Goal: Task Accomplishment & Management: Manage account settings

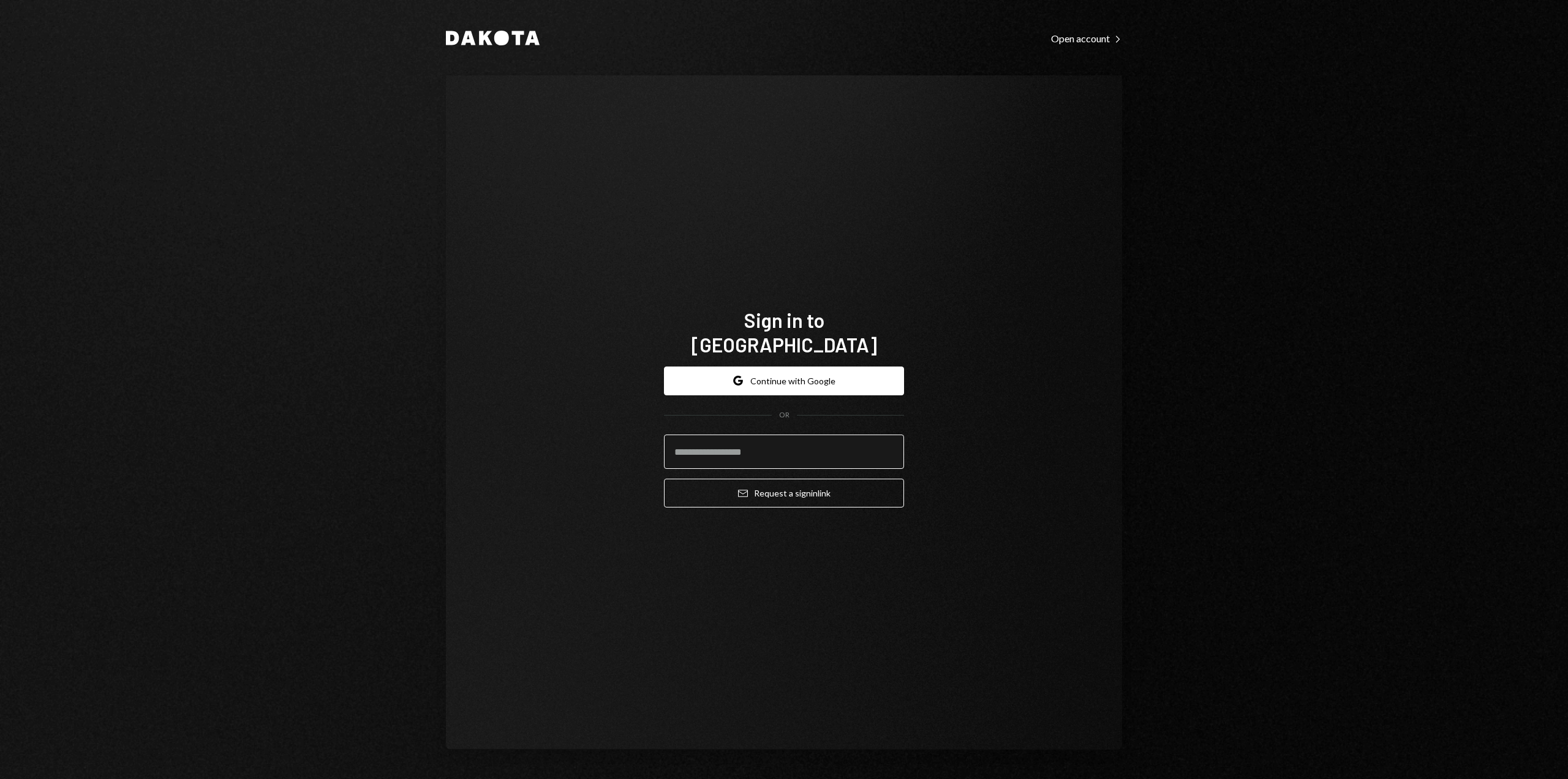
click at [836, 444] on input "email" at bounding box center [784, 451] width 240 height 34
type input "**********"
click at [821, 478] on button "Email Request a sign in link" at bounding box center [784, 493] width 240 height 28
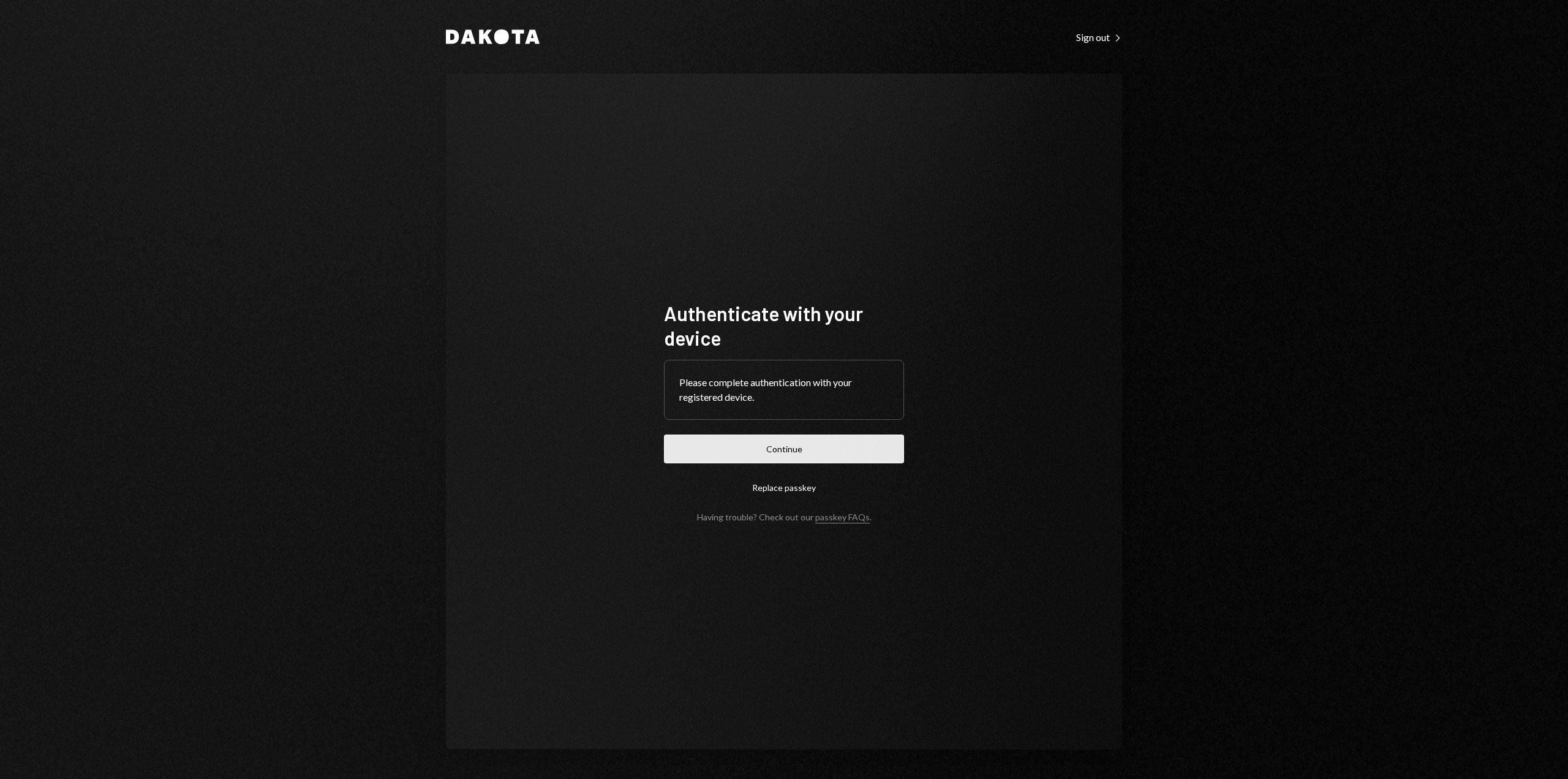
drag, startPoint x: 839, startPoint y: 442, endPoint x: 827, endPoint y: 430, distance: 17.0
click at [838, 442] on button "Continue" at bounding box center [784, 448] width 240 height 28
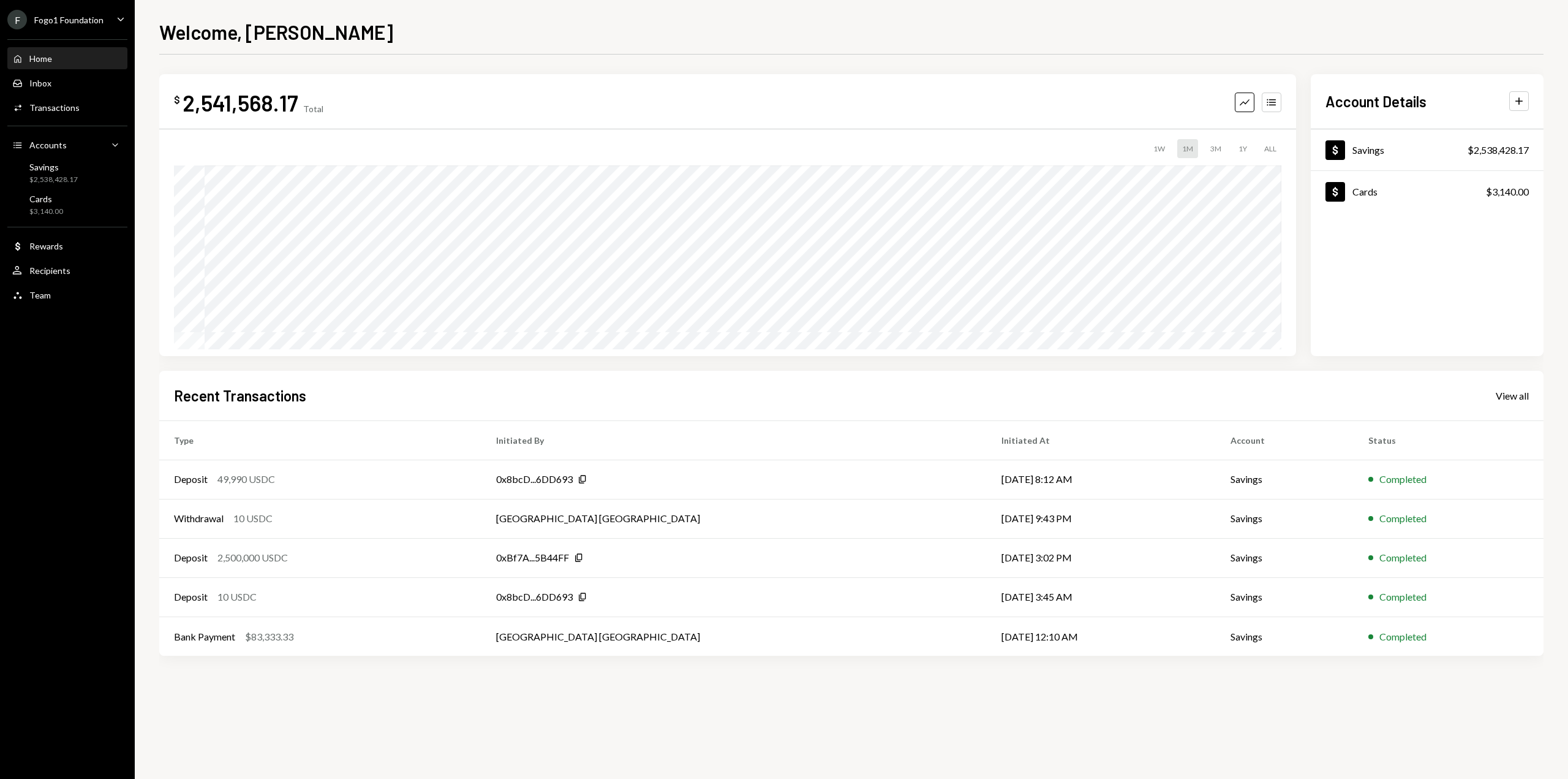
click at [124, 20] on icon "Caret Down" at bounding box center [121, 19] width 13 height 13
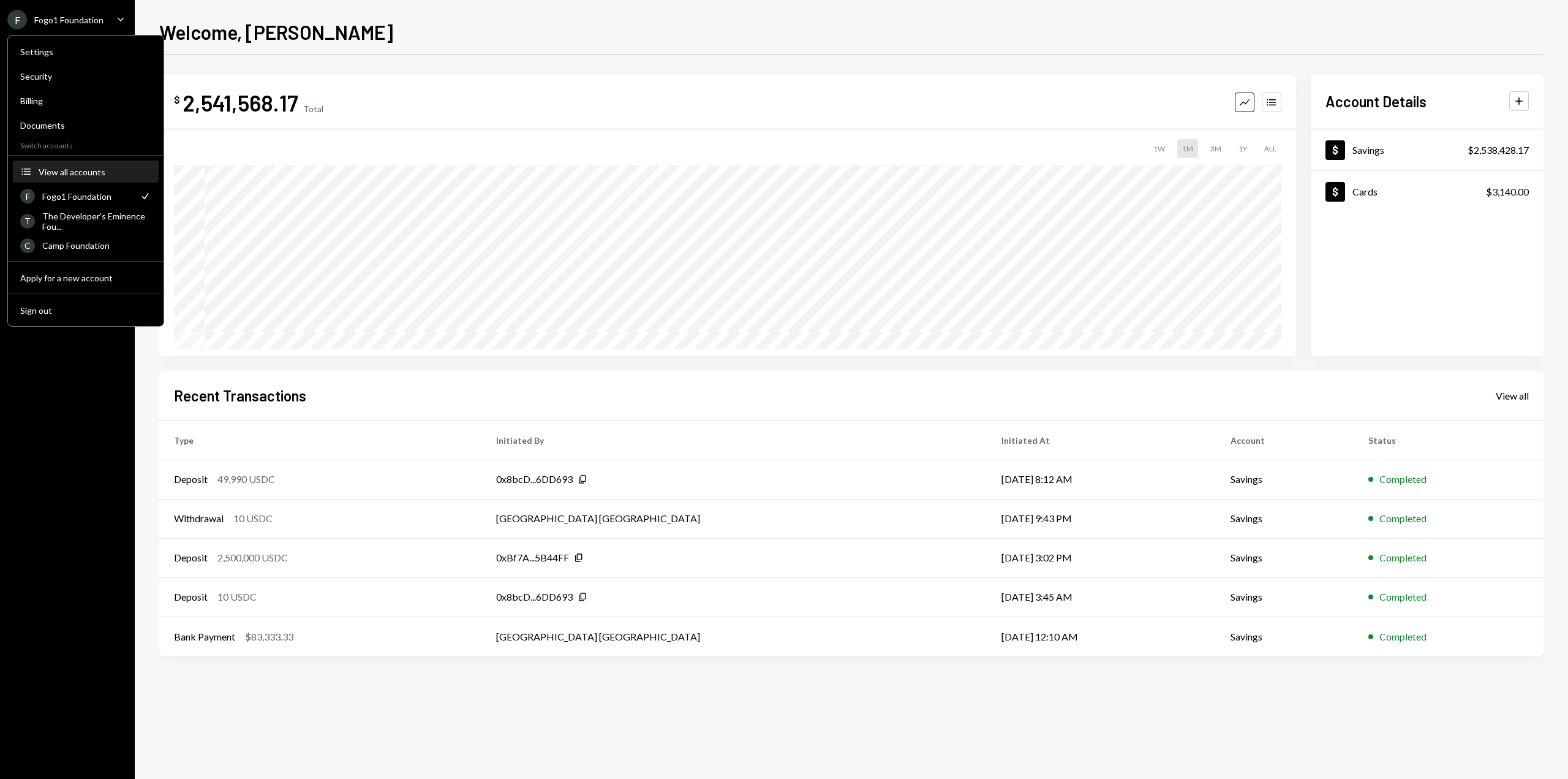
click at [77, 177] on button "Accounts View all accounts" at bounding box center [85, 172] width 146 height 22
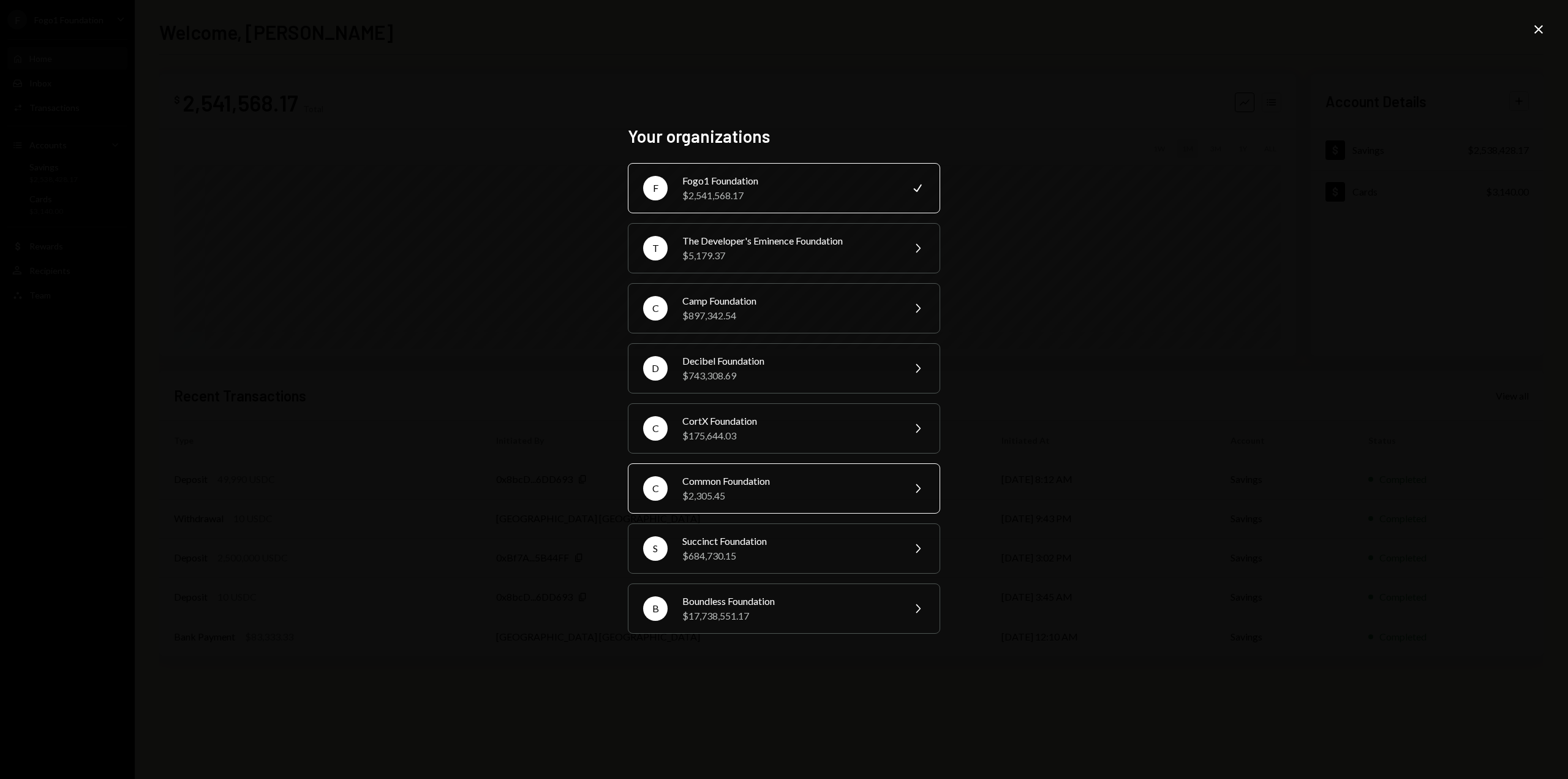
click at [729, 485] on div "Common Foundation" at bounding box center [788, 481] width 213 height 15
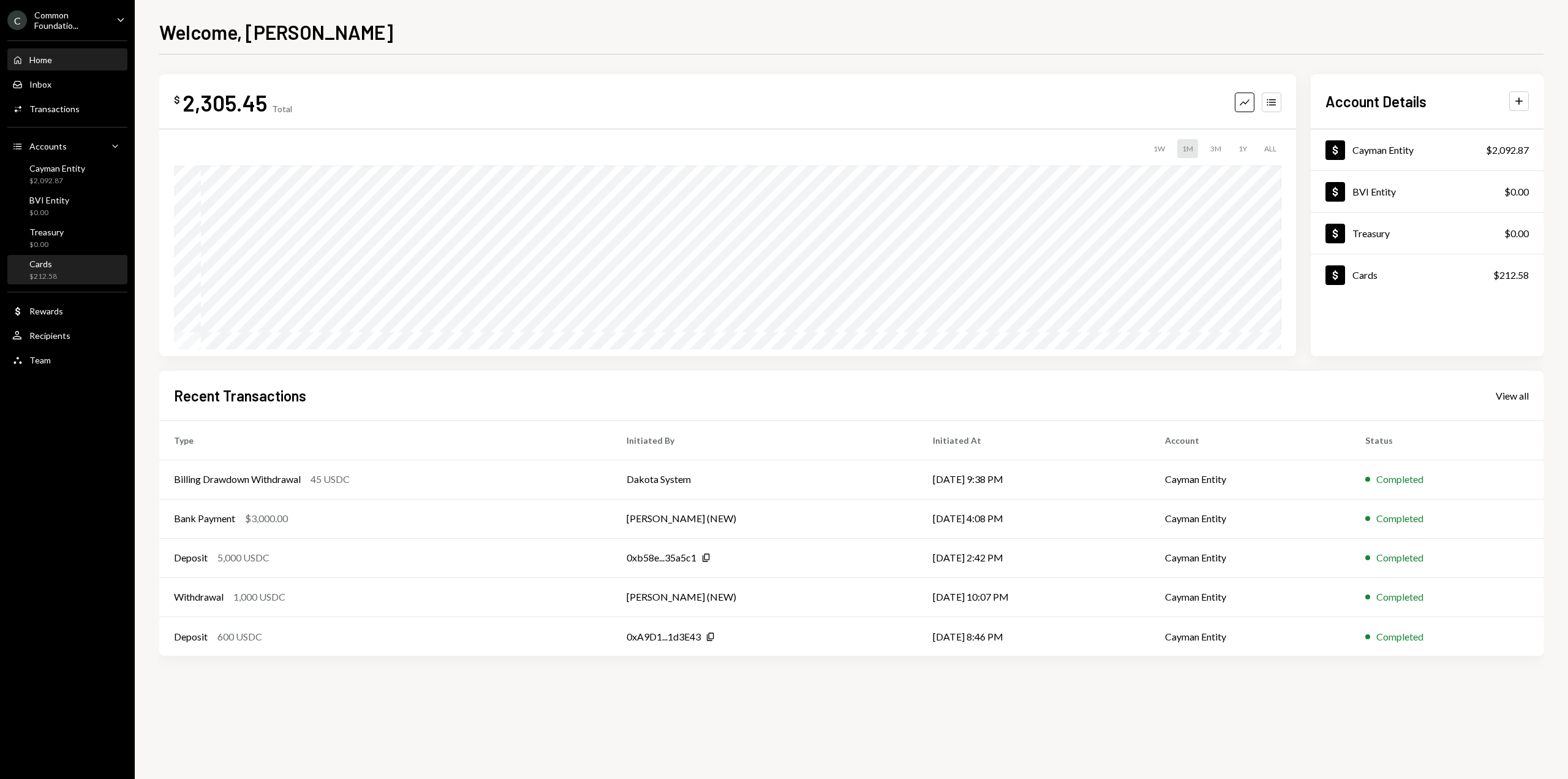
click at [67, 264] on div "Cards $212.58" at bounding box center [67, 270] width 110 height 23
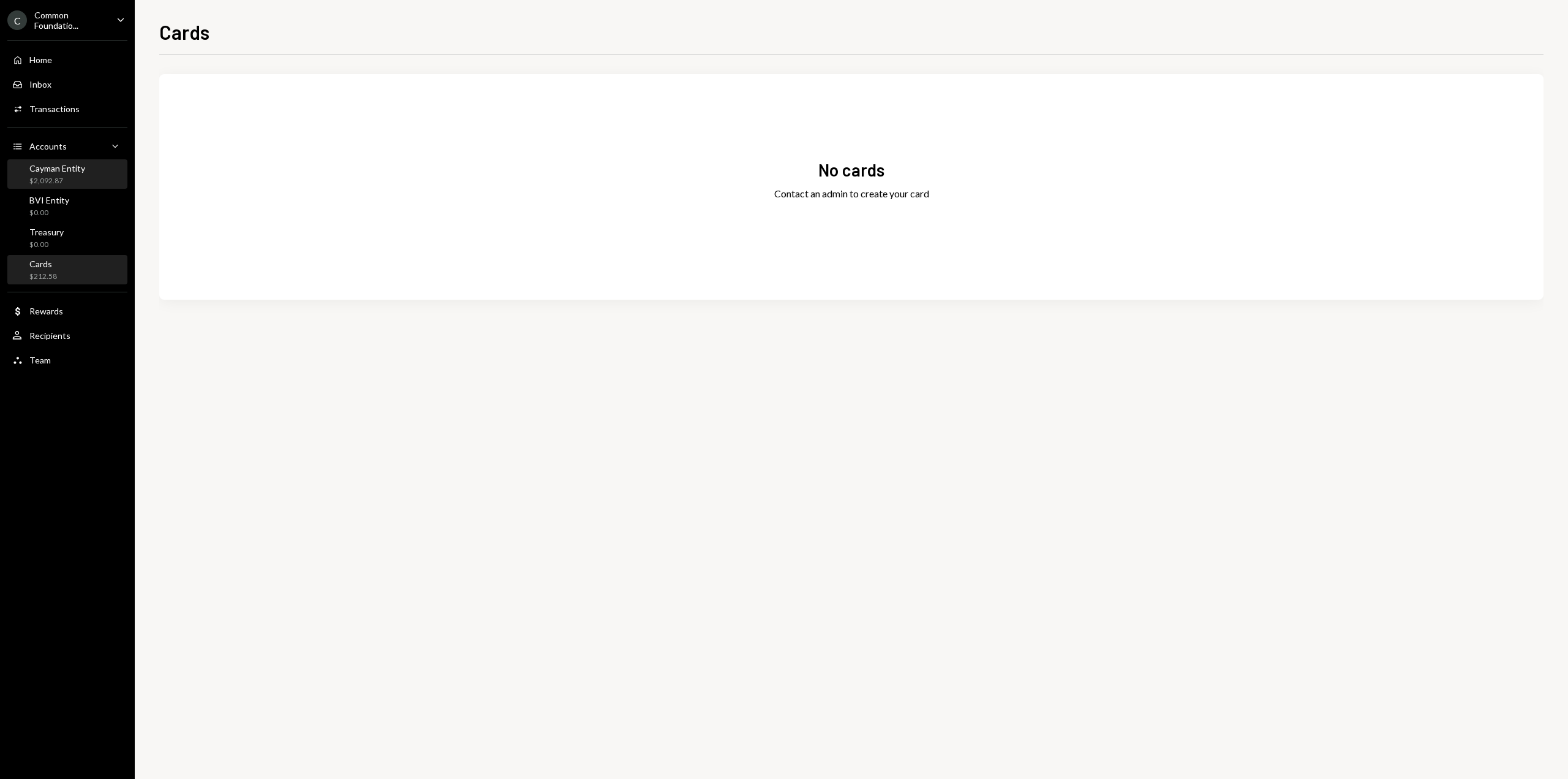
click at [103, 183] on div "Cayman Entity $2,092.87" at bounding box center [67, 174] width 110 height 23
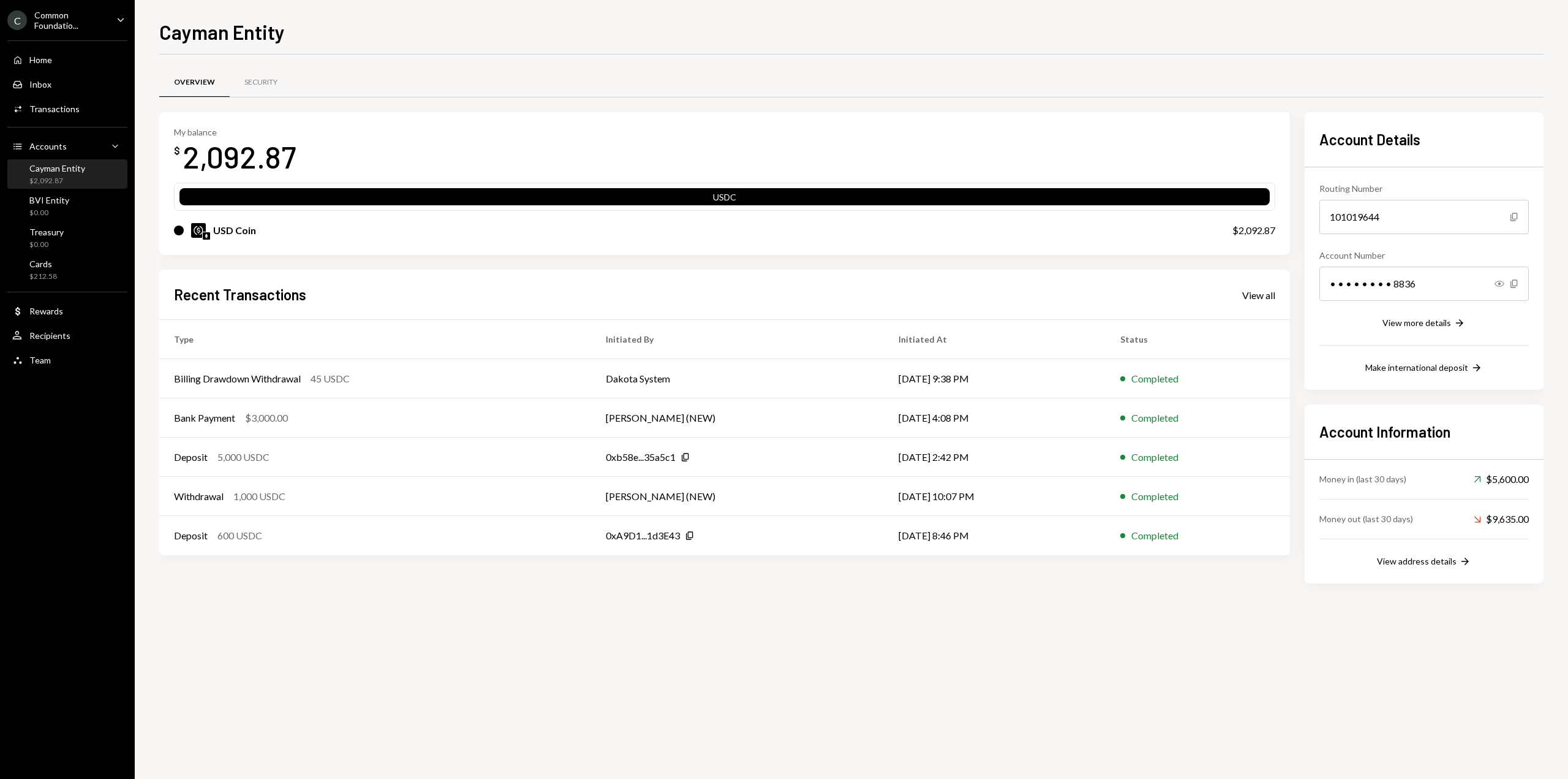
click at [106, 172] on div "Cayman Entity $2,092.87" at bounding box center [67, 174] width 110 height 23
click at [1261, 298] on div "View all" at bounding box center [1258, 295] width 33 height 12
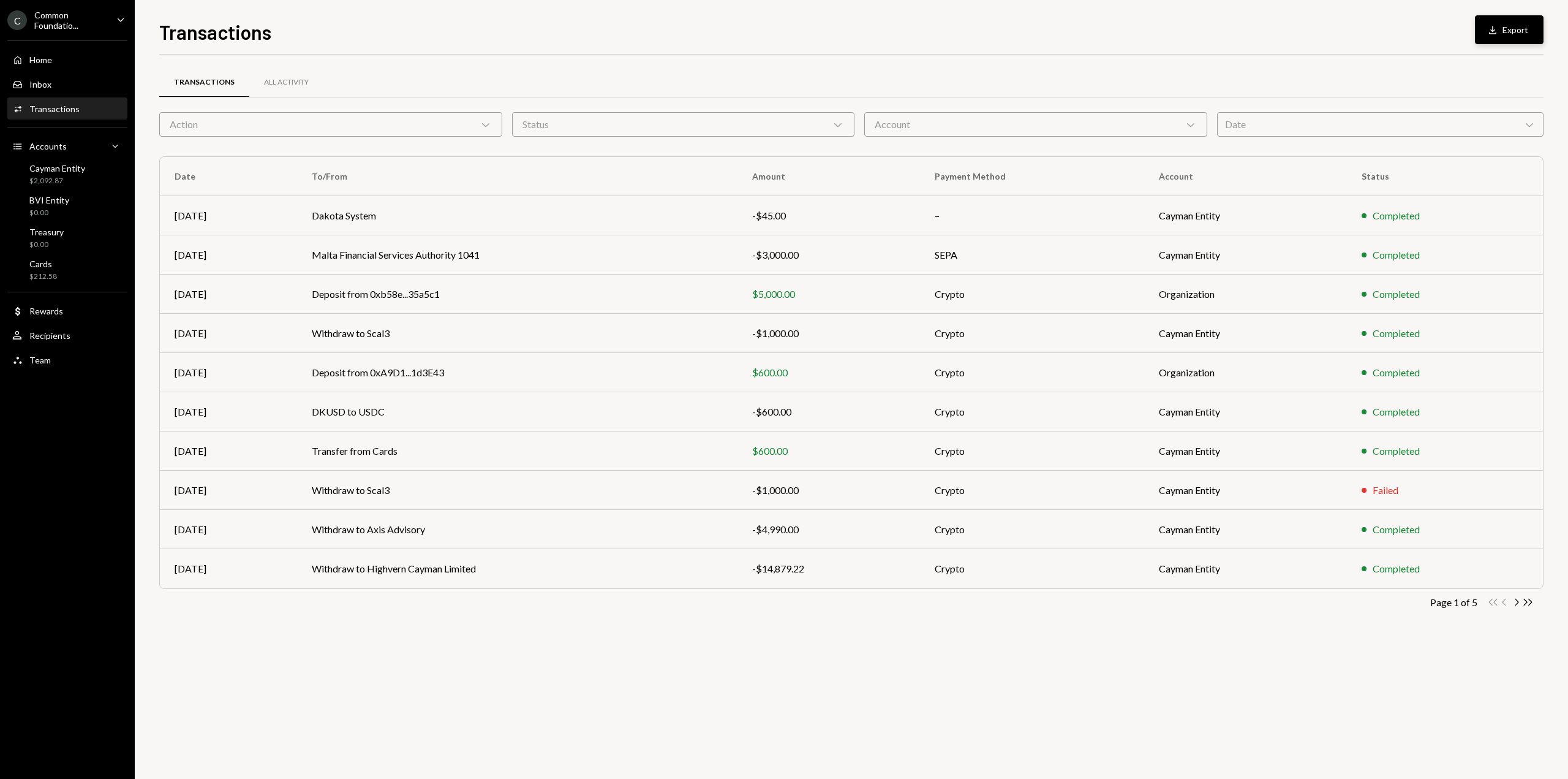
click at [1498, 37] on button "Download Export" at bounding box center [1510, 29] width 69 height 28
click at [76, 275] on div "Cards $212.58" at bounding box center [67, 270] width 110 height 23
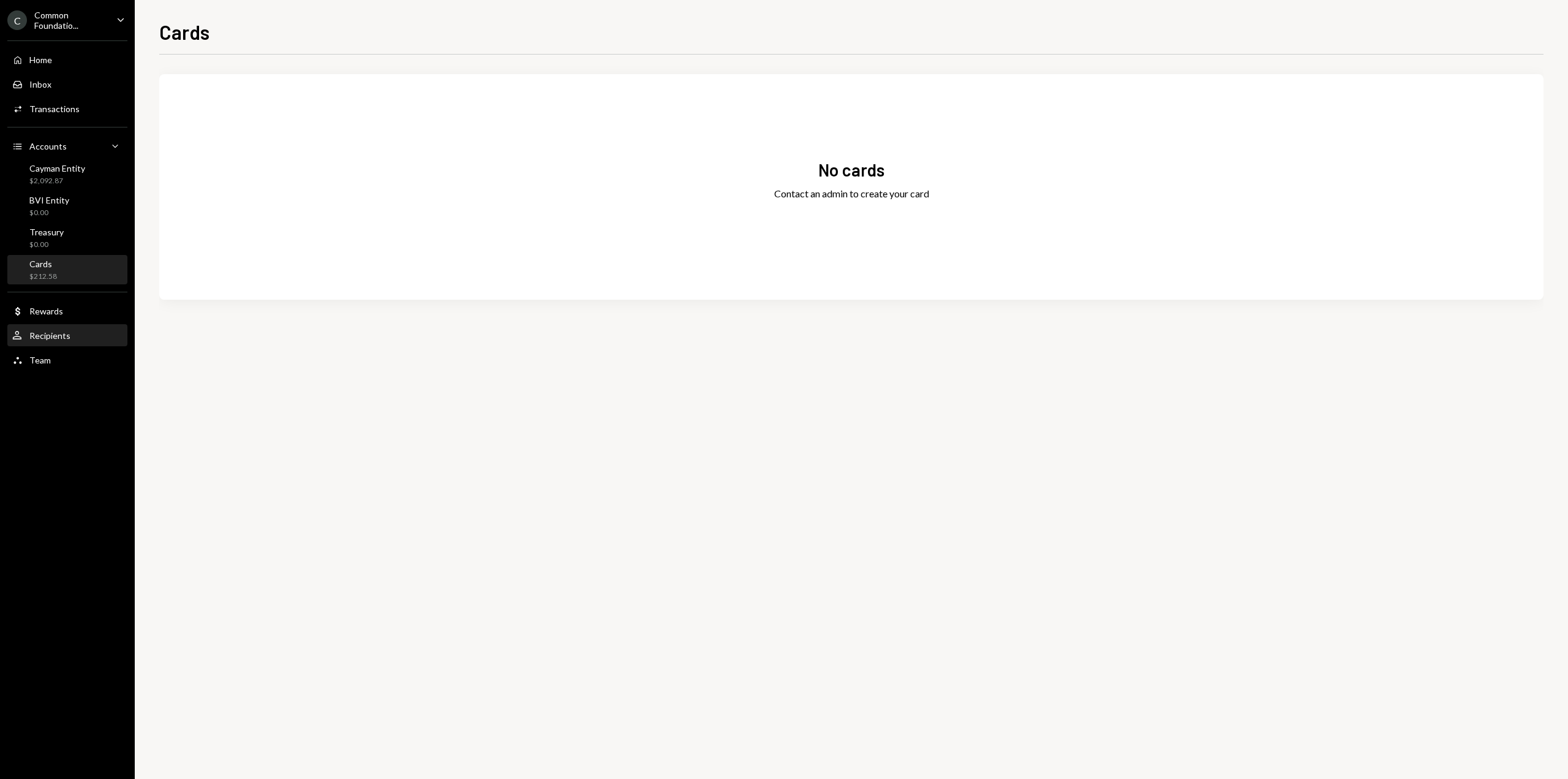
click at [58, 340] on div "Recipients" at bounding box center [49, 335] width 41 height 10
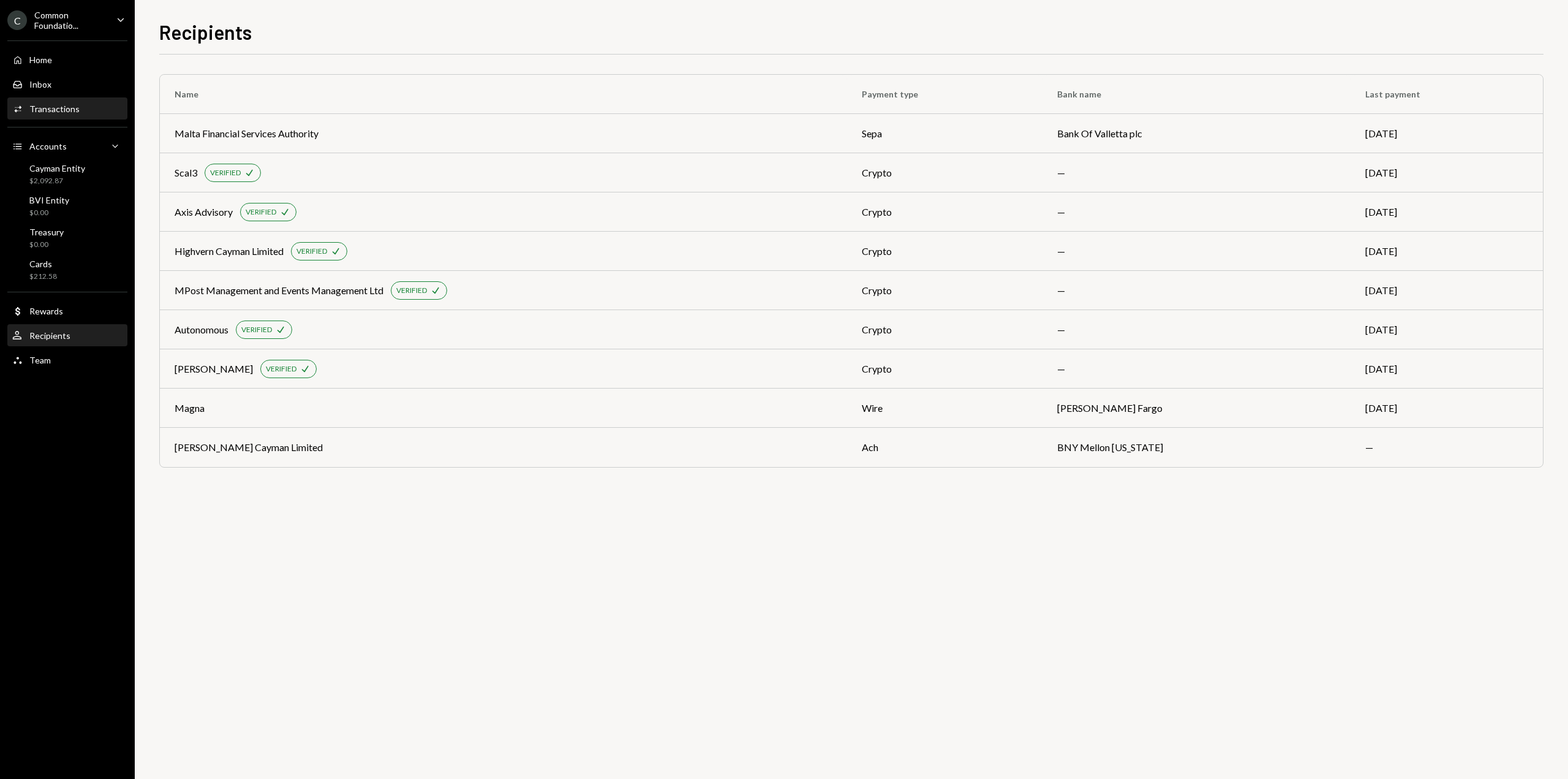
click at [70, 114] on div "Activities Transactions" at bounding box center [46, 109] width 67 height 11
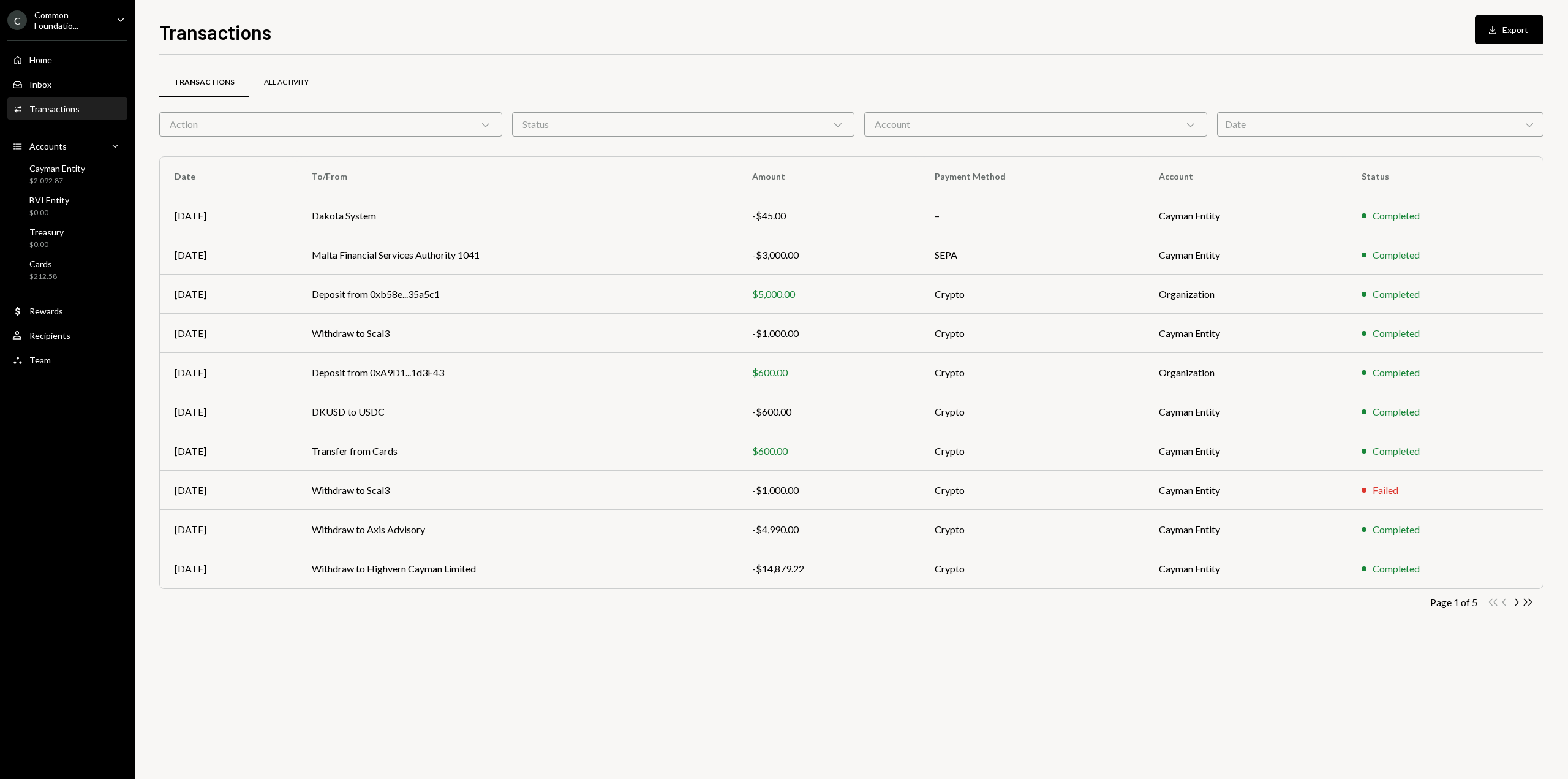
click at [295, 81] on div "All Activity" at bounding box center [286, 82] width 45 height 10
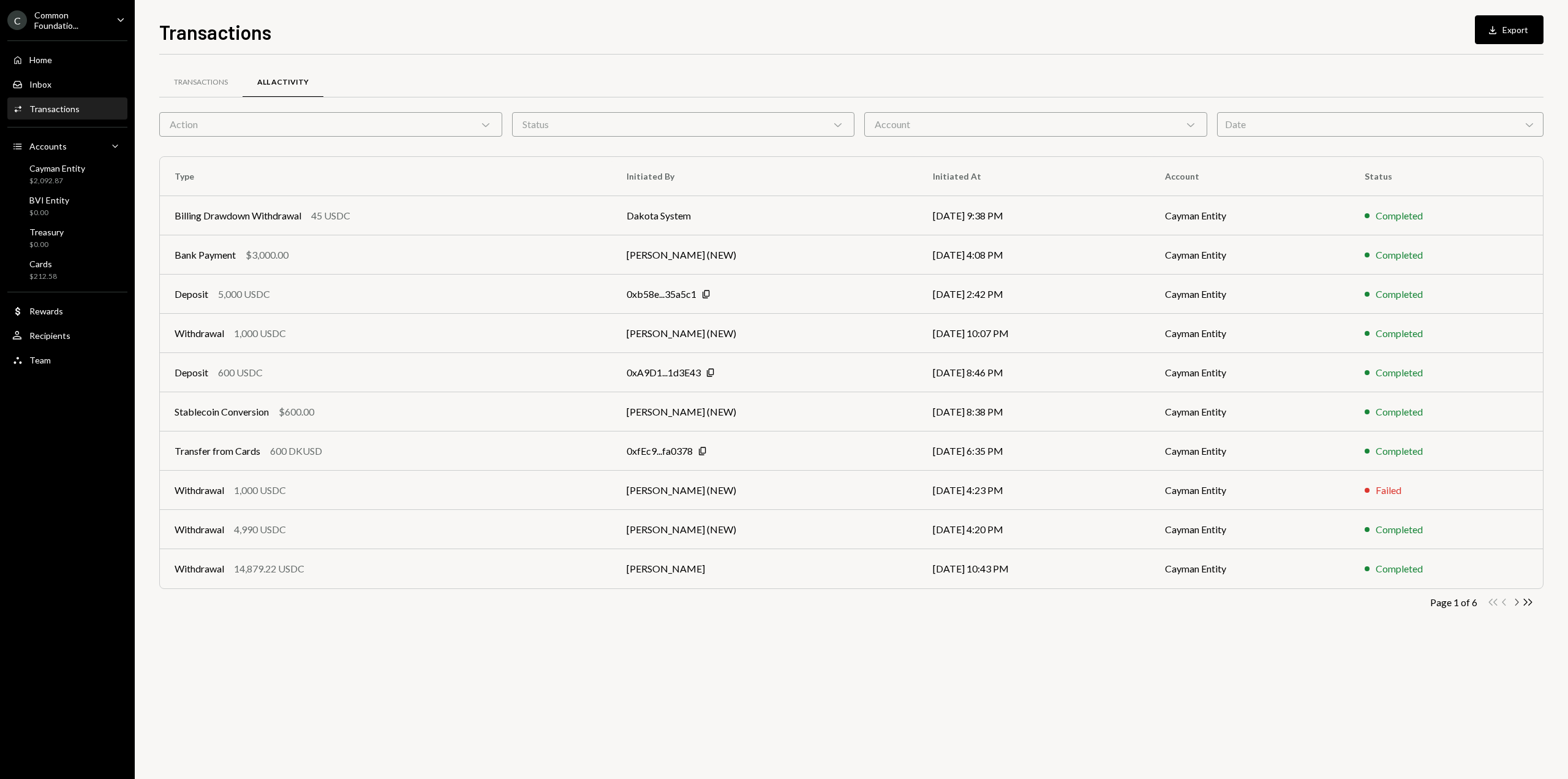
click at [1515, 605] on icon "Chevron Right" at bounding box center [1516, 602] width 12 height 12
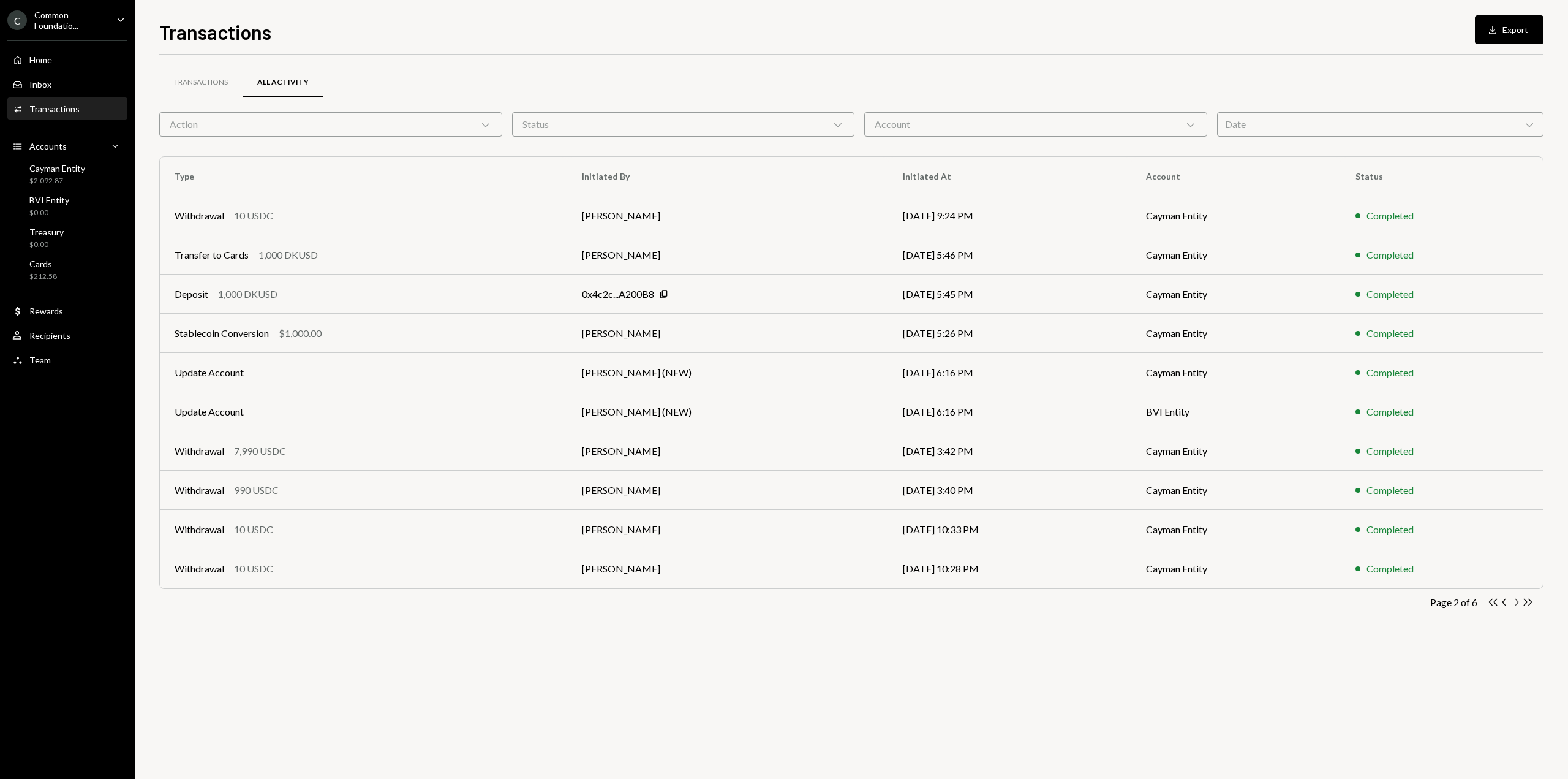
click at [1516, 605] on icon "button" at bounding box center [1517, 601] width 4 height 7
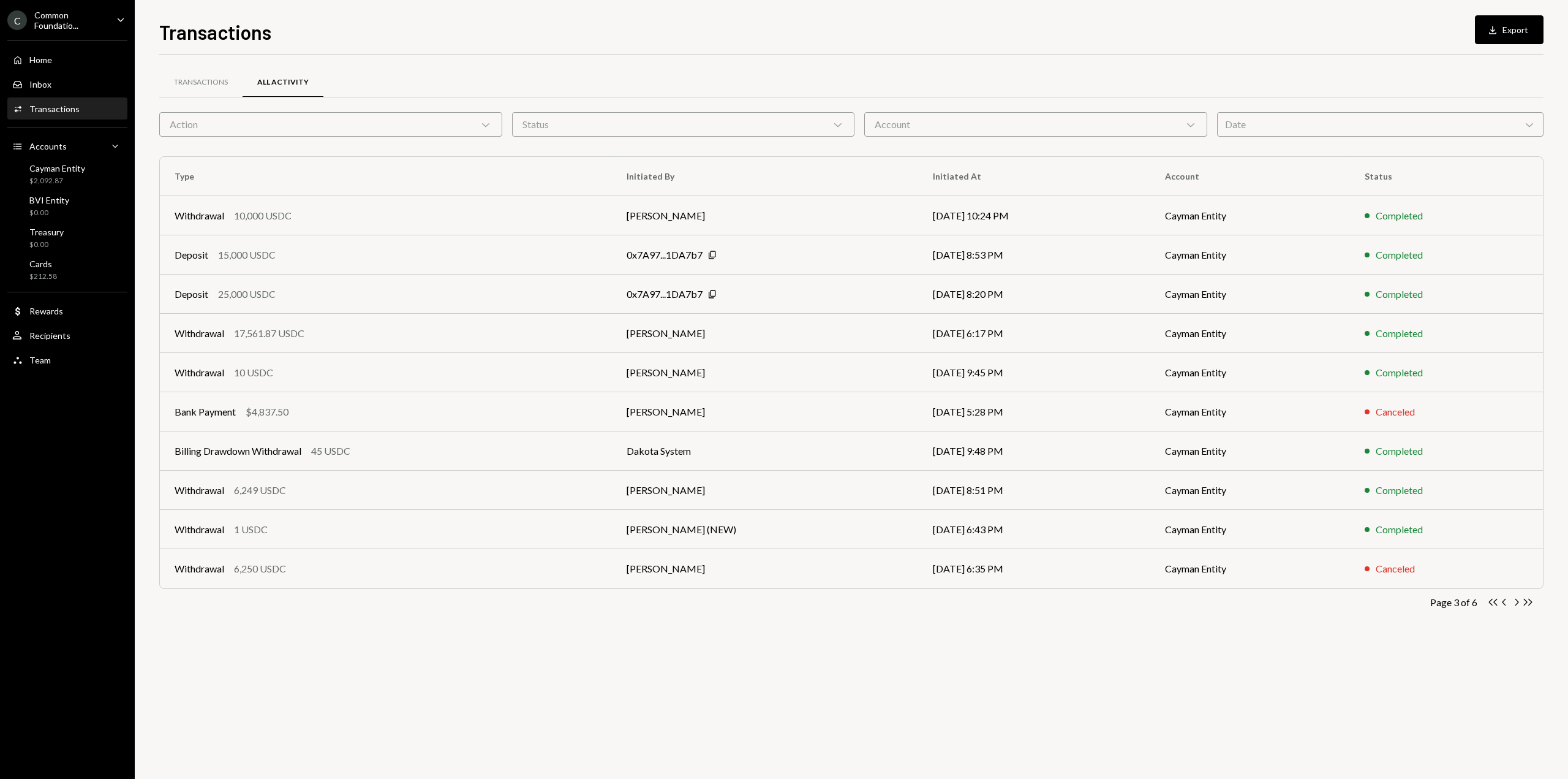
click at [1516, 605] on icon "button" at bounding box center [1517, 601] width 4 height 7
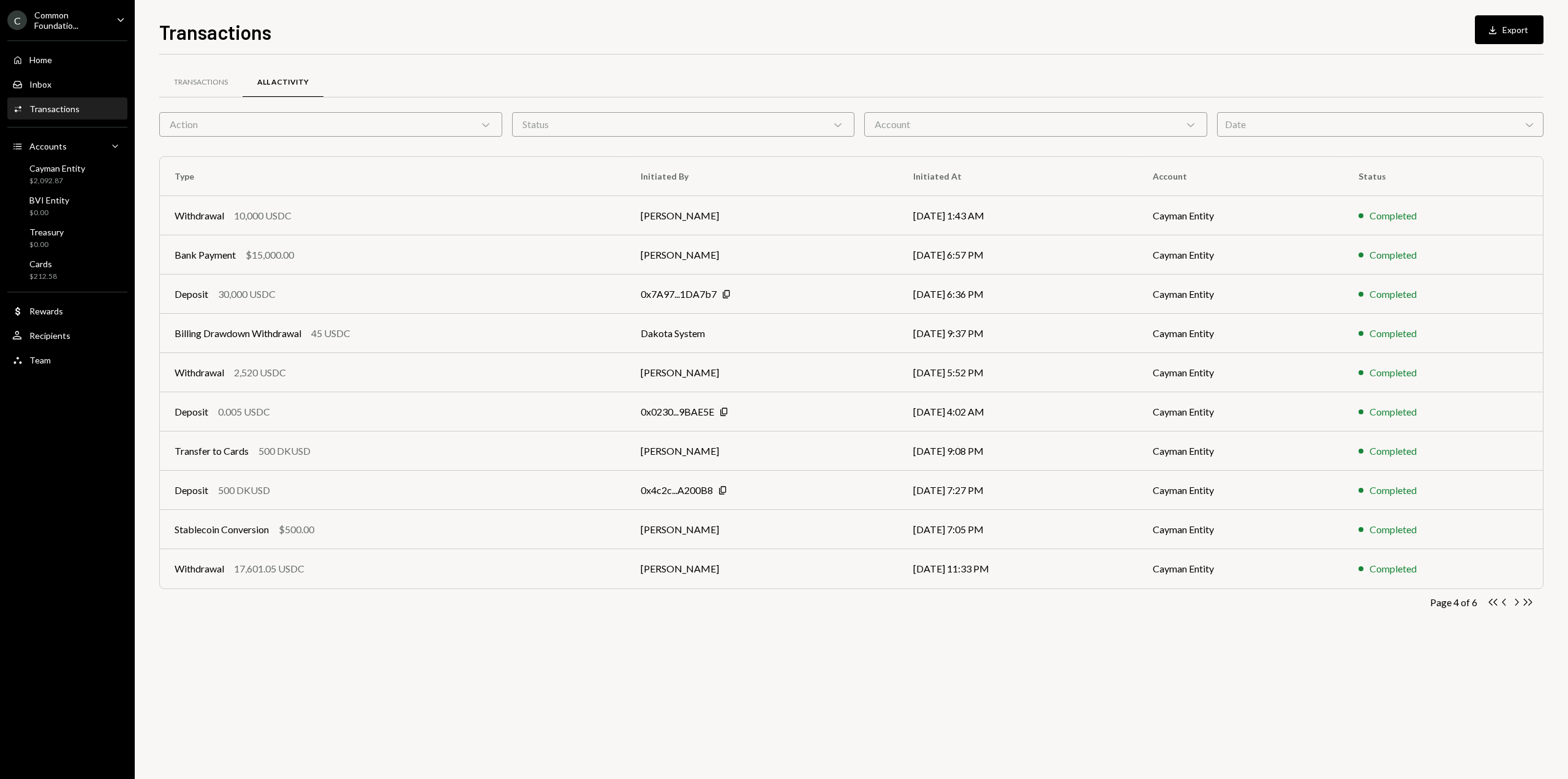
click at [1516, 605] on icon "button" at bounding box center [1517, 601] width 4 height 7
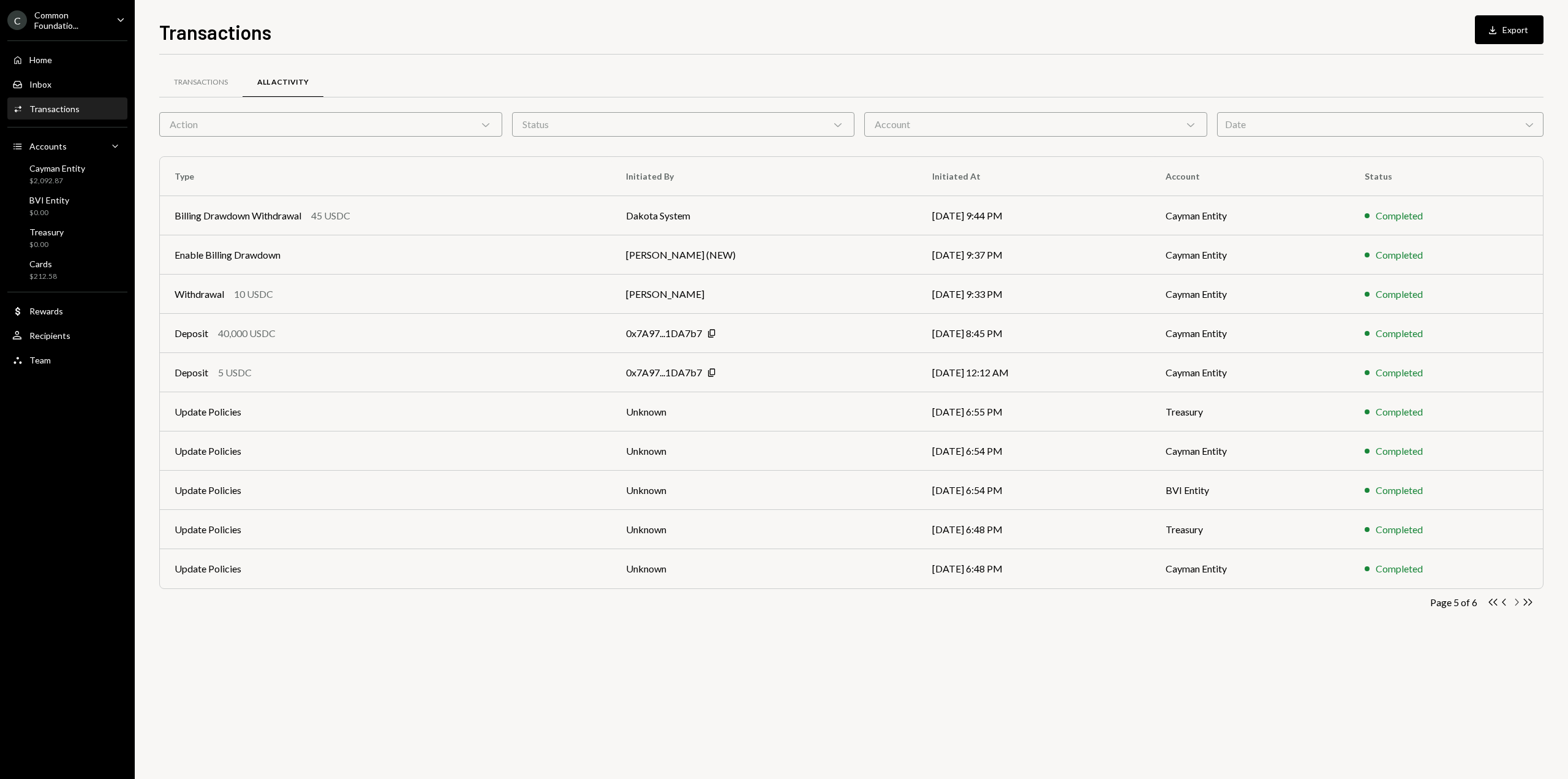
click at [1516, 605] on icon "button" at bounding box center [1517, 601] width 4 height 7
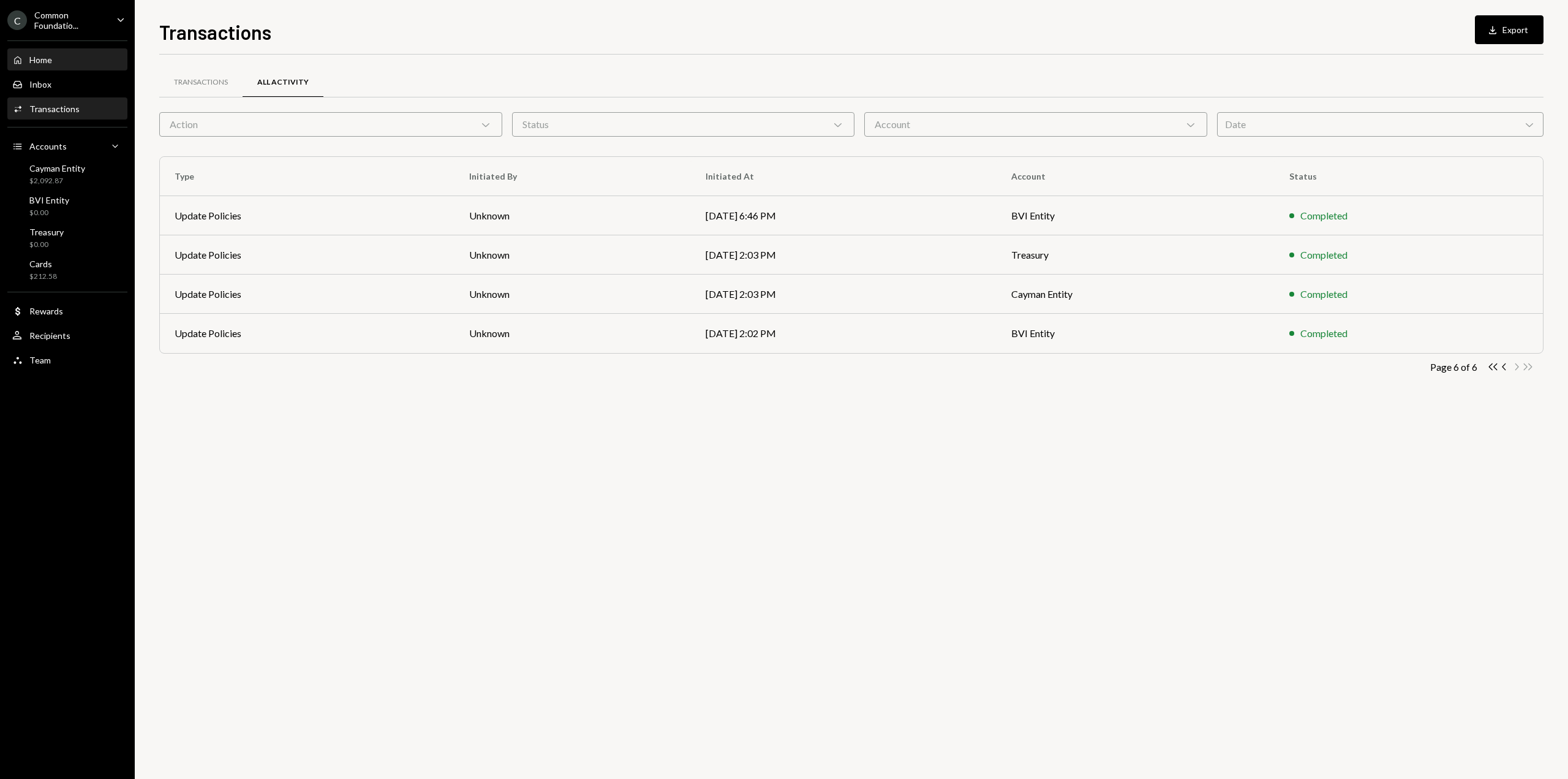
click at [71, 49] on link "Home Home" at bounding box center [67, 59] width 120 height 22
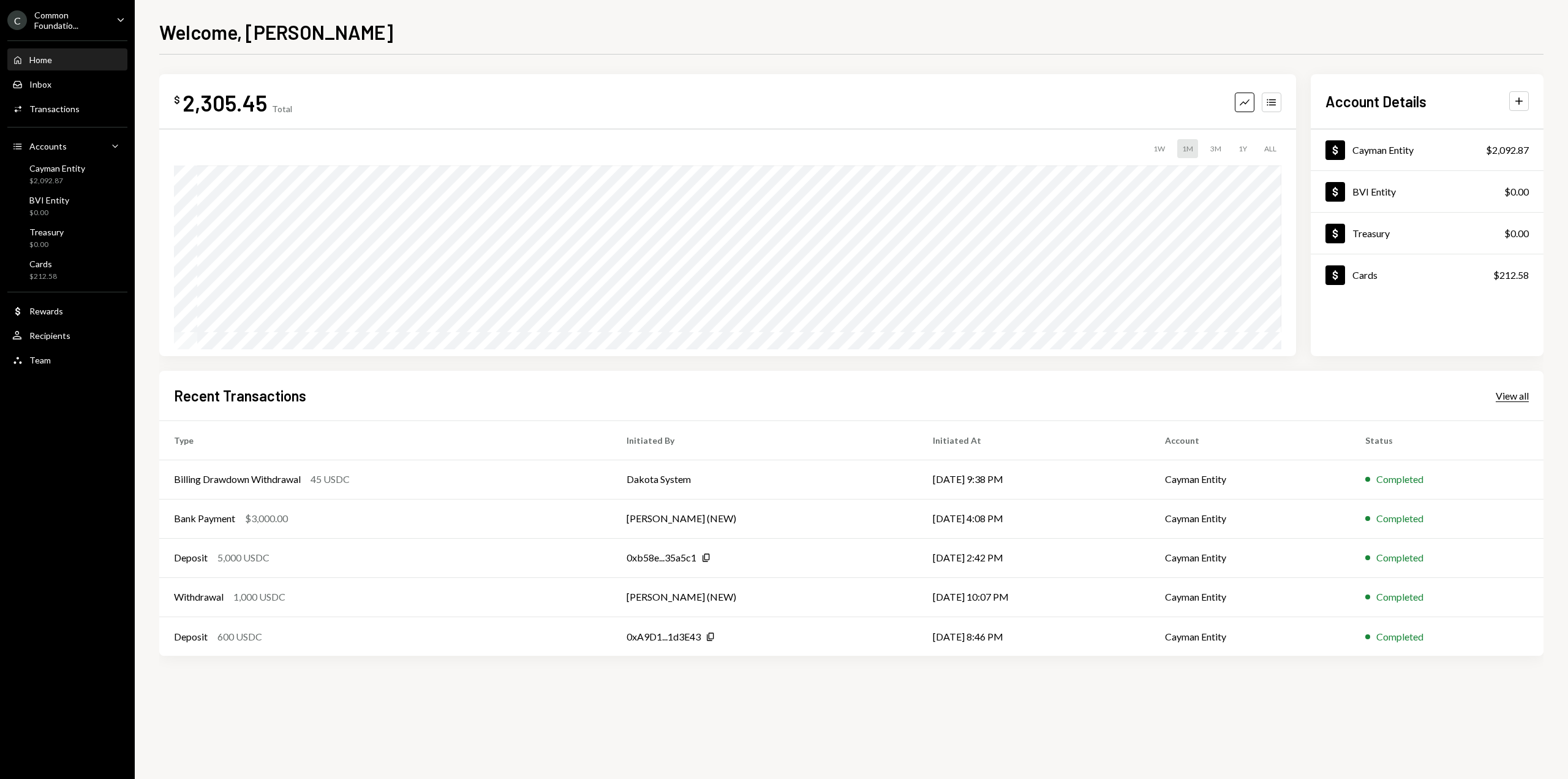
click at [1520, 393] on div "View all" at bounding box center [1513, 396] width 33 height 12
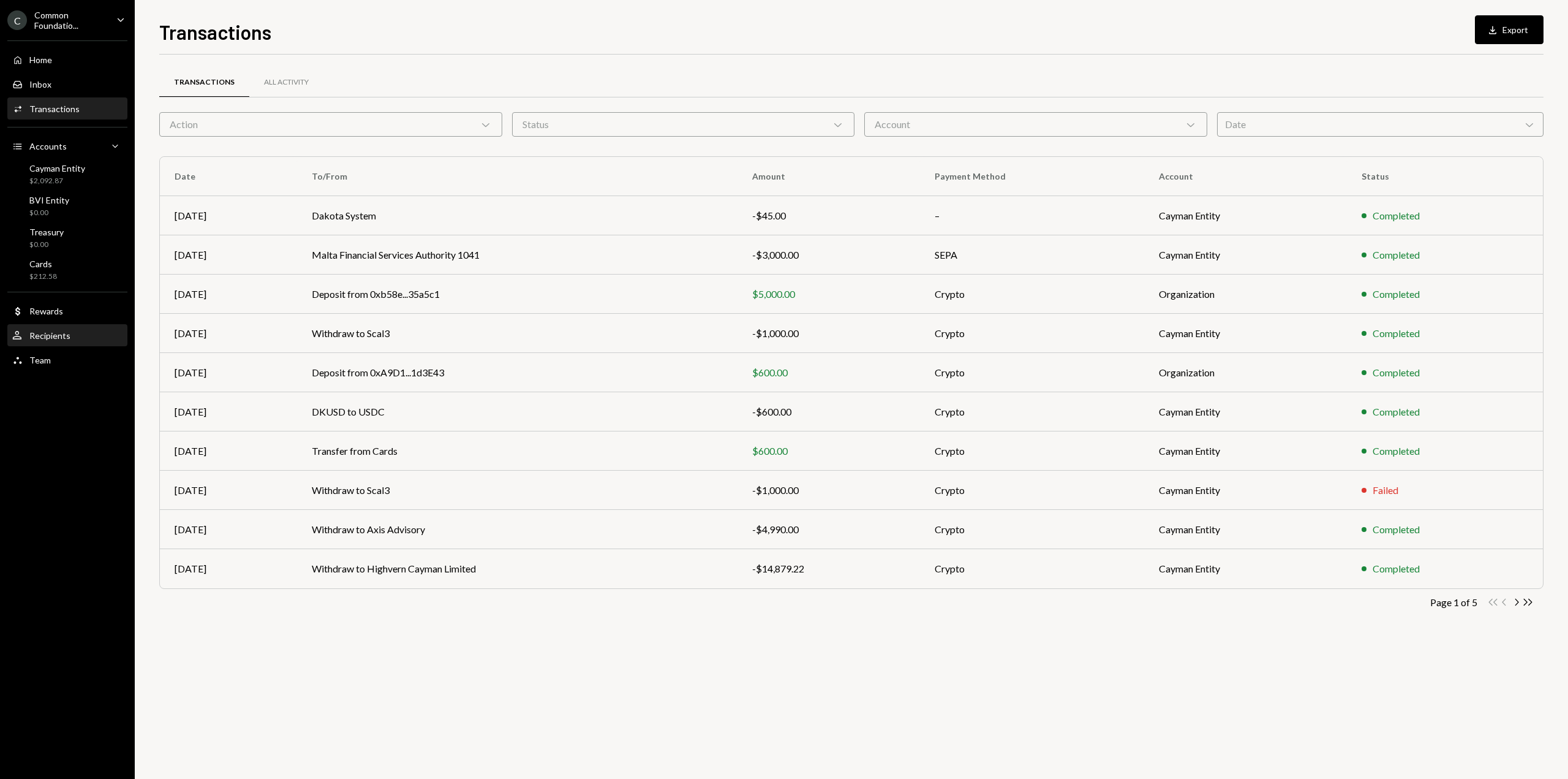
click at [67, 334] on div "Recipients" at bounding box center [49, 335] width 41 height 10
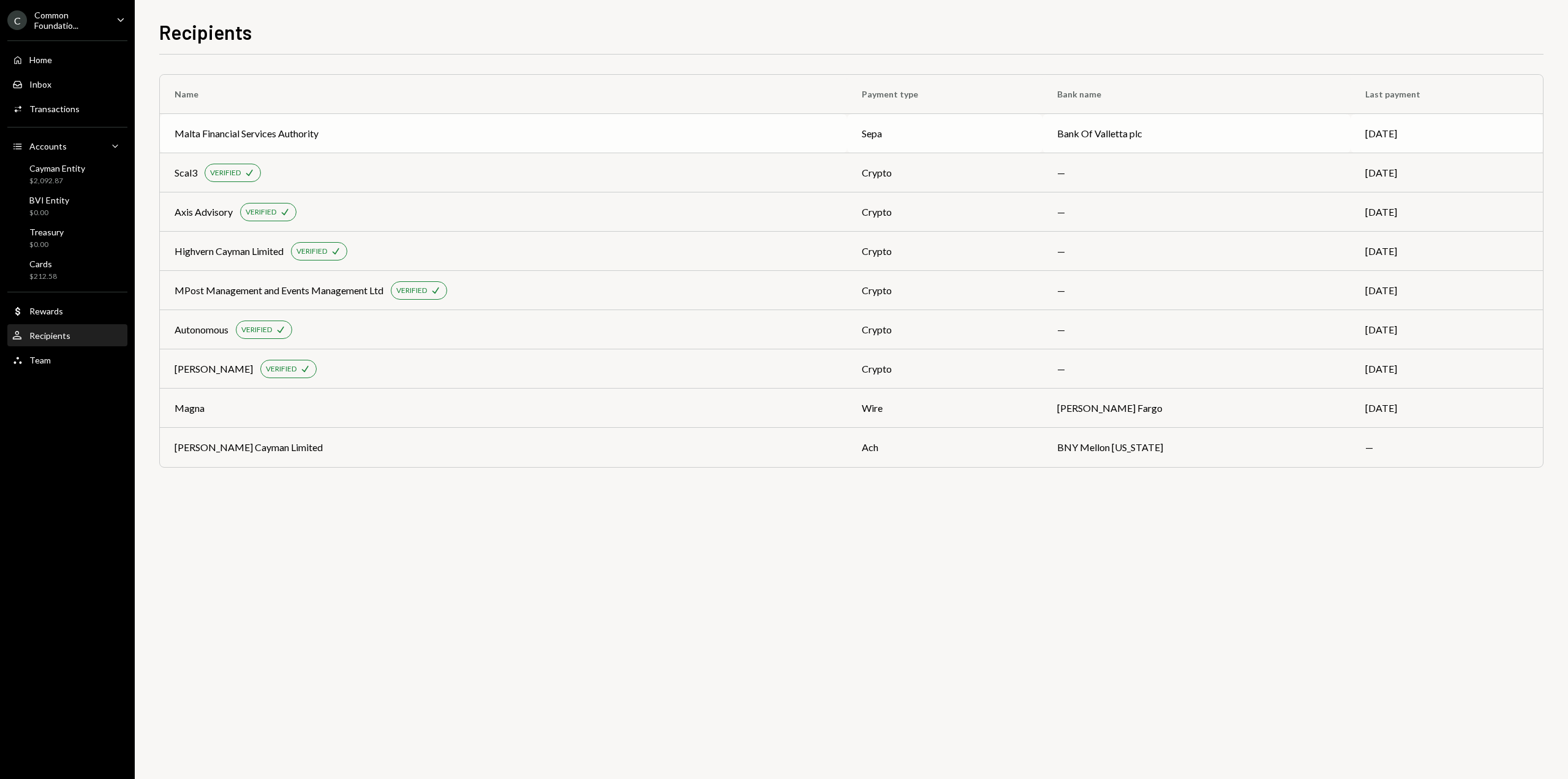
click at [1107, 133] on td "Bank Of Valletta plc" at bounding box center [1196, 133] width 308 height 39
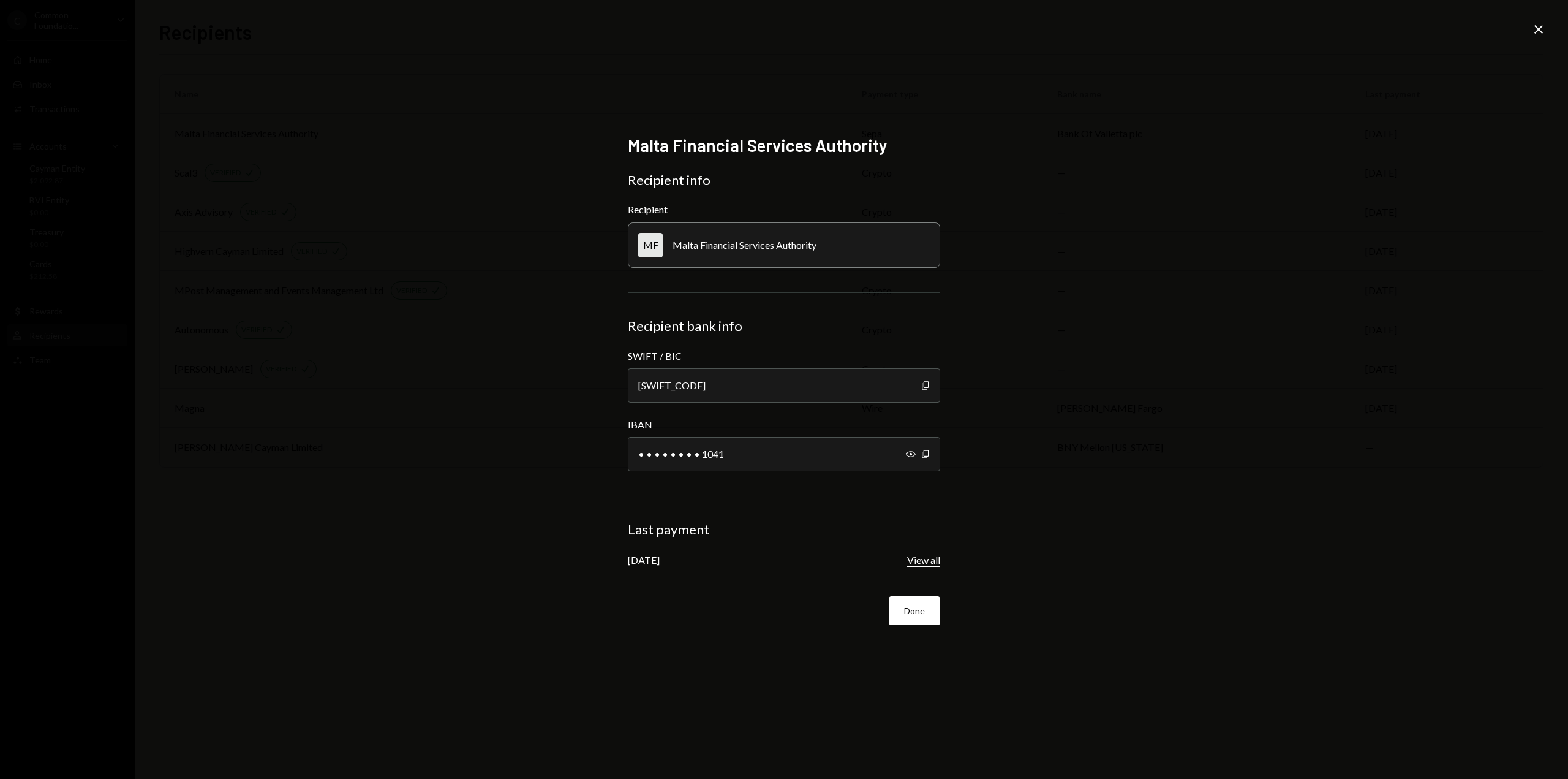
click at [926, 561] on button "View all" at bounding box center [923, 560] width 33 height 13
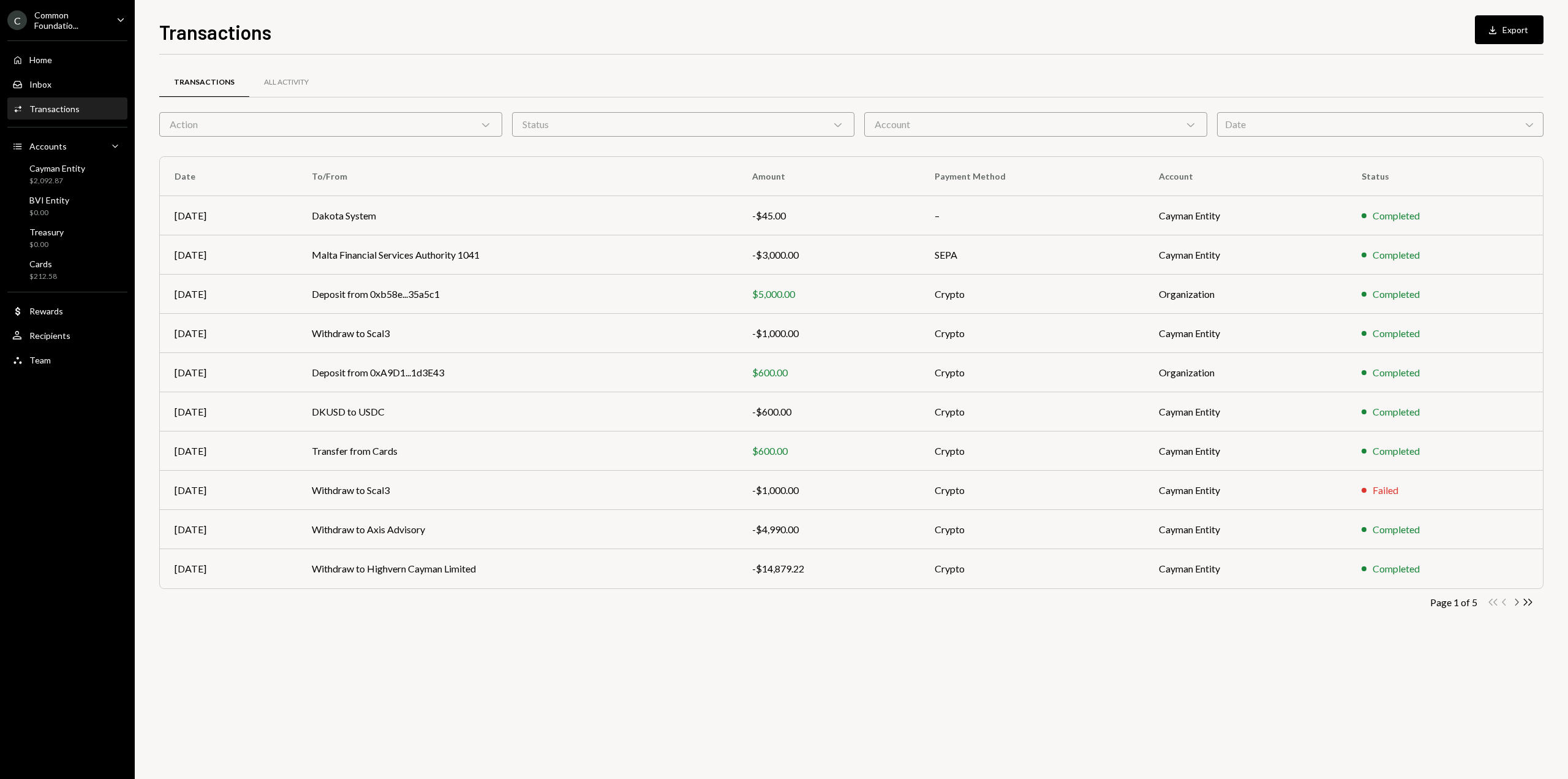
click at [1516, 604] on icon "Chevron Right" at bounding box center [1516, 602] width 12 height 12
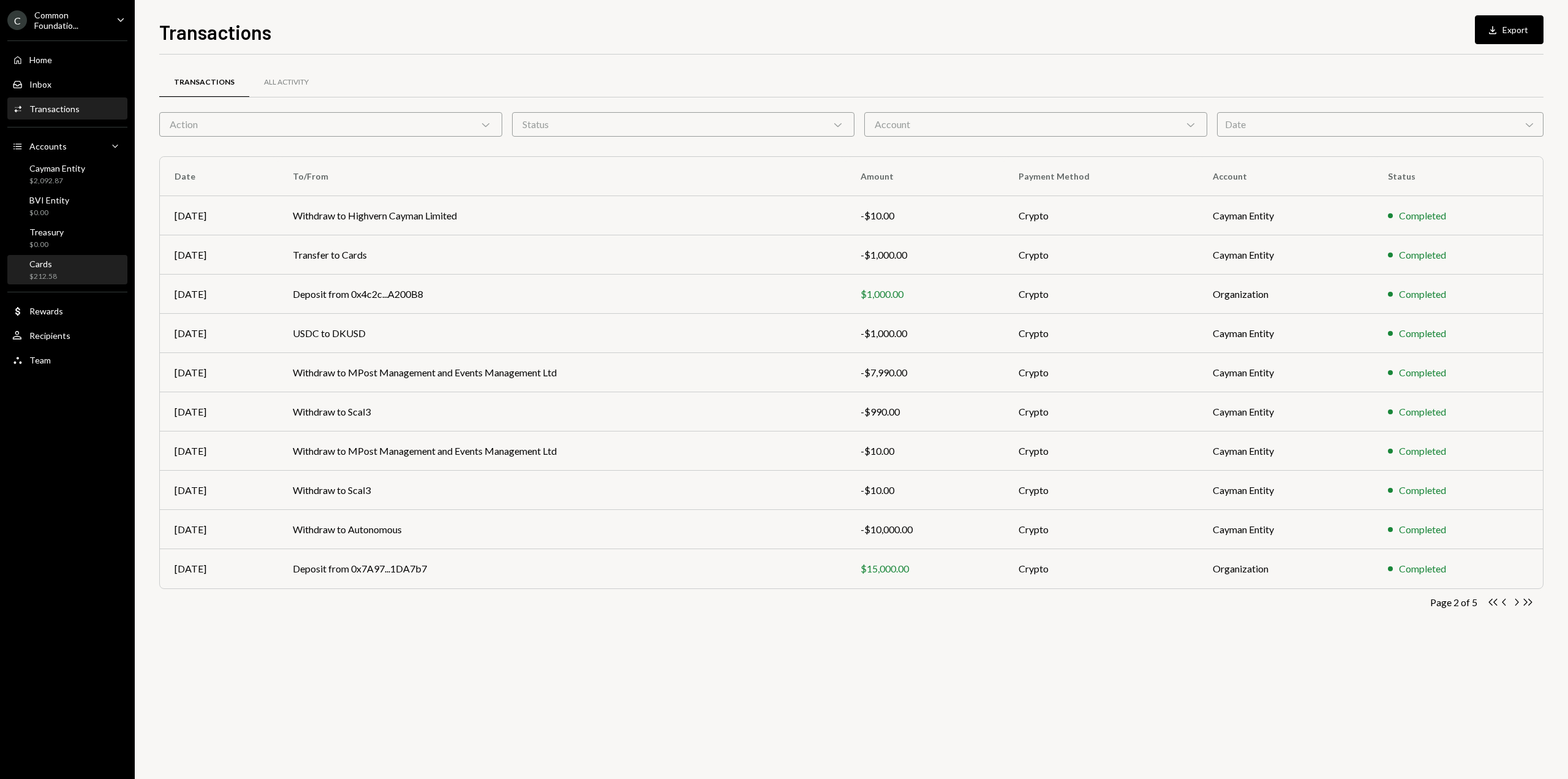
click at [45, 261] on div "Cards" at bounding box center [43, 264] width 28 height 10
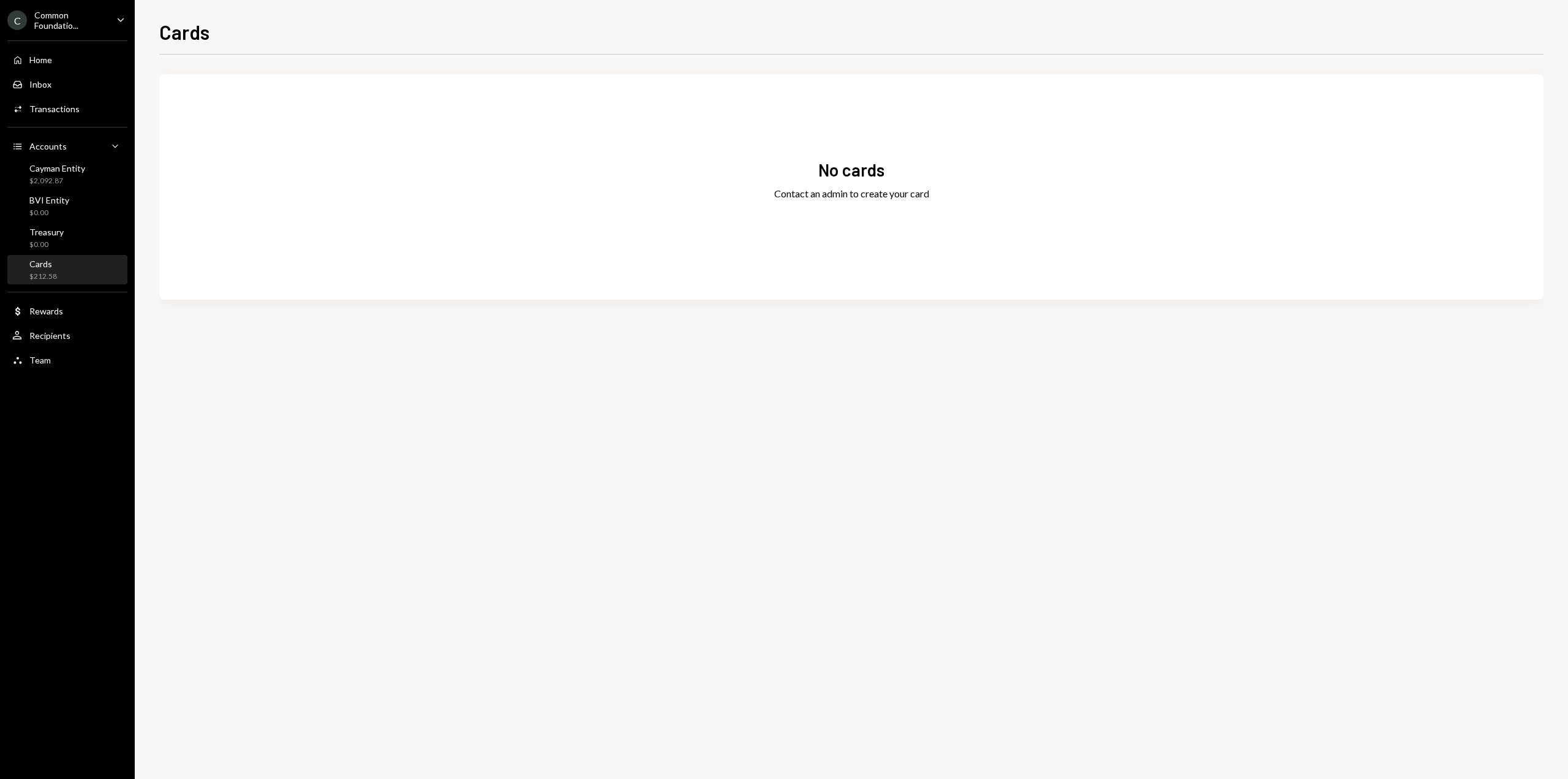
click at [126, 19] on icon "Caret Down" at bounding box center [121, 19] width 13 height 13
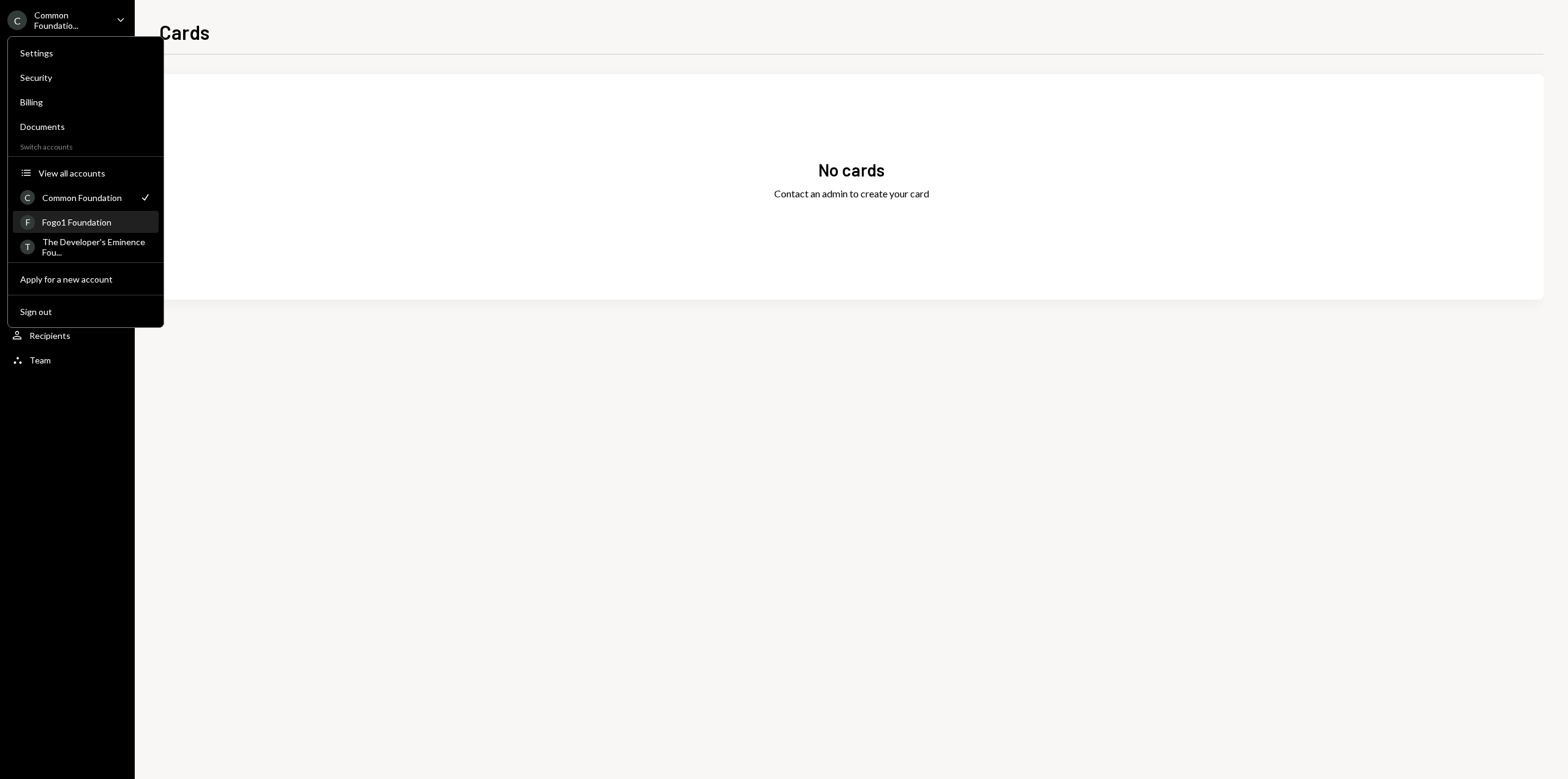
click at [129, 226] on div "Fogo1 Foundation" at bounding box center [96, 222] width 109 height 10
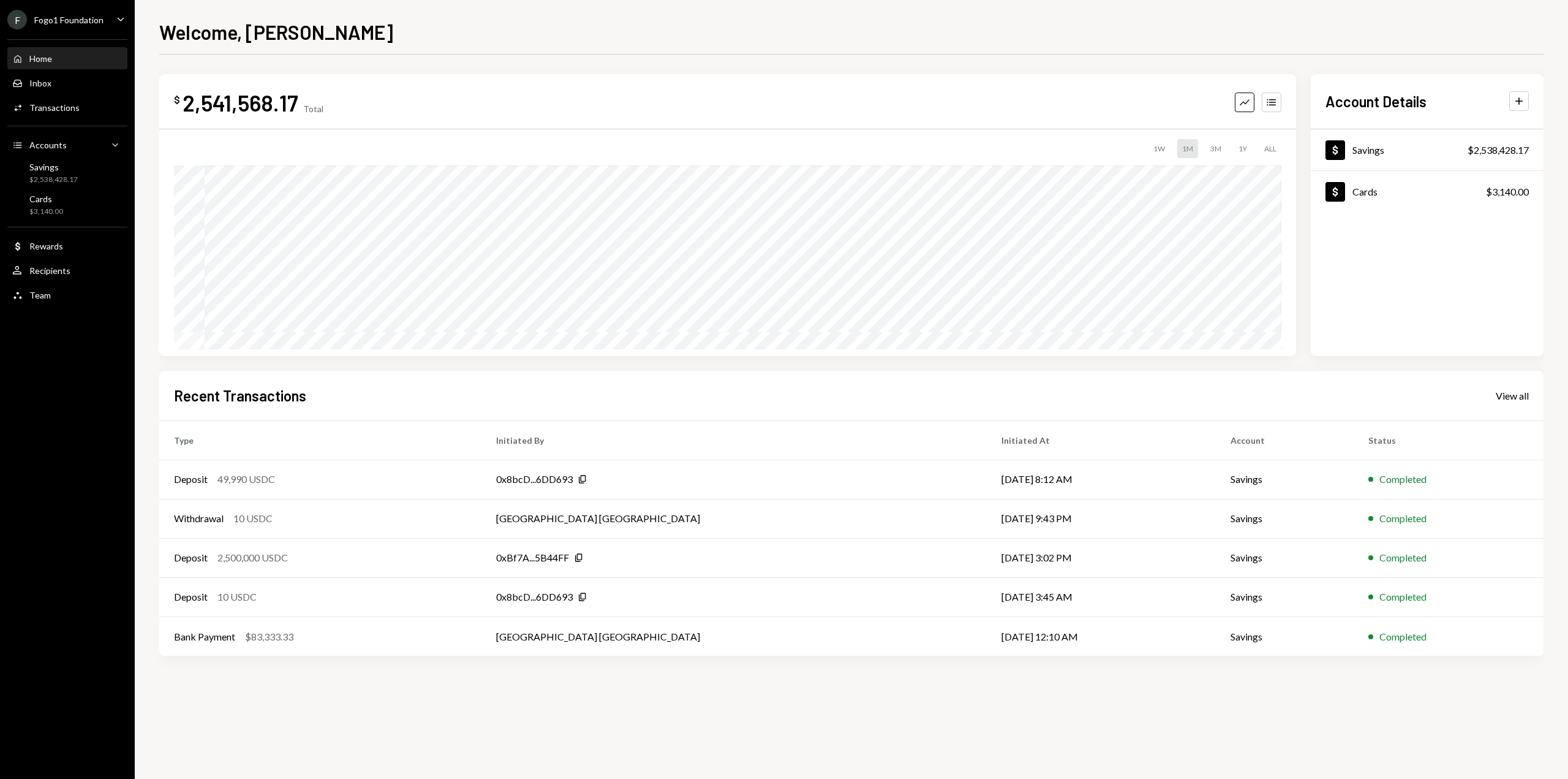
click at [122, 16] on icon "Caret Down" at bounding box center [121, 19] width 13 height 13
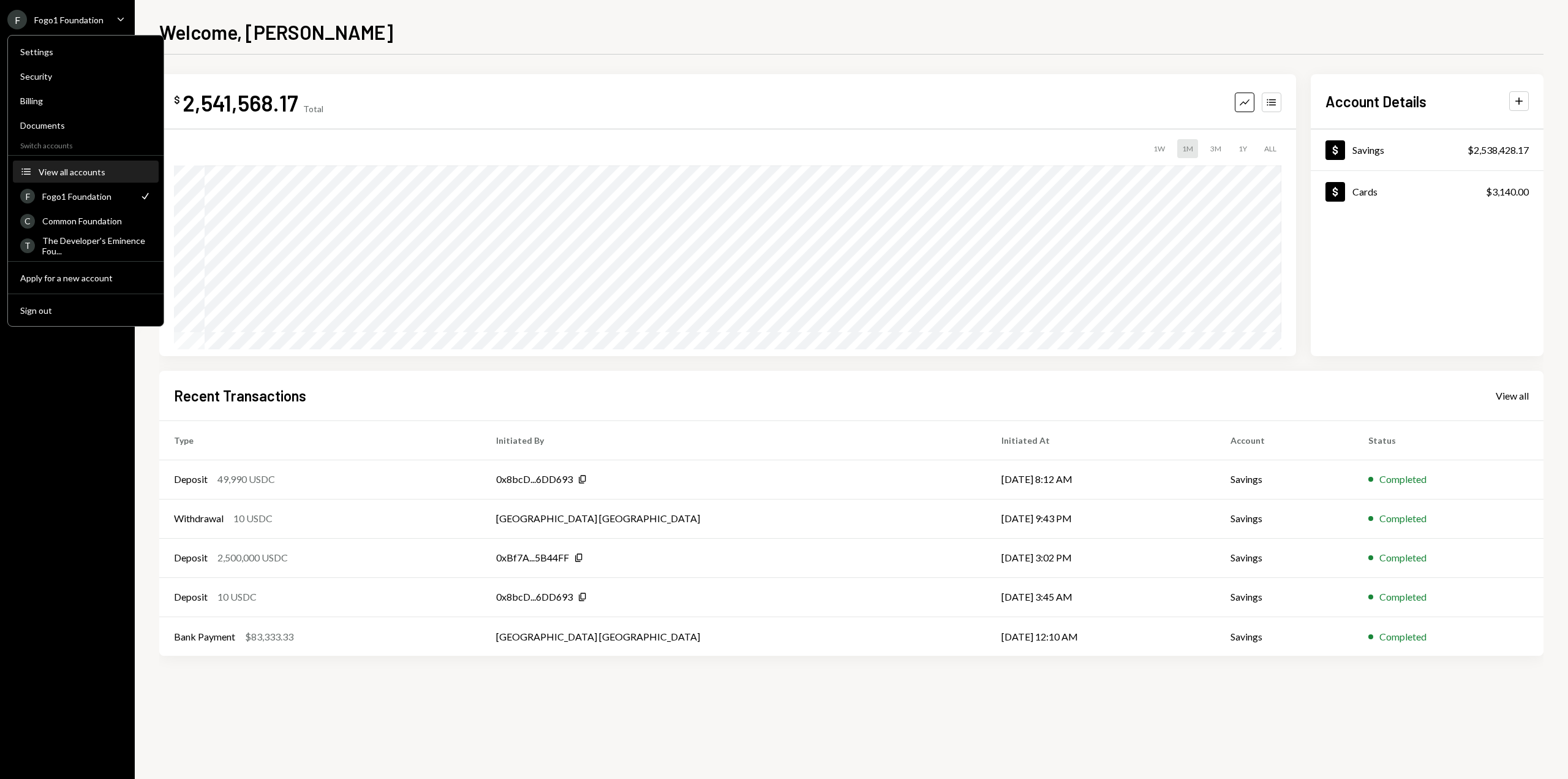
click at [107, 175] on div "View all accounts" at bounding box center [94, 172] width 112 height 10
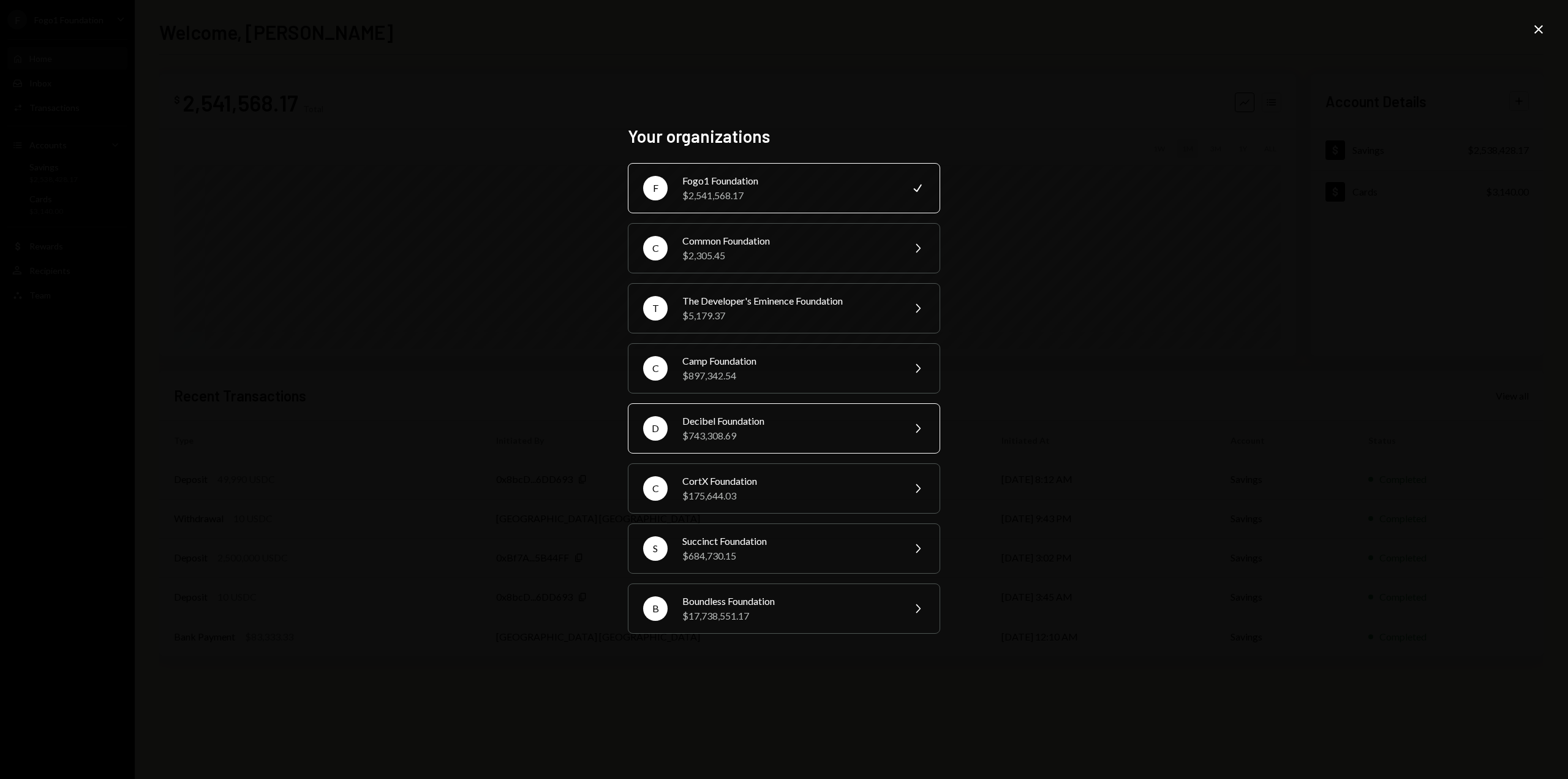
click at [727, 423] on div "Decibel Foundation" at bounding box center [788, 421] width 213 height 15
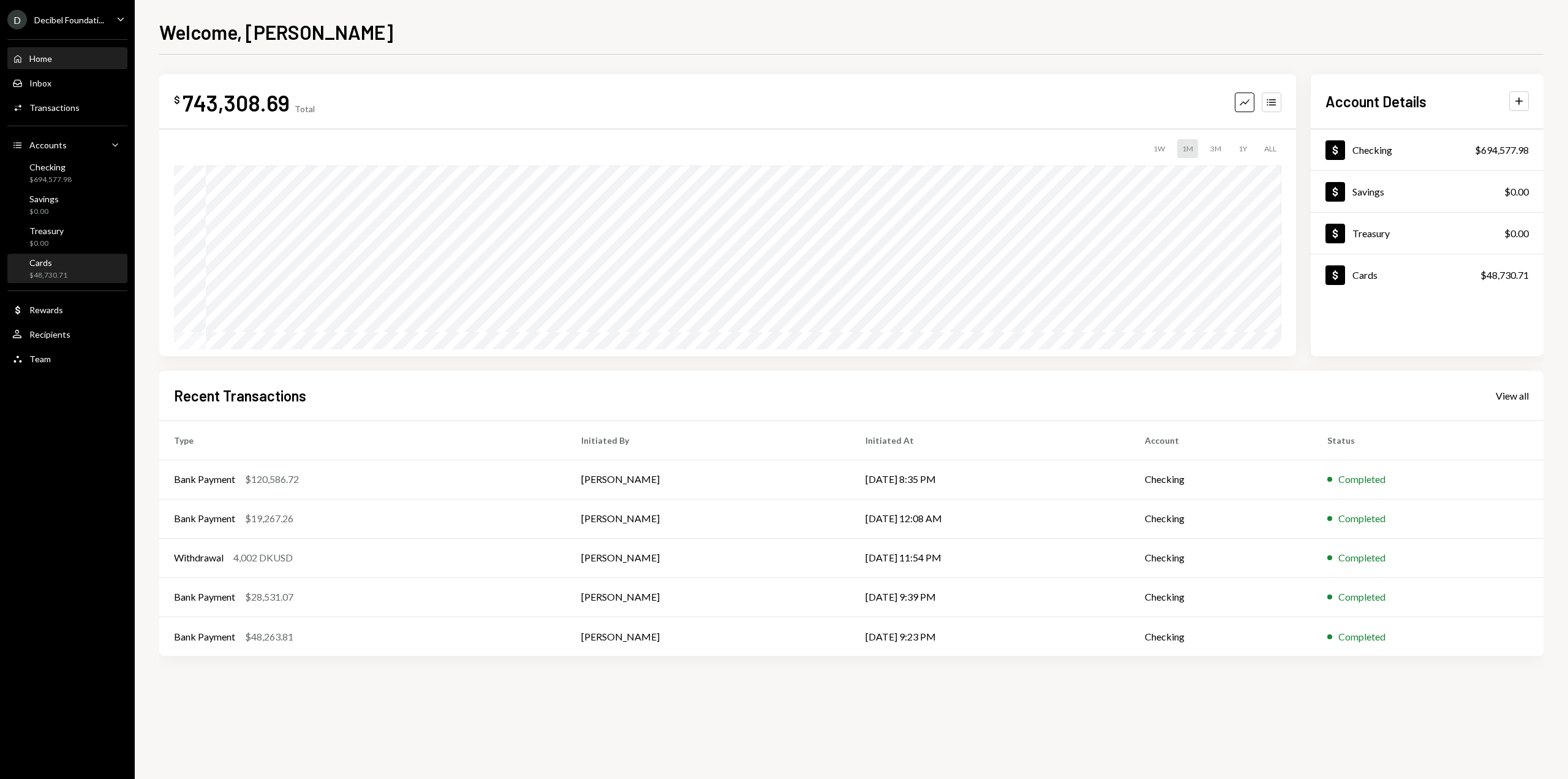
click at [47, 280] on div "$48,730.71" at bounding box center [48, 275] width 38 height 10
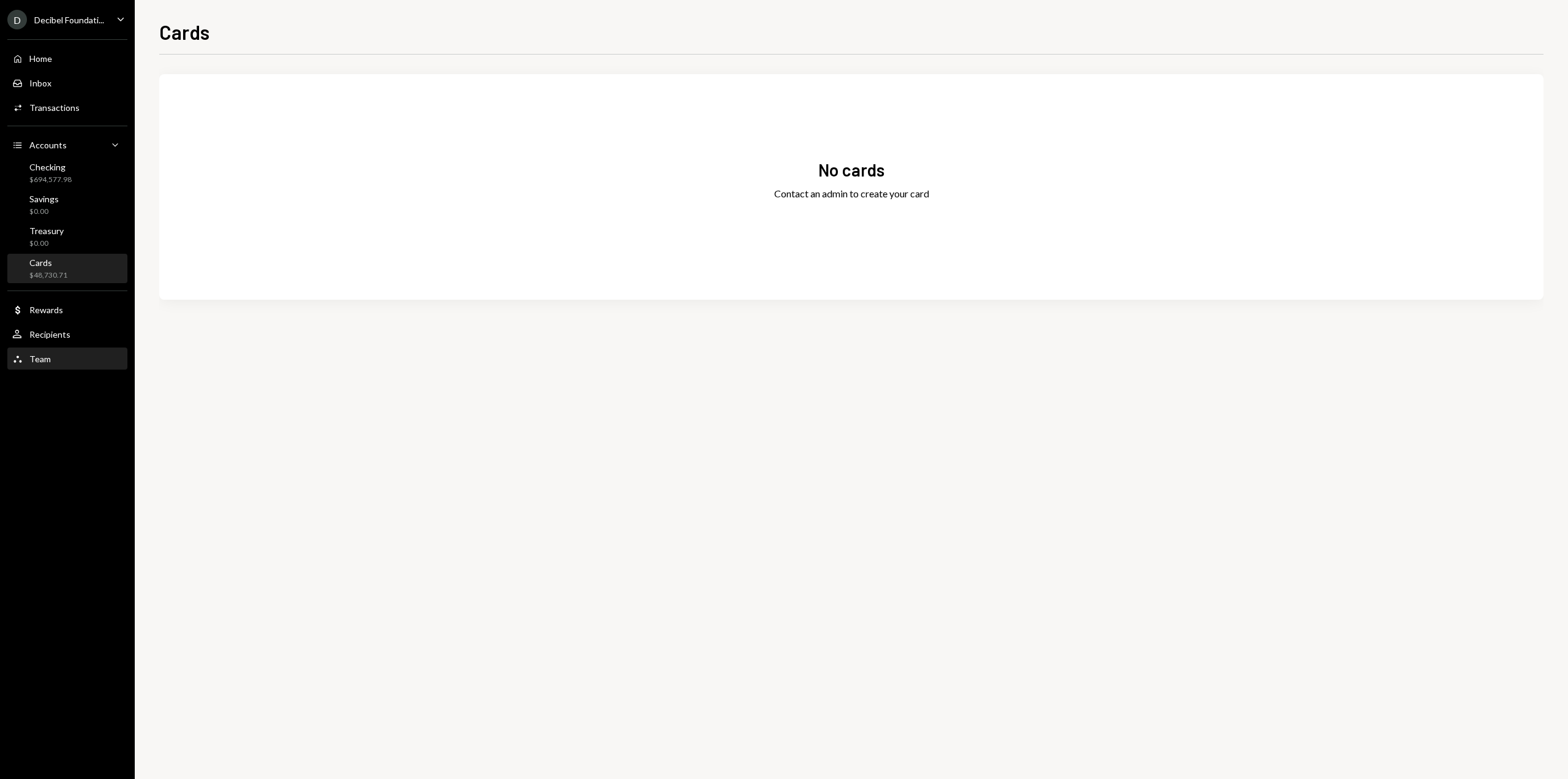
click at [57, 351] on div "Team Team" at bounding box center [67, 359] width 110 height 21
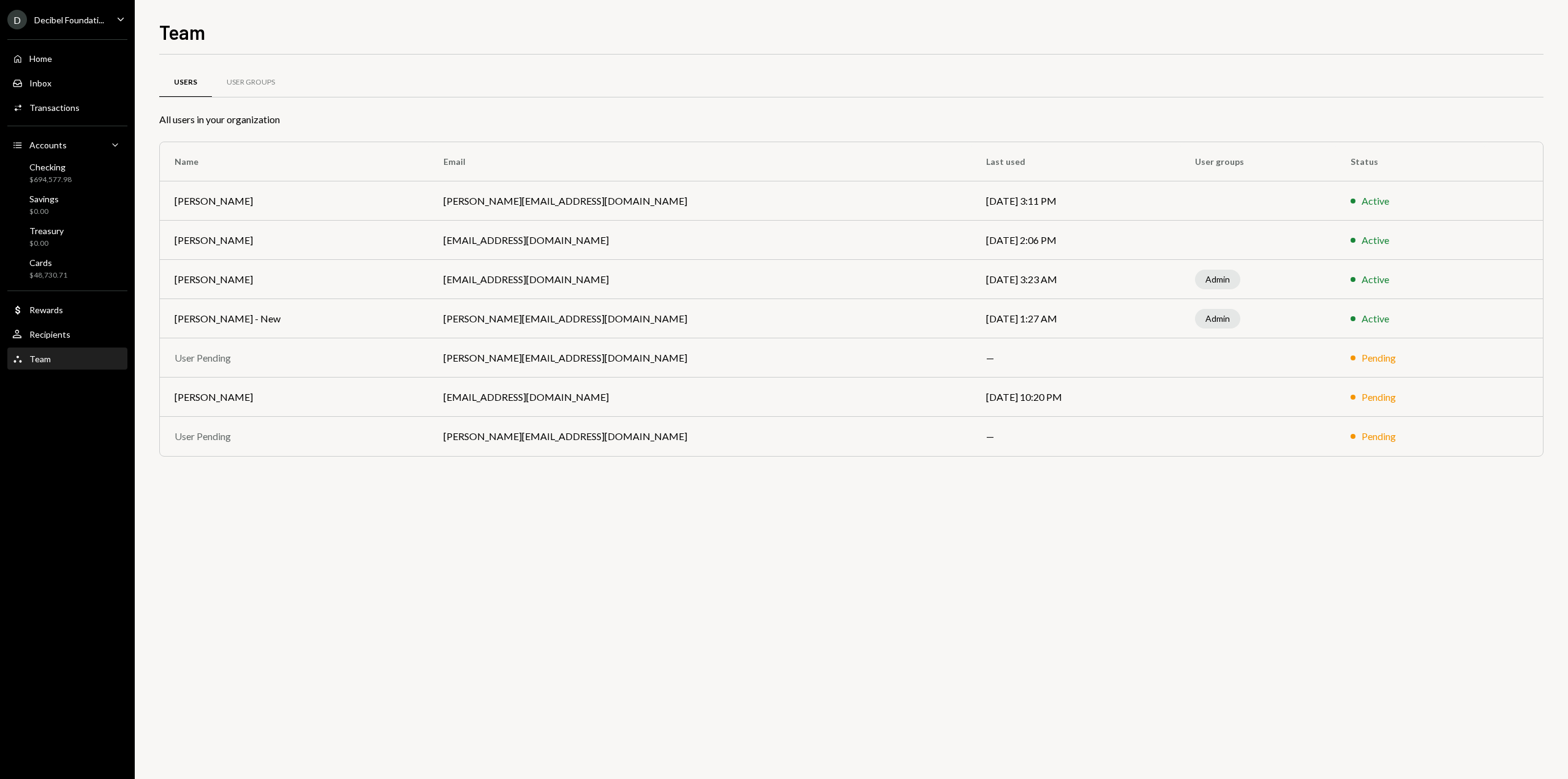
click at [67, 22] on div "Decibel Foundati..." at bounding box center [69, 20] width 70 height 10
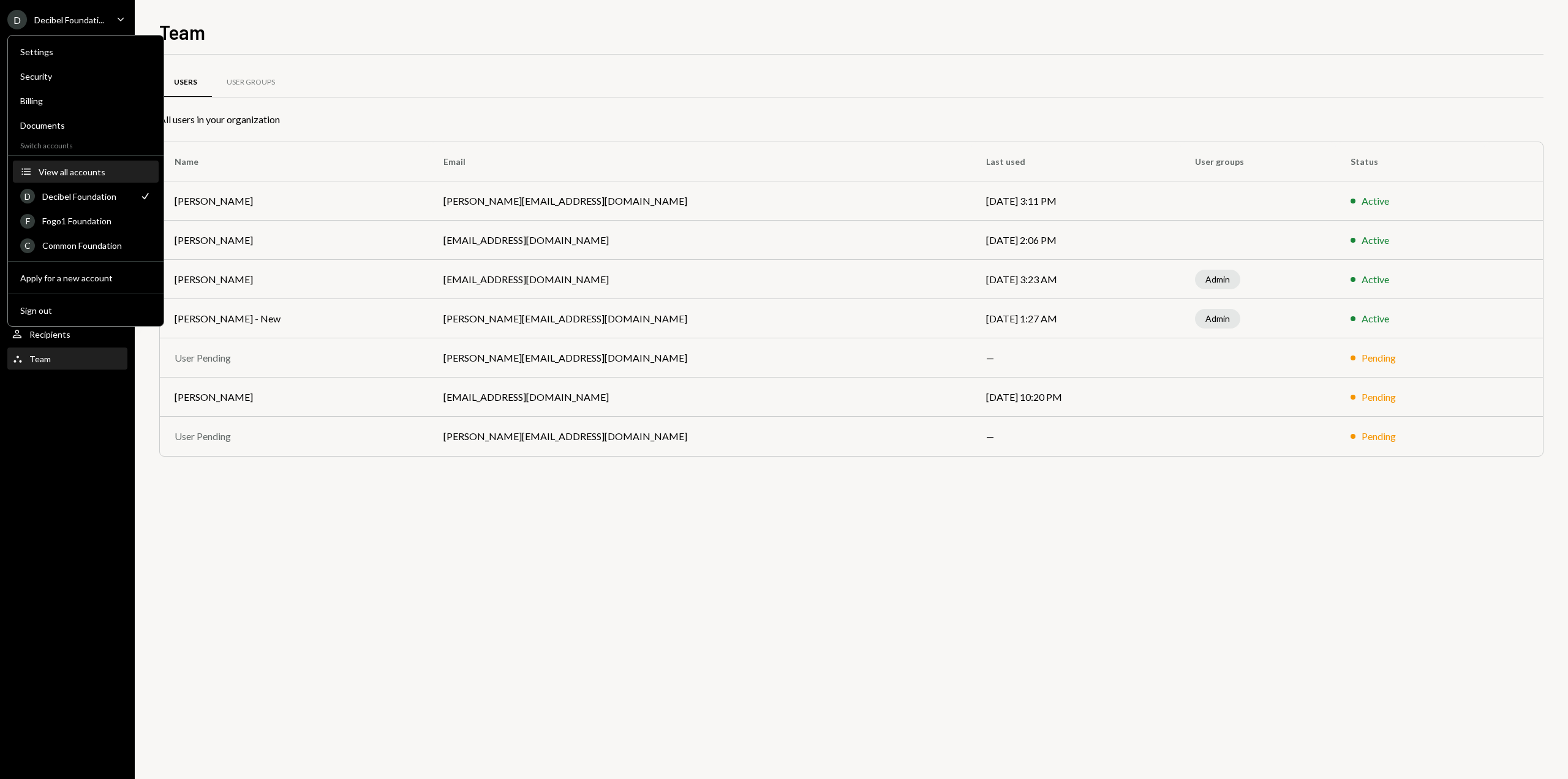
click at [82, 169] on div "View all accounts" at bounding box center [94, 172] width 112 height 10
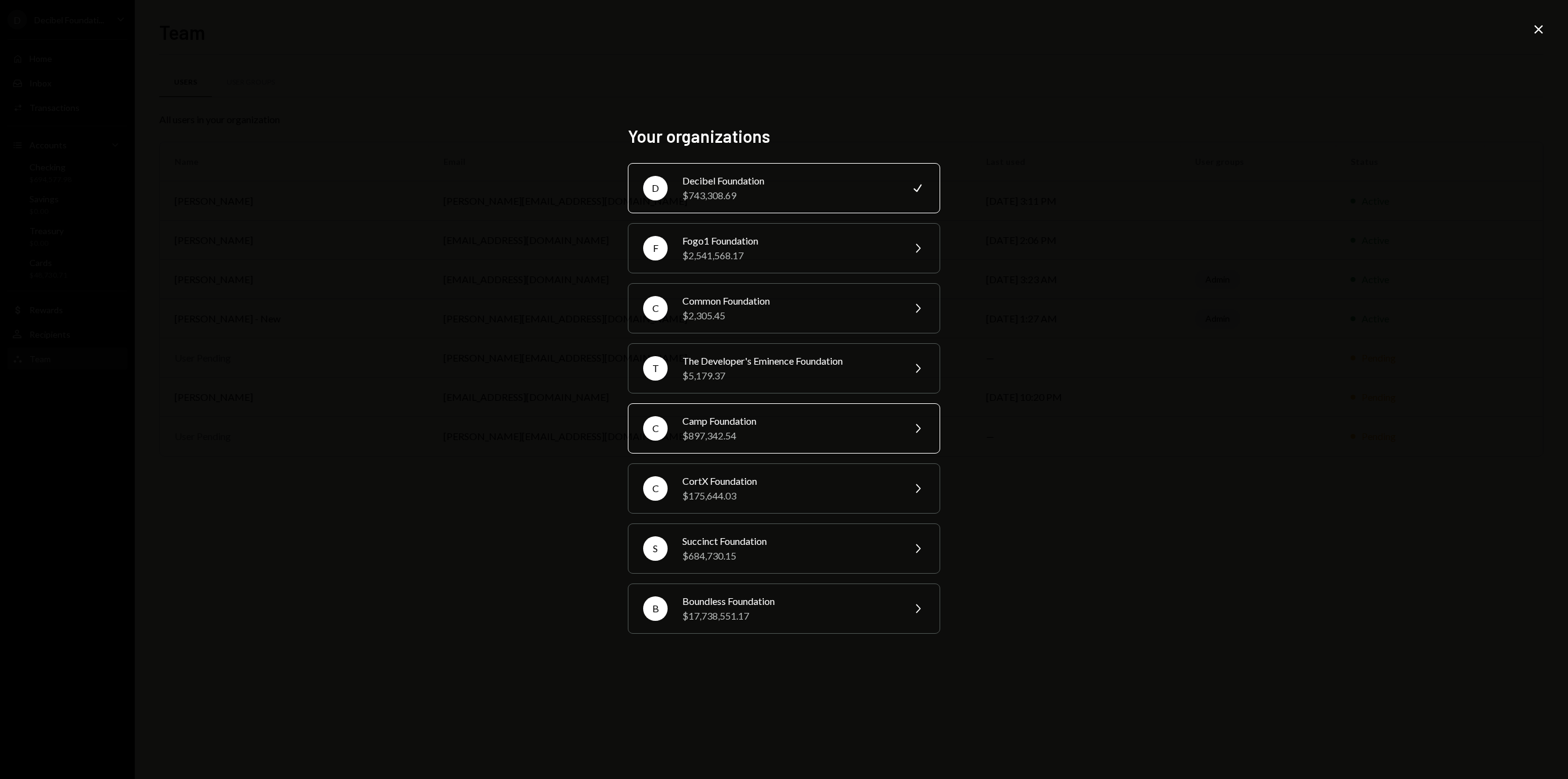
click at [702, 430] on div "$897,342.54" at bounding box center [788, 436] width 213 height 15
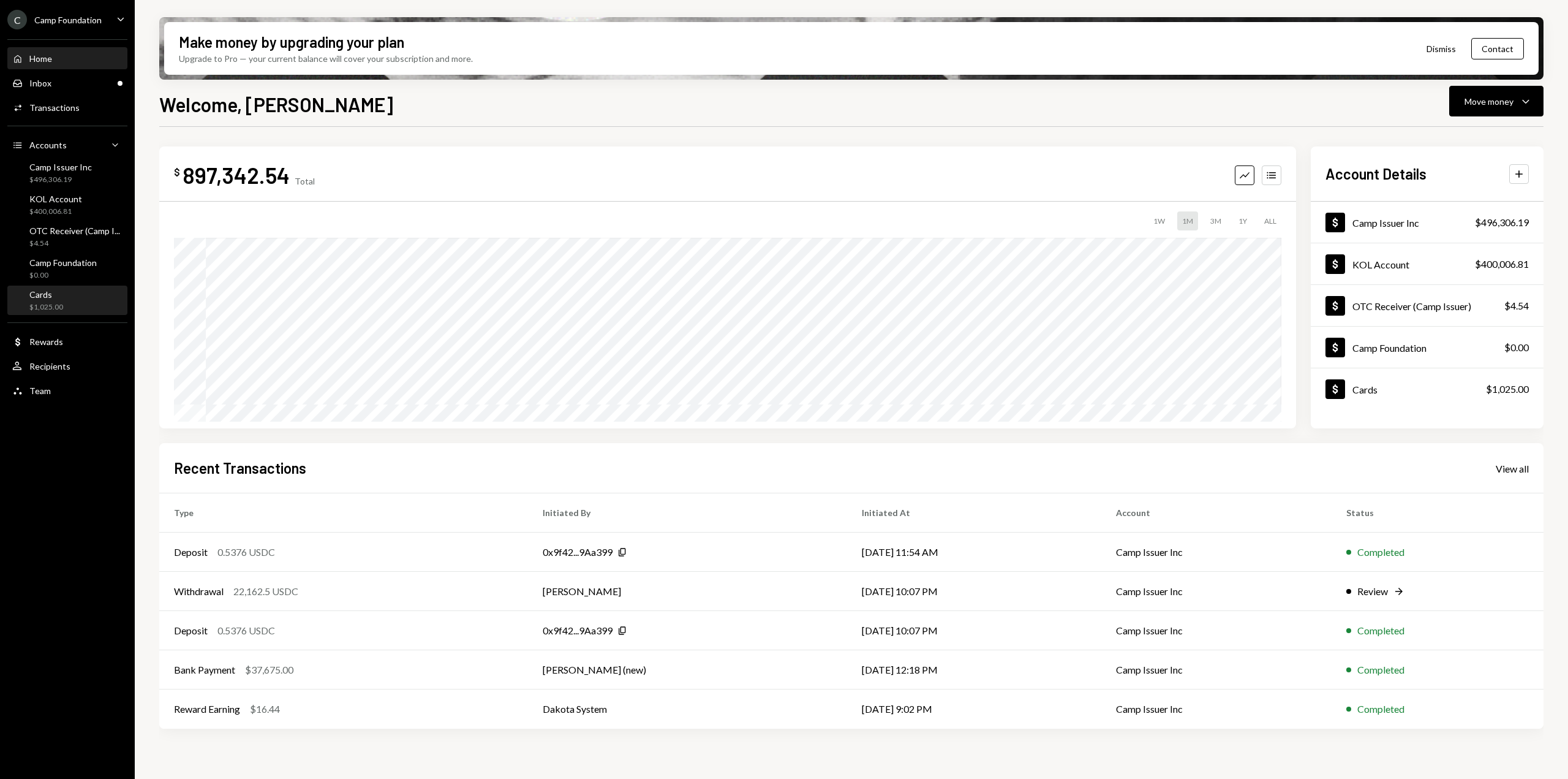
drag, startPoint x: 0, startPoint y: 0, endPoint x: 99, endPoint y: 301, distance: 316.9
click at [99, 301] on div "Cards $1,025.00" at bounding box center [67, 301] width 110 height 23
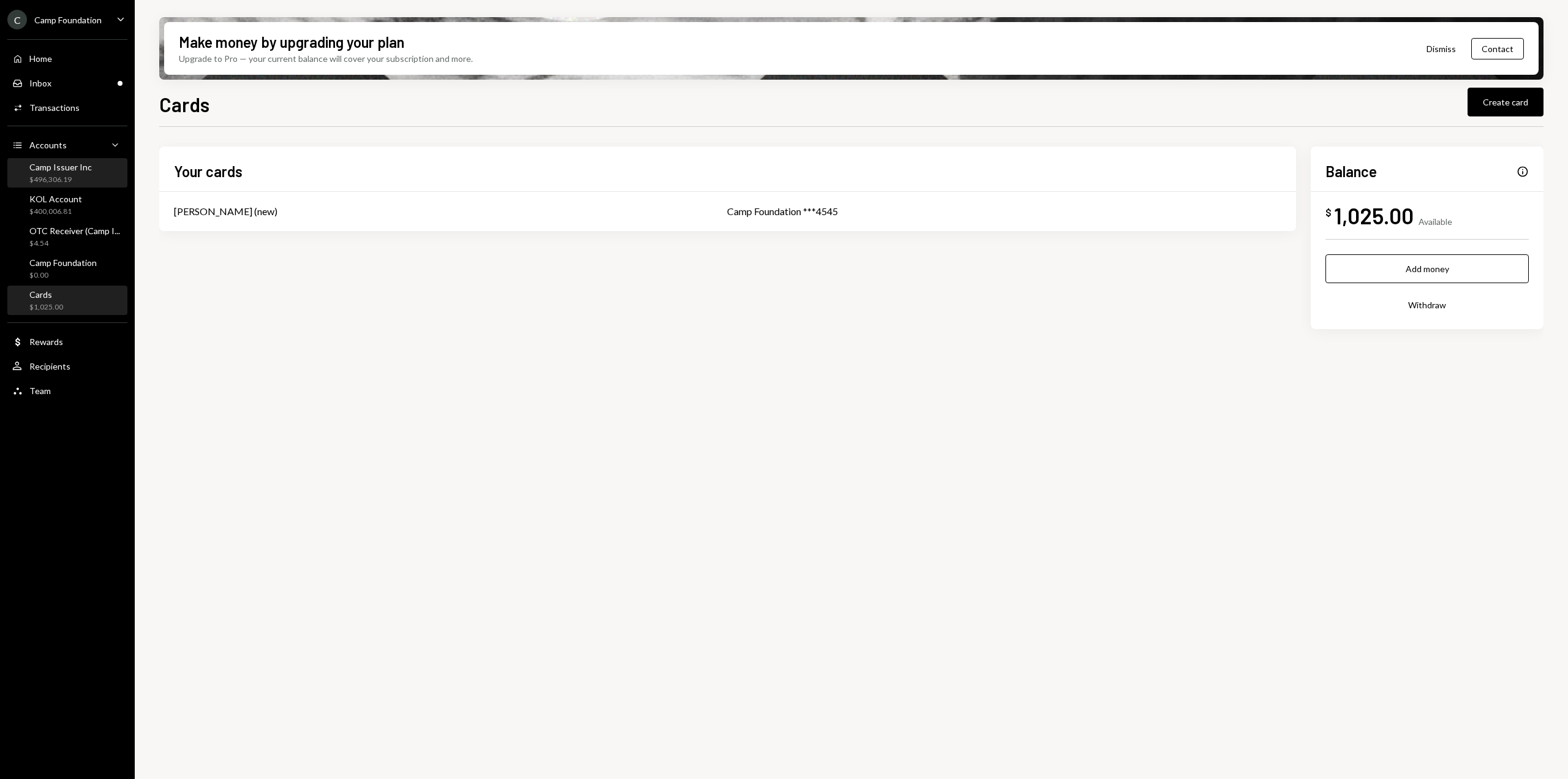
click at [70, 169] on div "Camp Issuer Inc" at bounding box center [60, 167] width 62 height 10
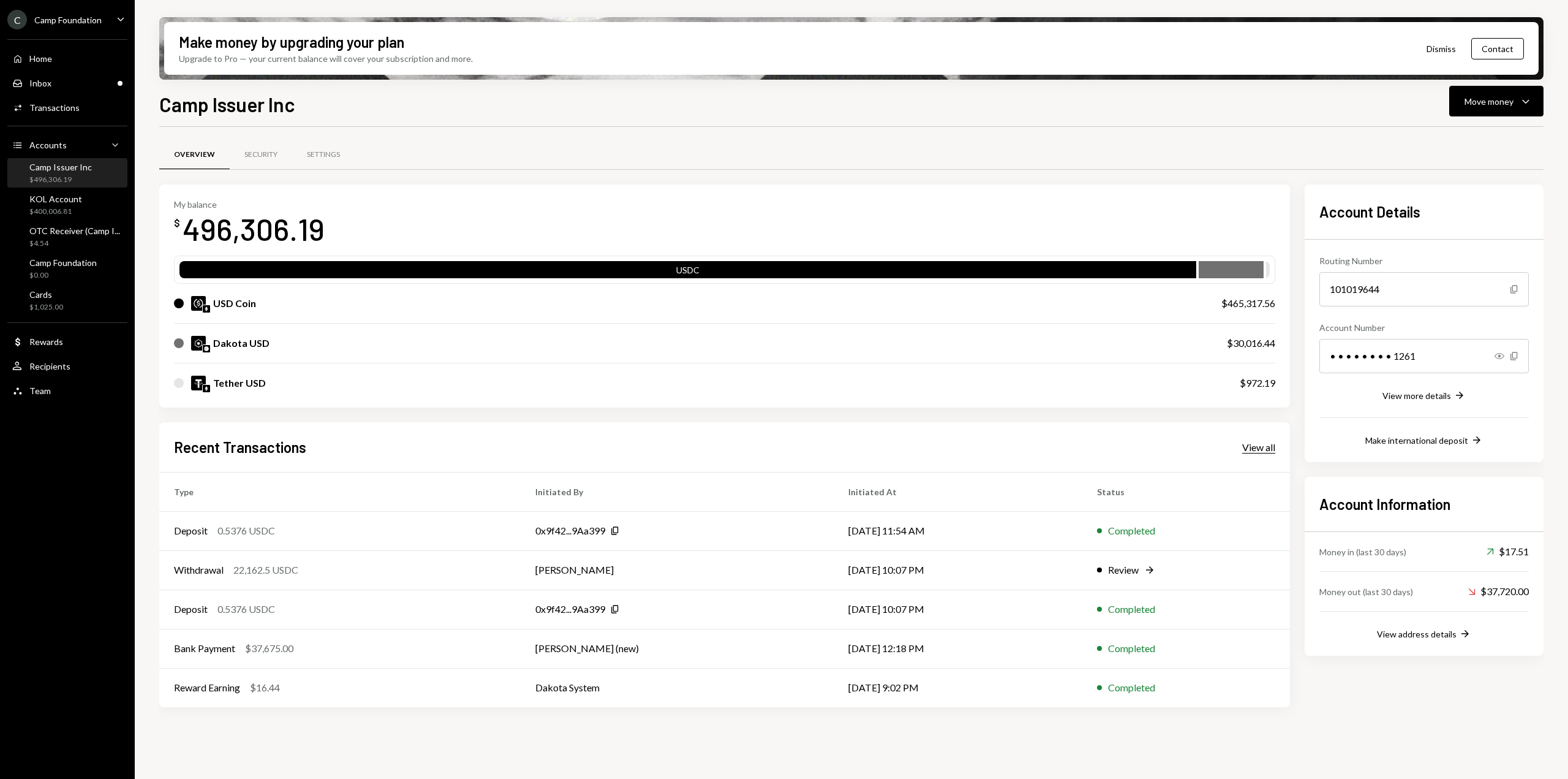
click at [1273, 445] on div "View all" at bounding box center [1258, 447] width 33 height 12
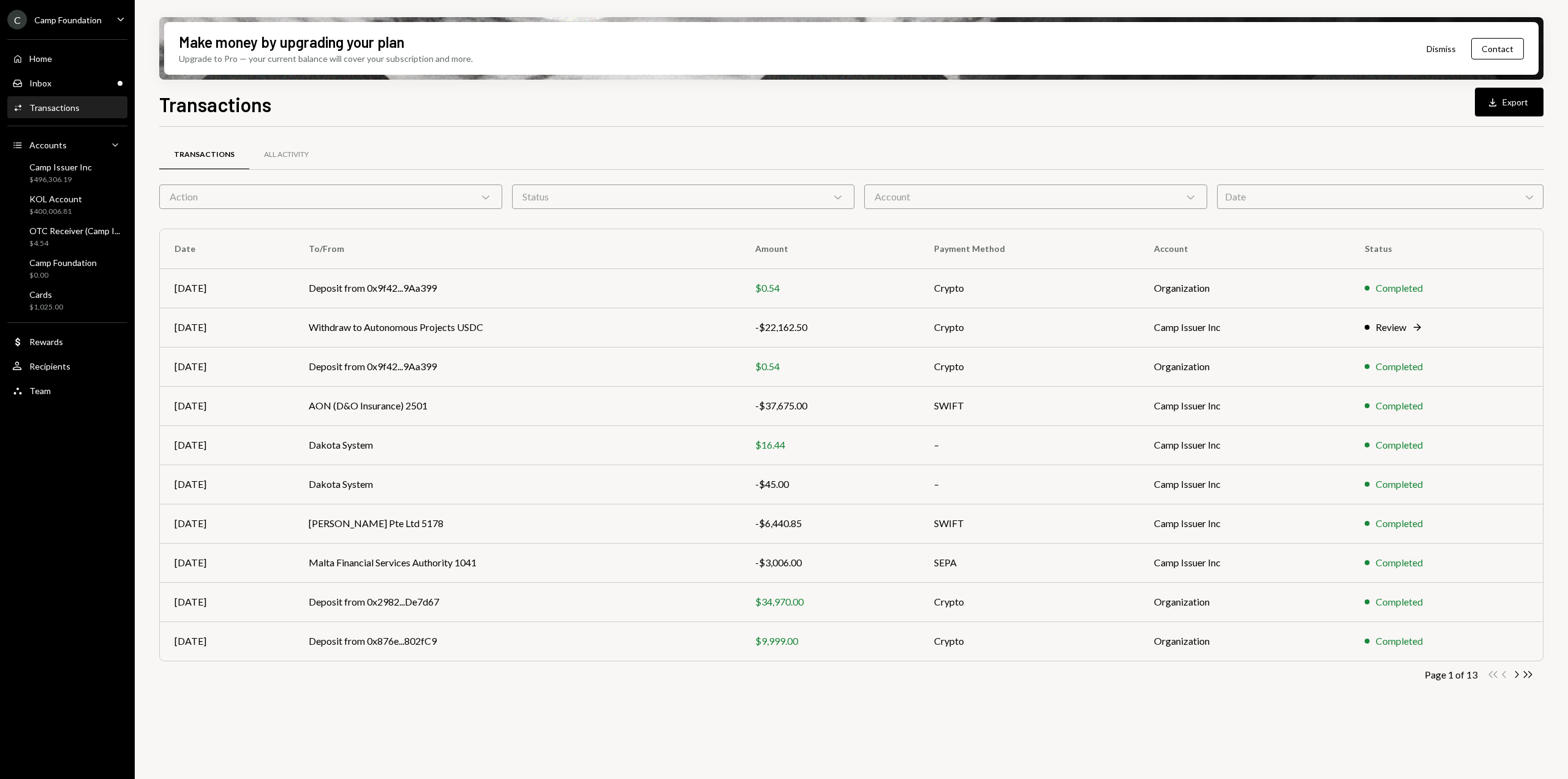
click at [1078, 200] on div "Account Chevron Down" at bounding box center [1036, 196] width 343 height 25
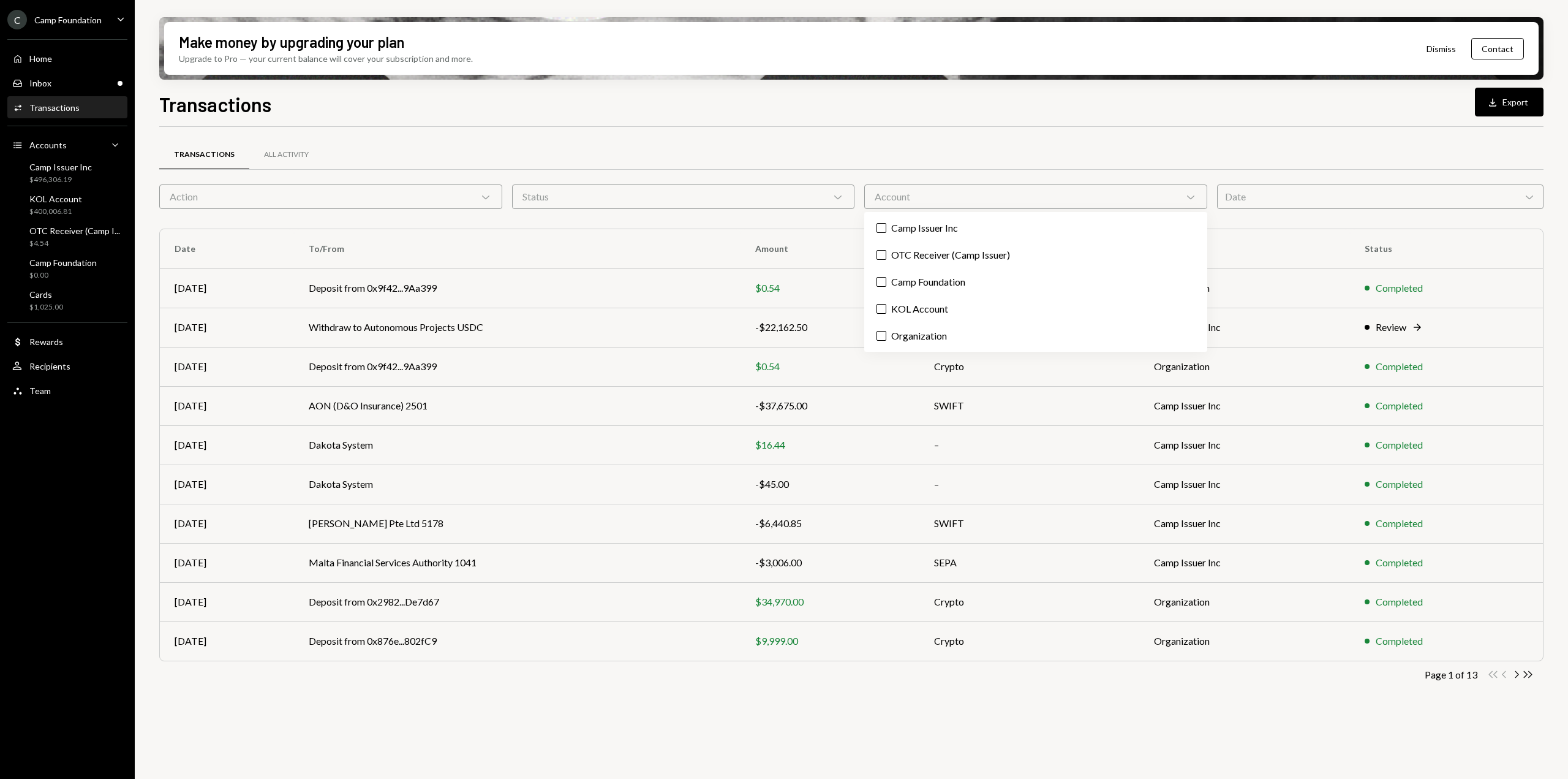
click at [901, 163] on div "Transactions All Activity" at bounding box center [851, 155] width 1384 height 31
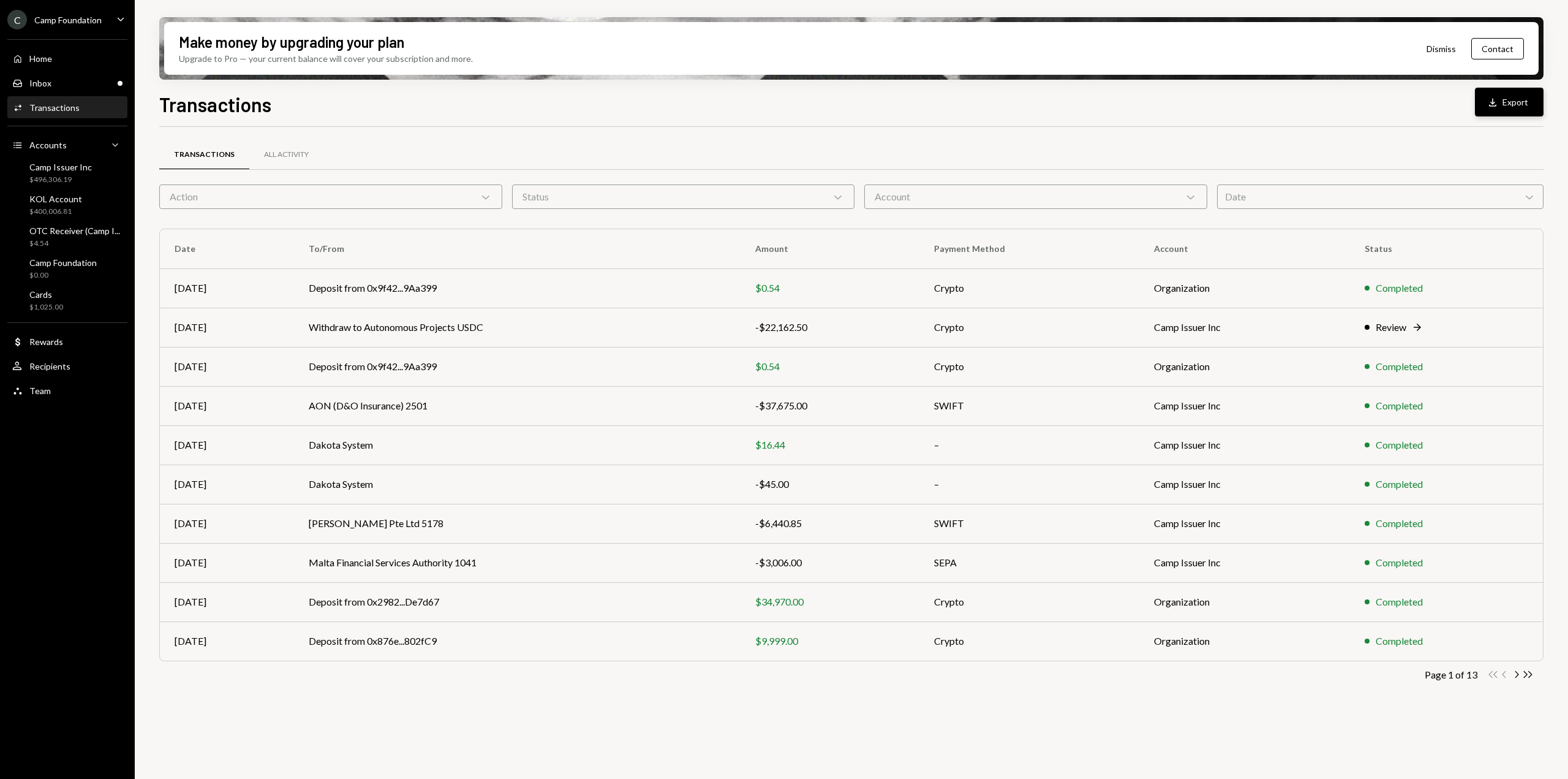
click at [1501, 96] on div "Download" at bounding box center [1494, 102] width 16 height 12
click at [74, 25] on div "C Camp Foundation" at bounding box center [55, 19] width 94 height 19
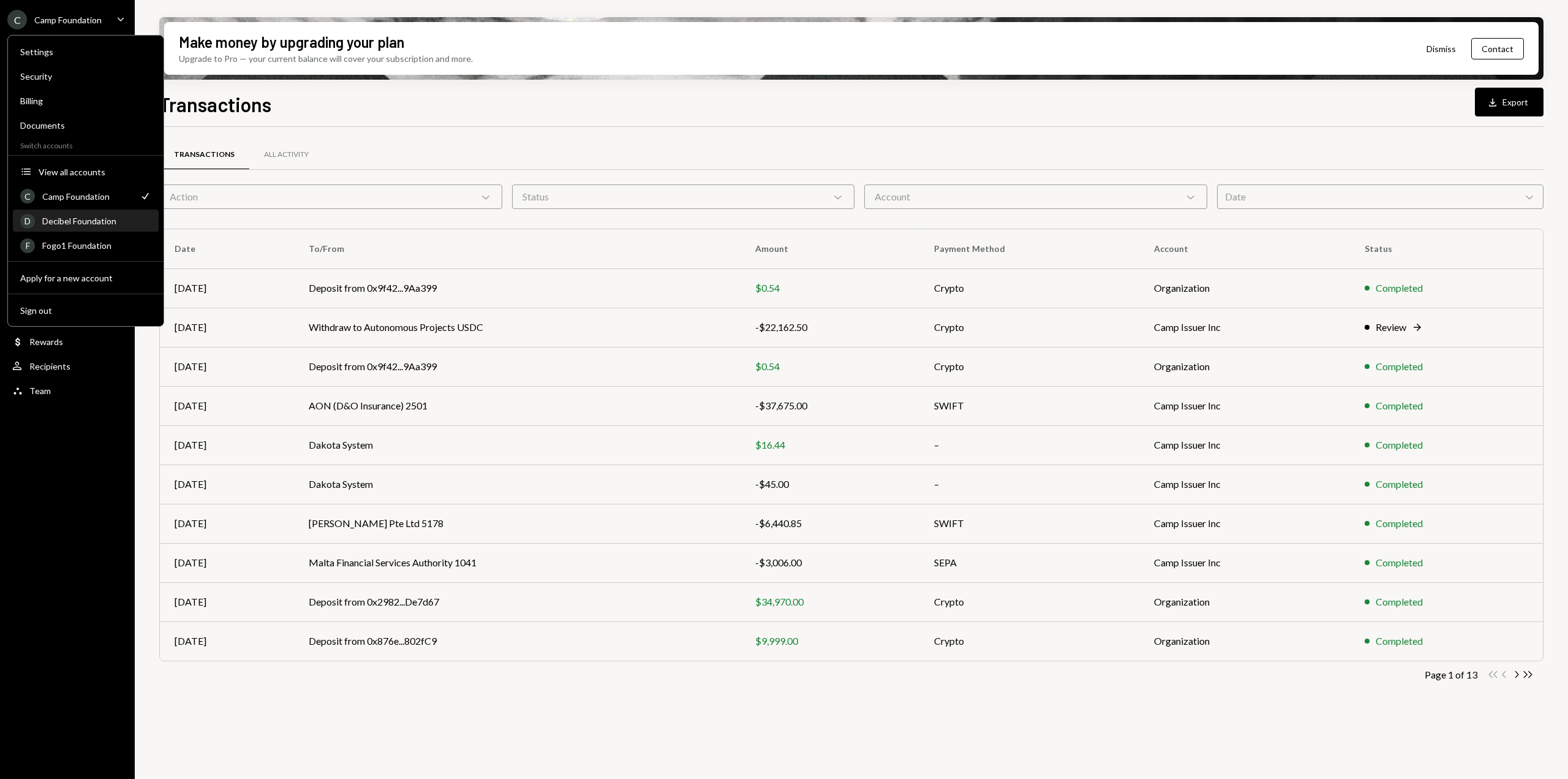
click at [76, 220] on div "Decibel Foundation" at bounding box center [96, 221] width 109 height 10
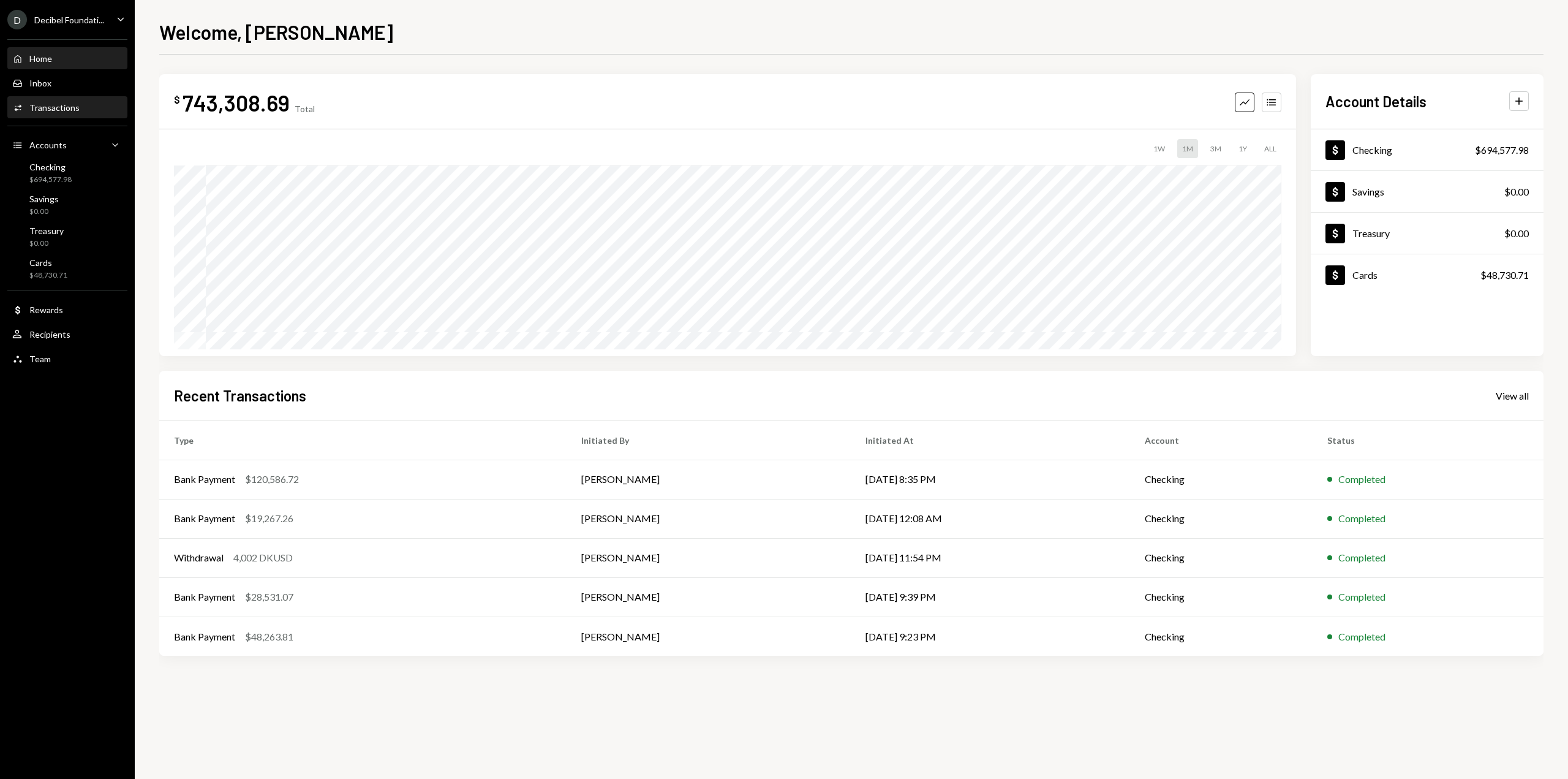
click at [87, 103] on div "Activities Transactions" at bounding box center [67, 107] width 110 height 11
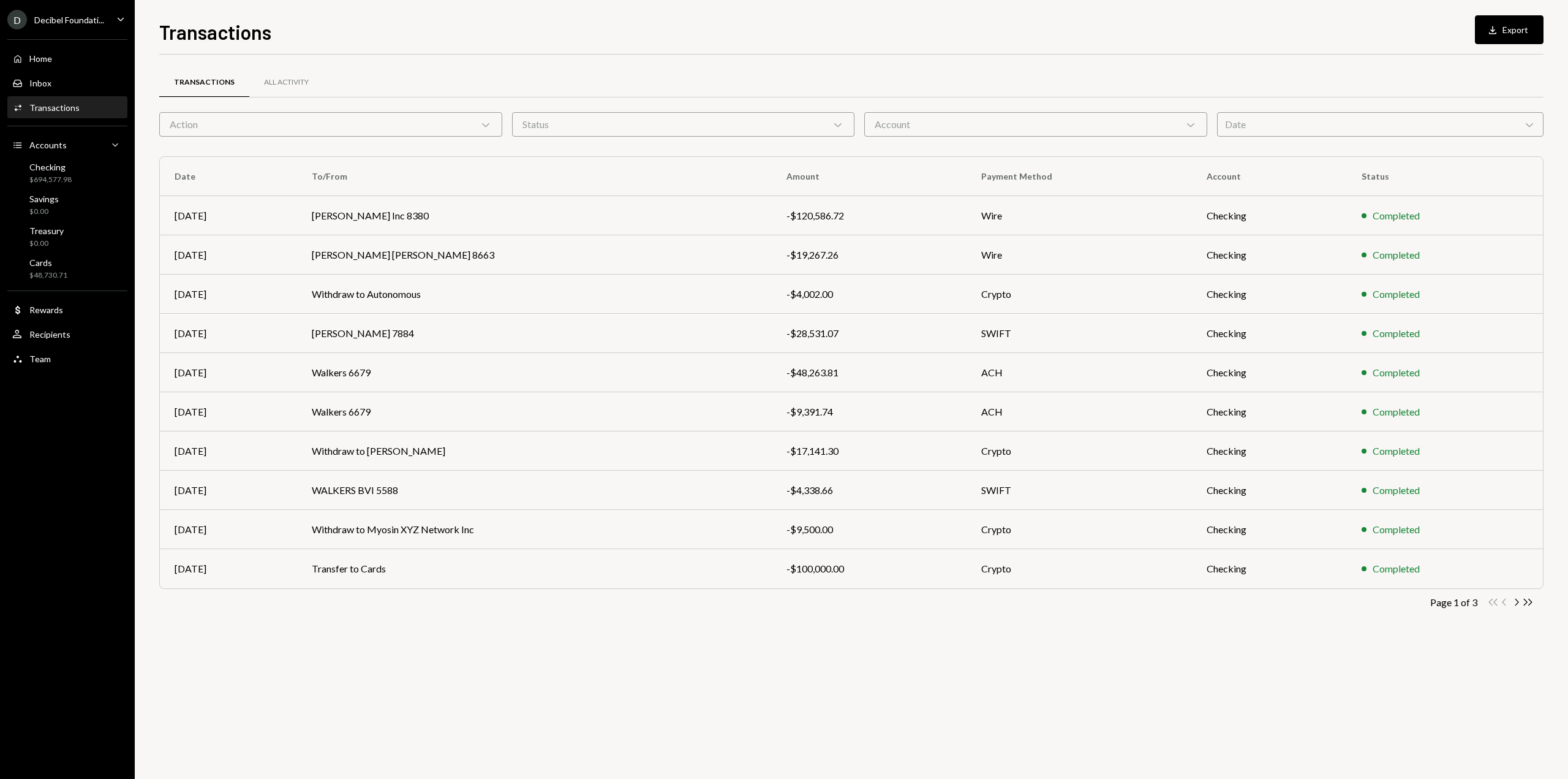
click at [1031, 133] on div "Account Chevron Down" at bounding box center [1036, 124] width 343 height 25
click at [839, 85] on div "Transactions All Activity" at bounding box center [851, 82] width 1384 height 31
click at [1519, 602] on icon "button" at bounding box center [1517, 601] width 4 height 7
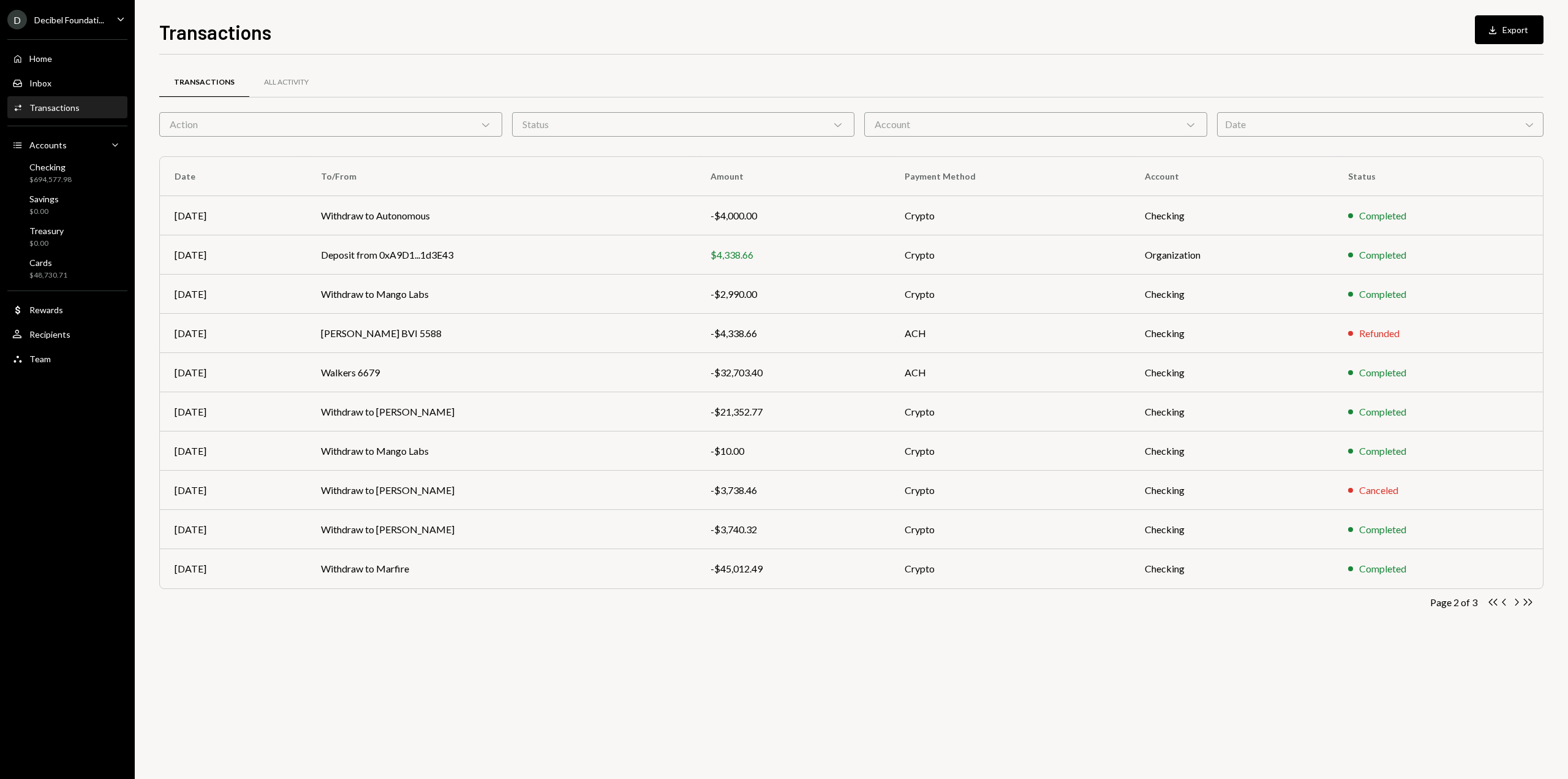
click at [1519, 602] on icon "button" at bounding box center [1517, 601] width 4 height 7
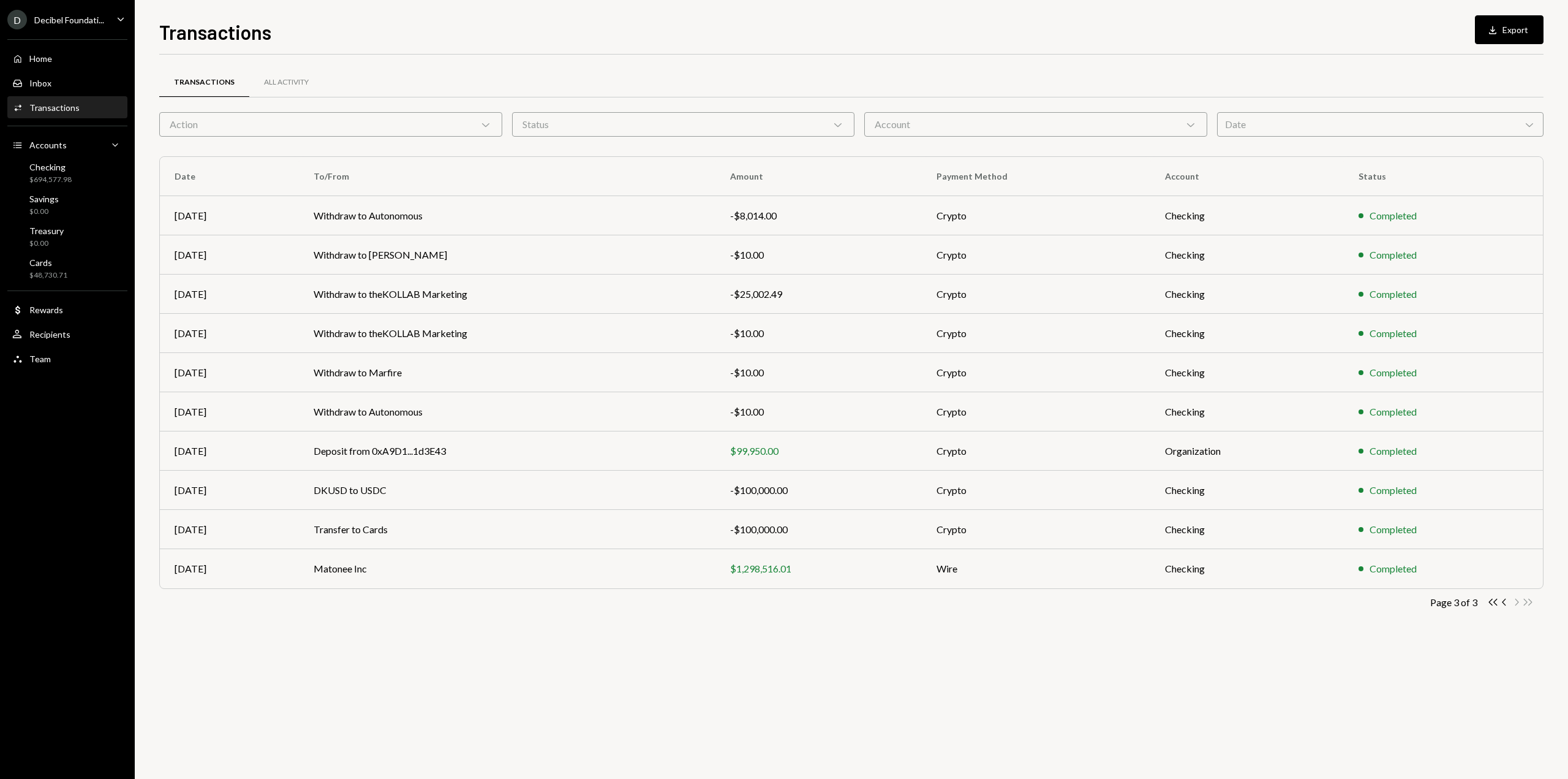
click at [1519, 602] on div "Double Arrow Left Chevron Left Chevron Right Double Arrow Right" at bounding box center [1510, 602] width 46 height 12
click at [1492, 599] on icon "button" at bounding box center [1493, 601] width 8 height 7
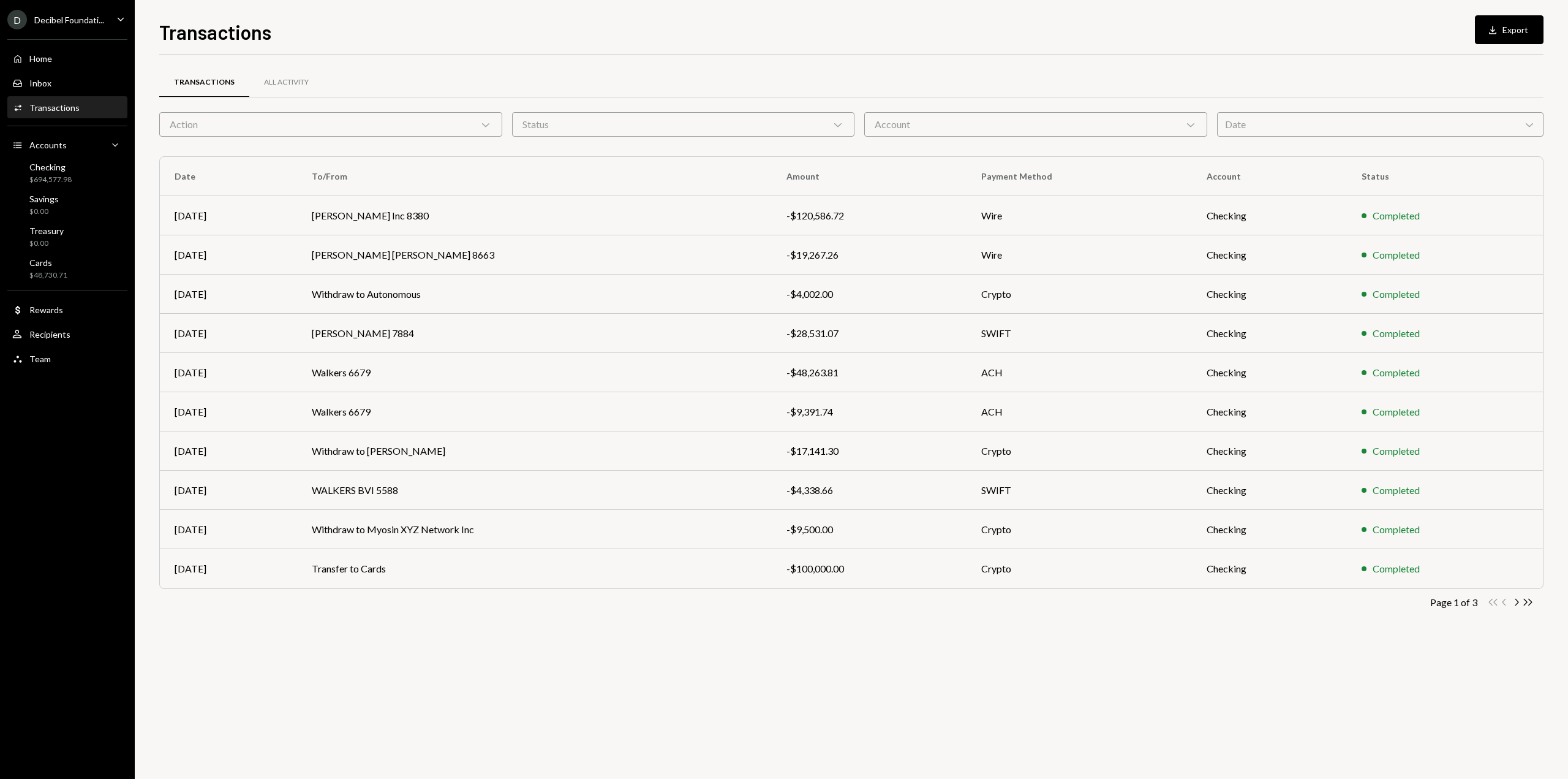
click at [118, 25] on div "Caret Down" at bounding box center [121, 19] width 13 height 15
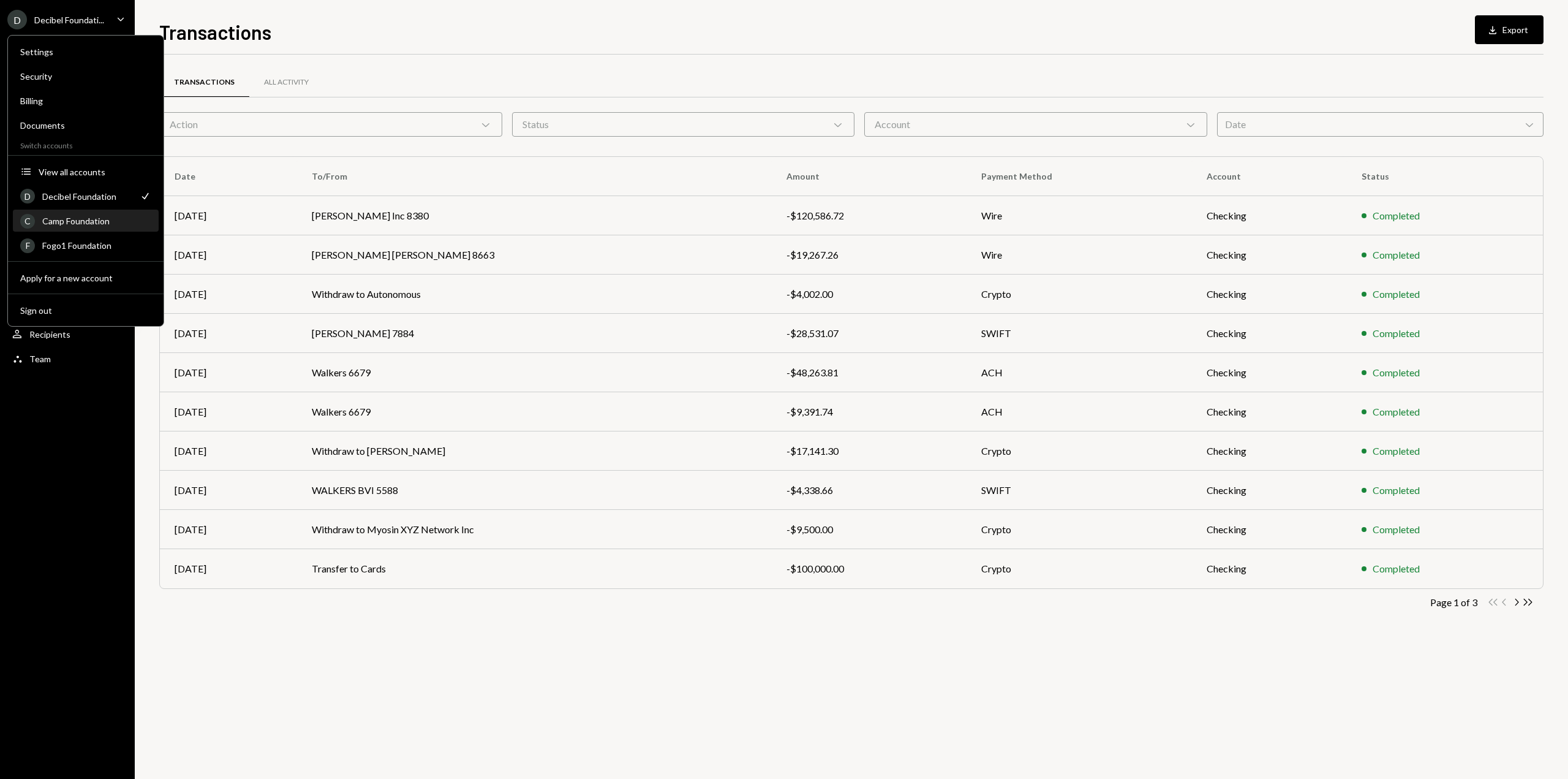
click at [129, 217] on div "Camp Foundation" at bounding box center [96, 221] width 109 height 10
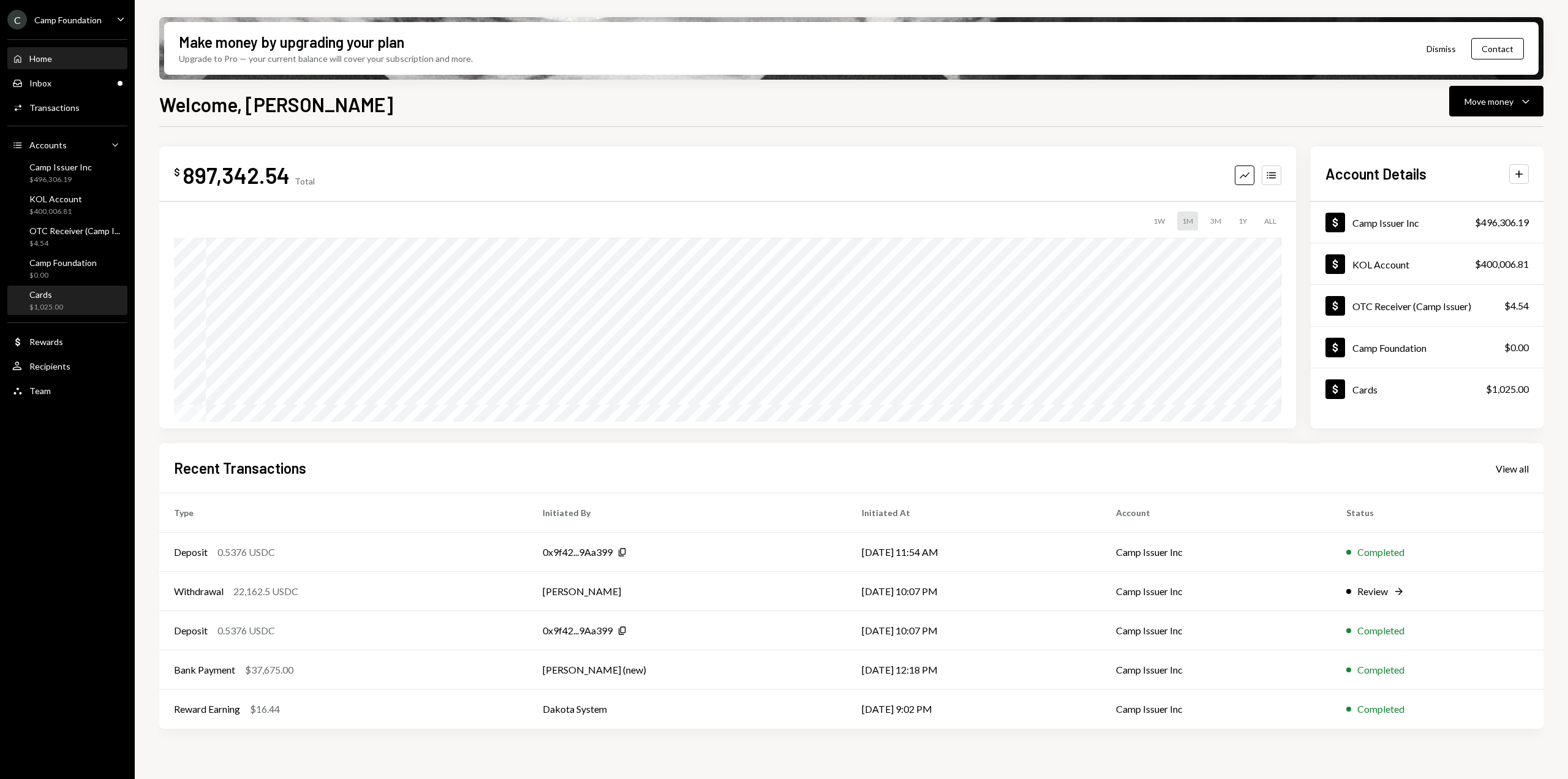
click at [103, 297] on div "Cards $1,025.00" at bounding box center [67, 301] width 110 height 23
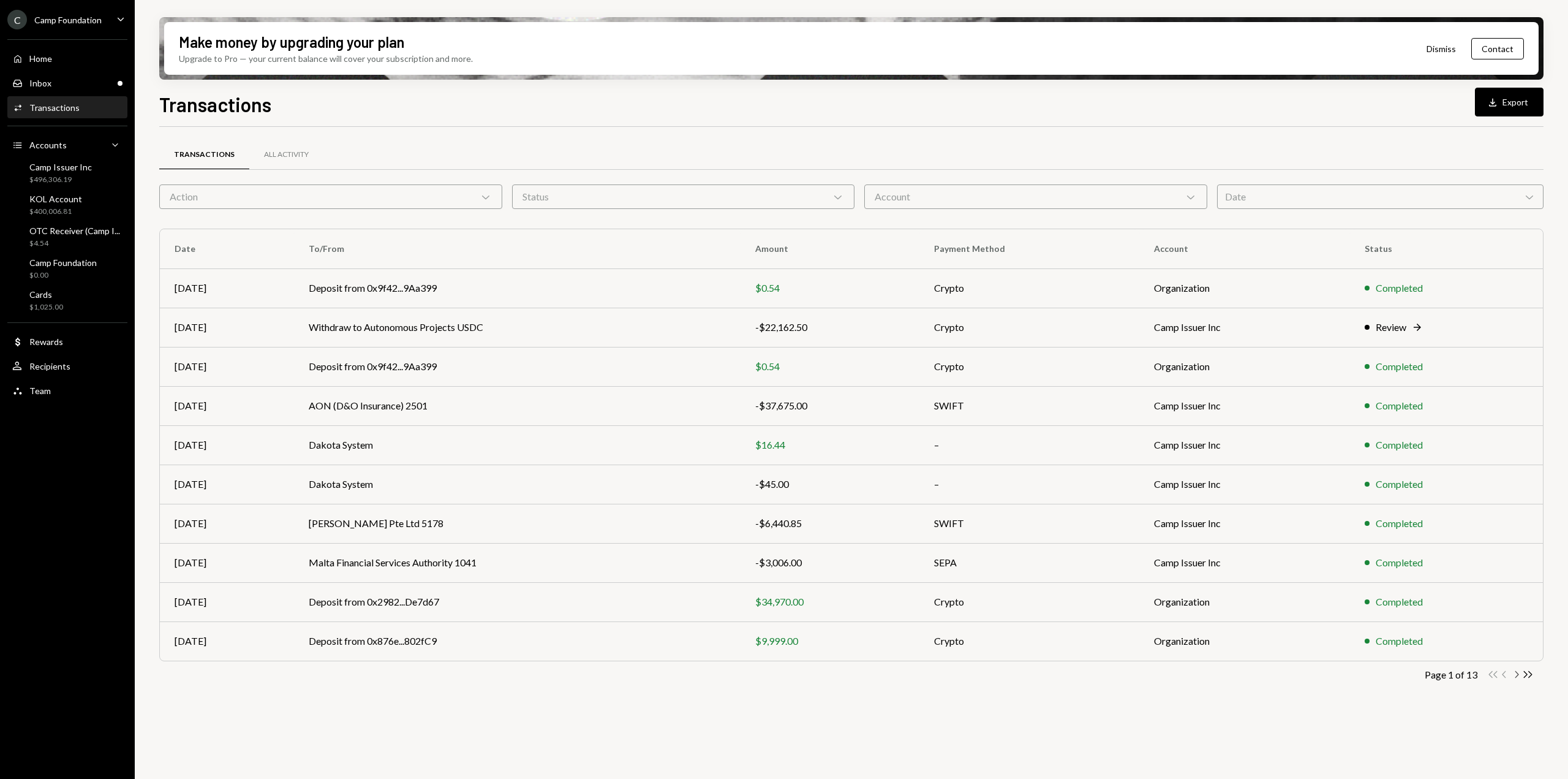
click at [1520, 673] on icon "Chevron Right" at bounding box center [1516, 675] width 12 height 12
click at [115, 22] on icon "Caret Down" at bounding box center [121, 19] width 13 height 13
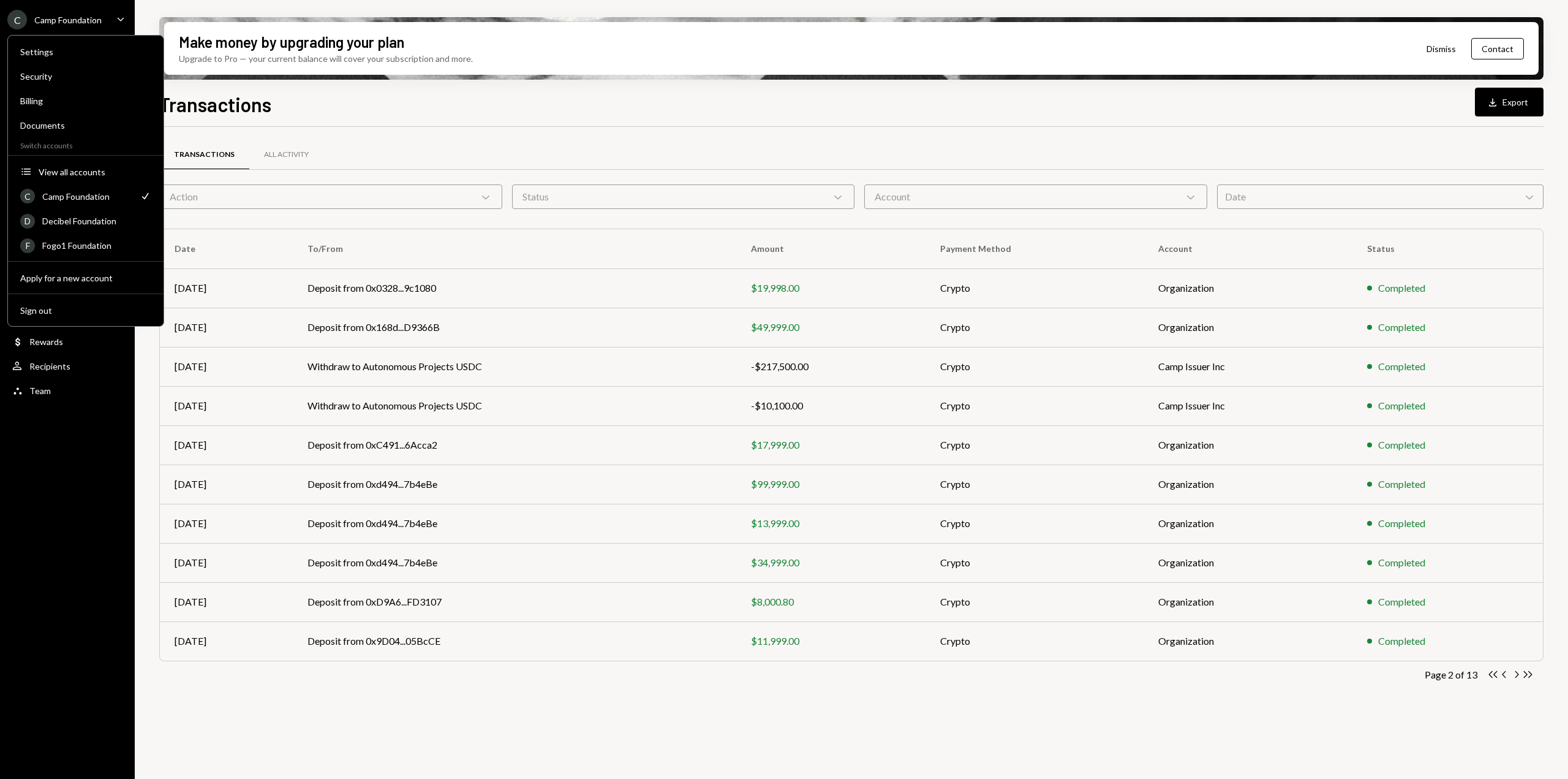
click at [439, 152] on div "Transactions All Activity" at bounding box center [851, 155] width 1384 height 31
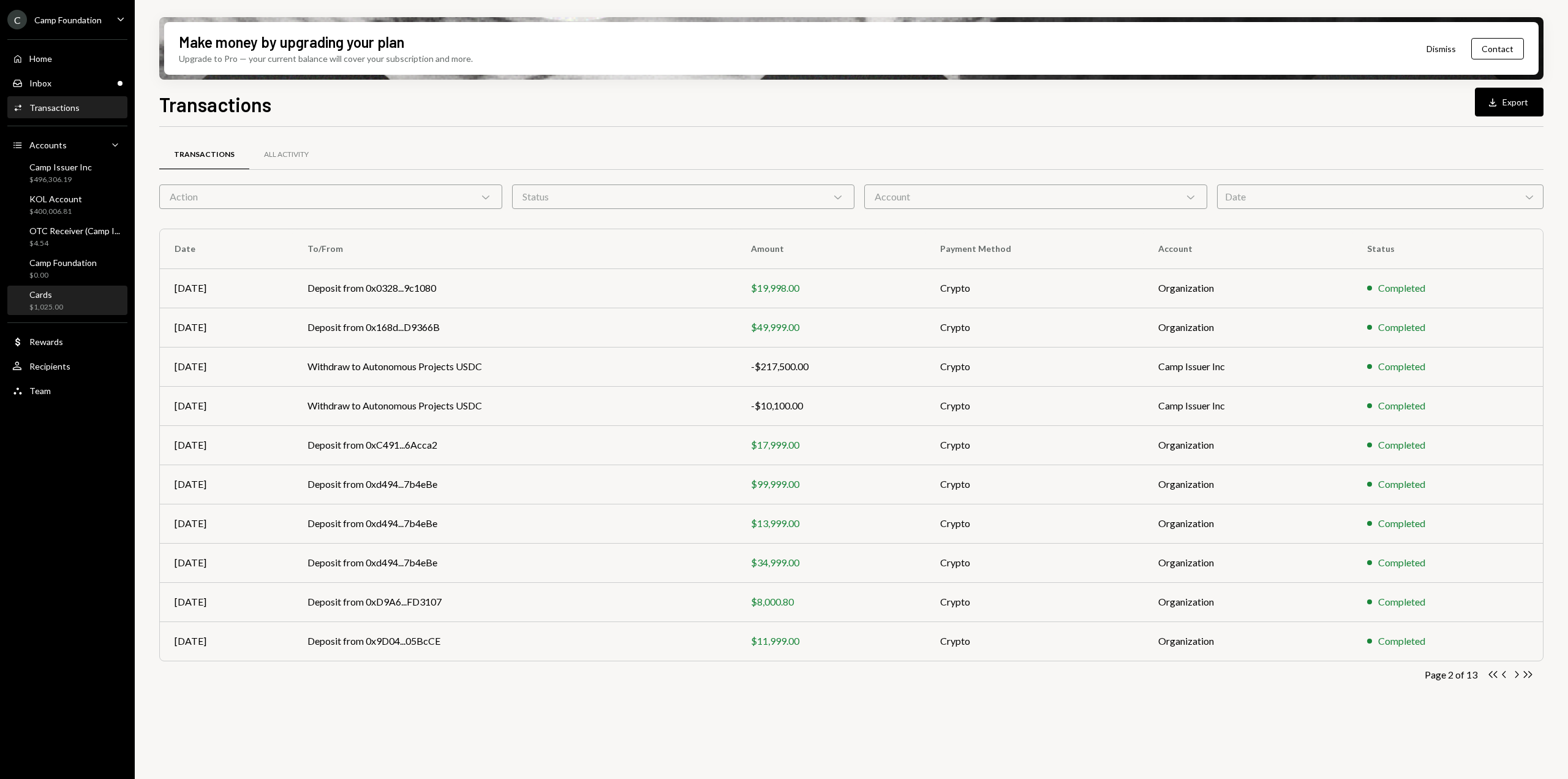
click at [86, 310] on div "Cards $1,025.00" at bounding box center [67, 301] width 110 height 23
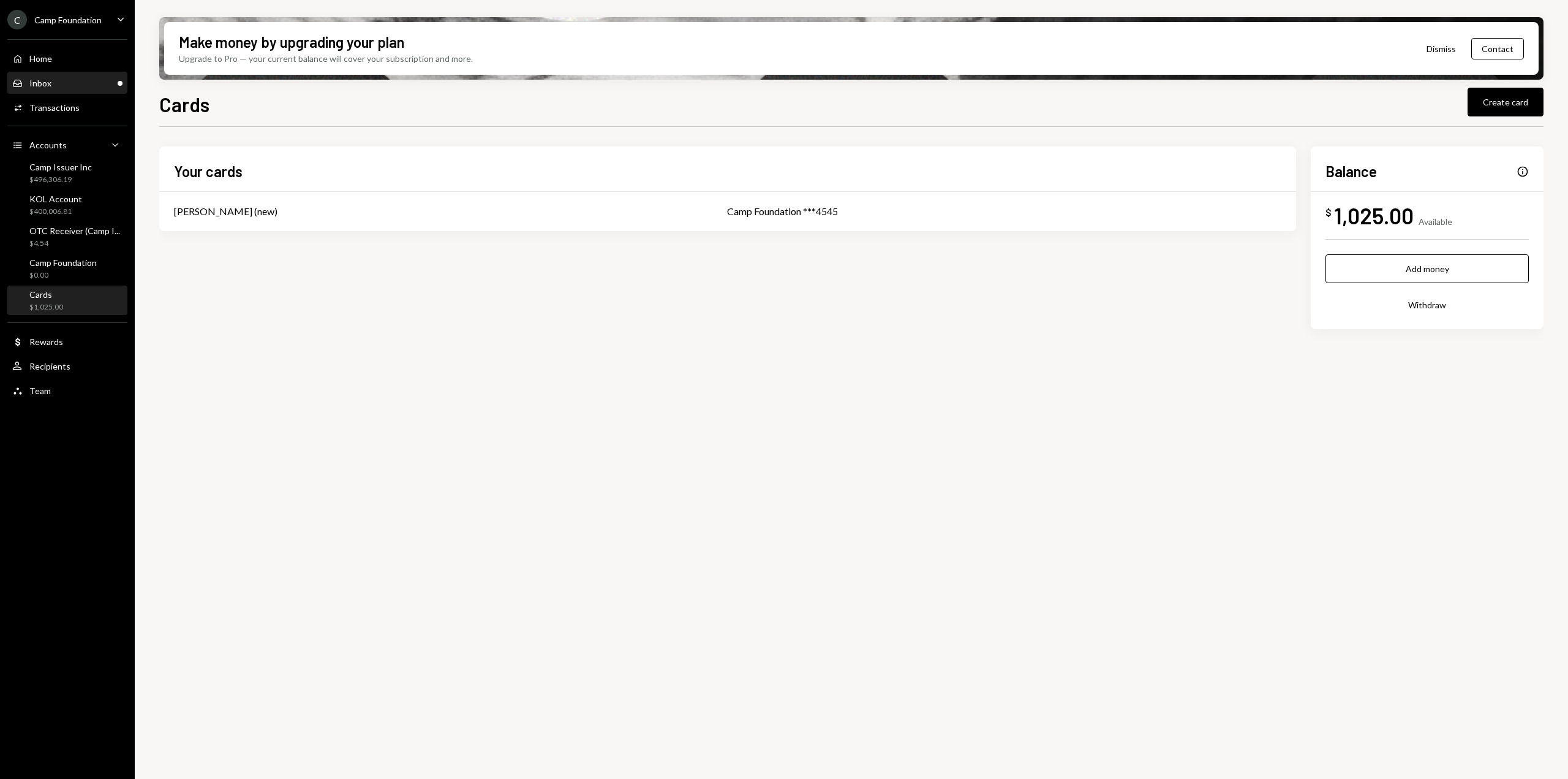
click at [79, 85] on div "Inbox Inbox" at bounding box center [67, 83] width 110 height 11
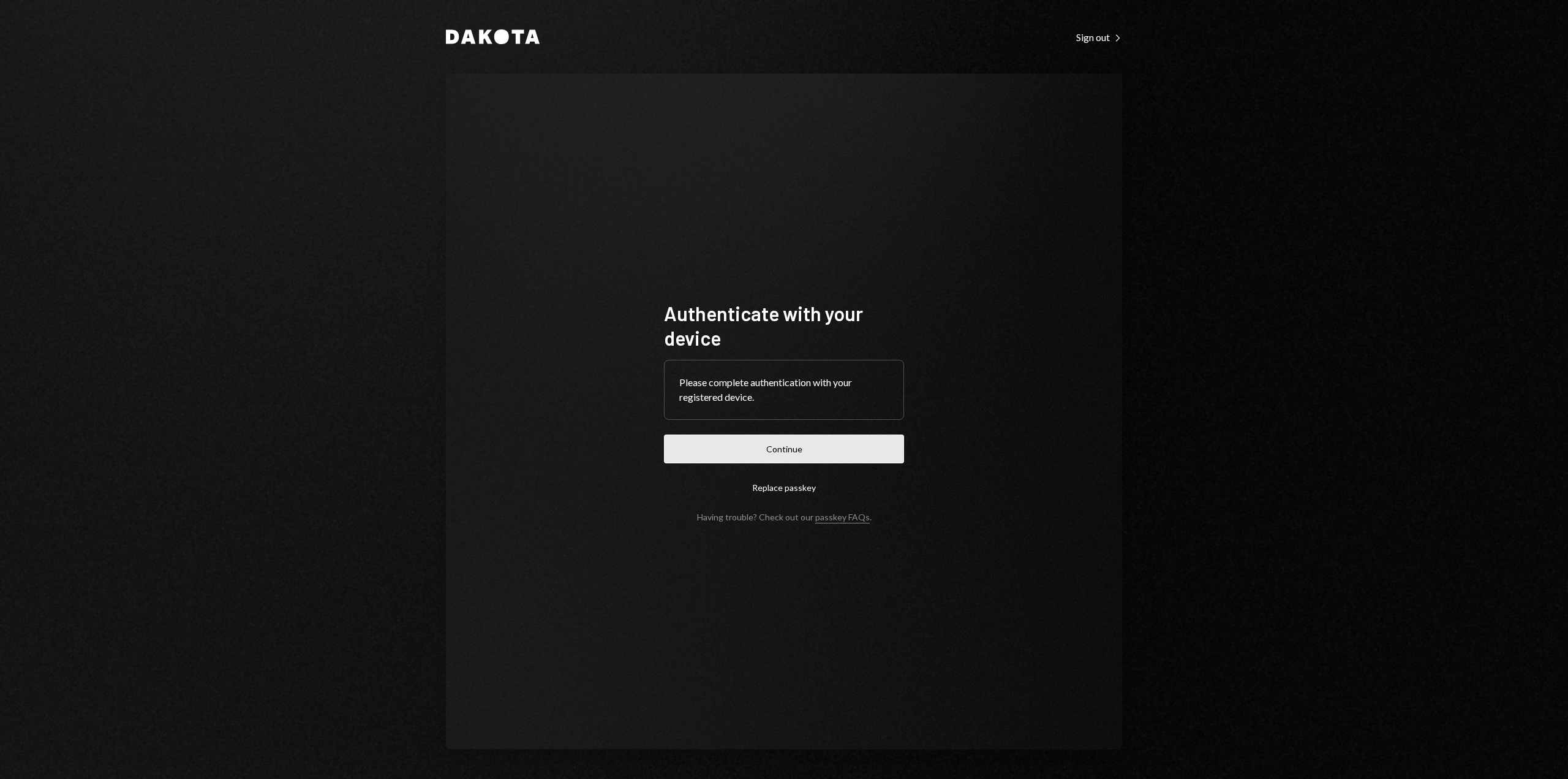
click at [743, 446] on button "Continue" at bounding box center [784, 448] width 240 height 28
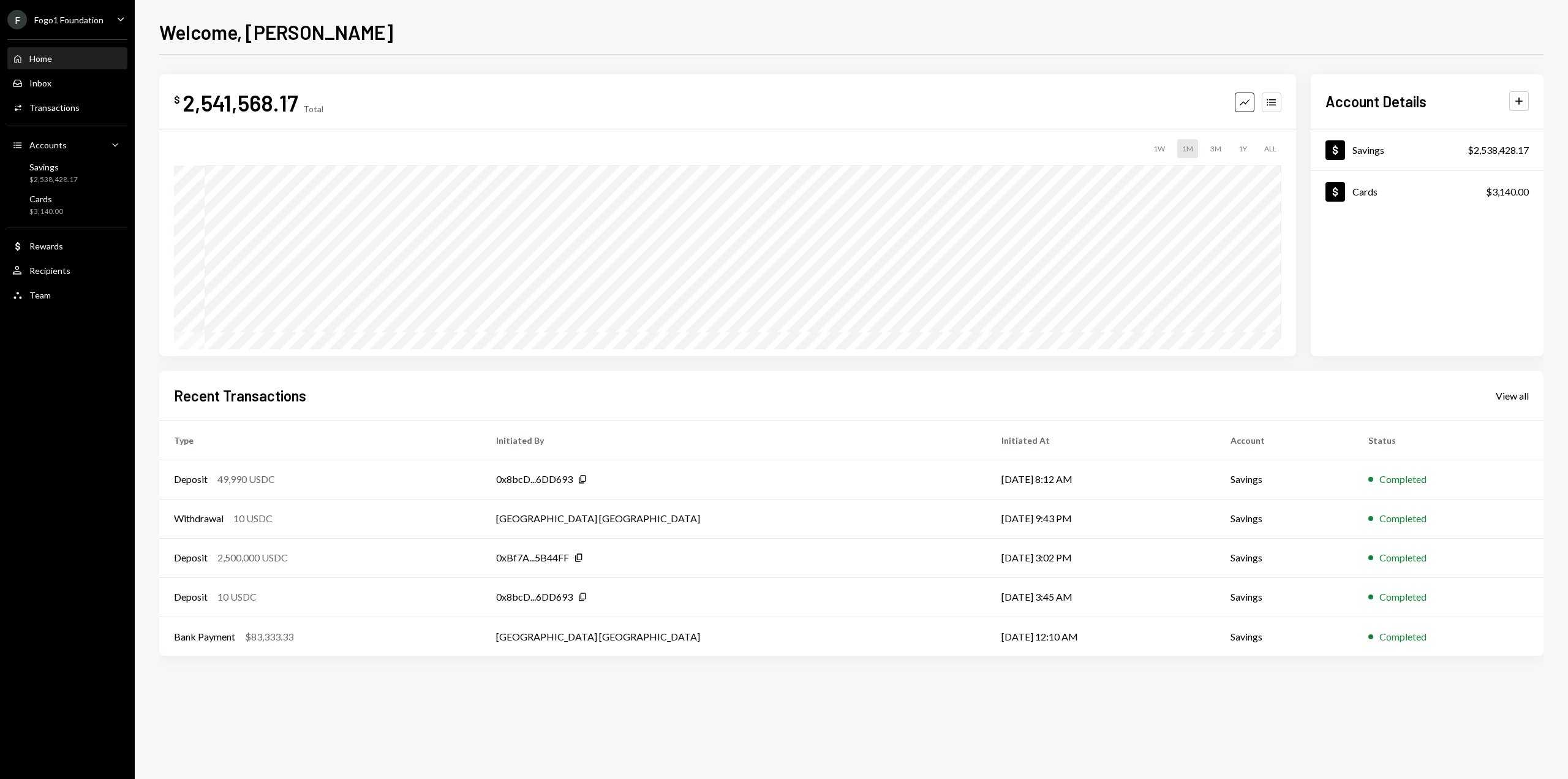
click at [100, 22] on div "Fogo1 Foundation" at bounding box center [69, 20] width 69 height 10
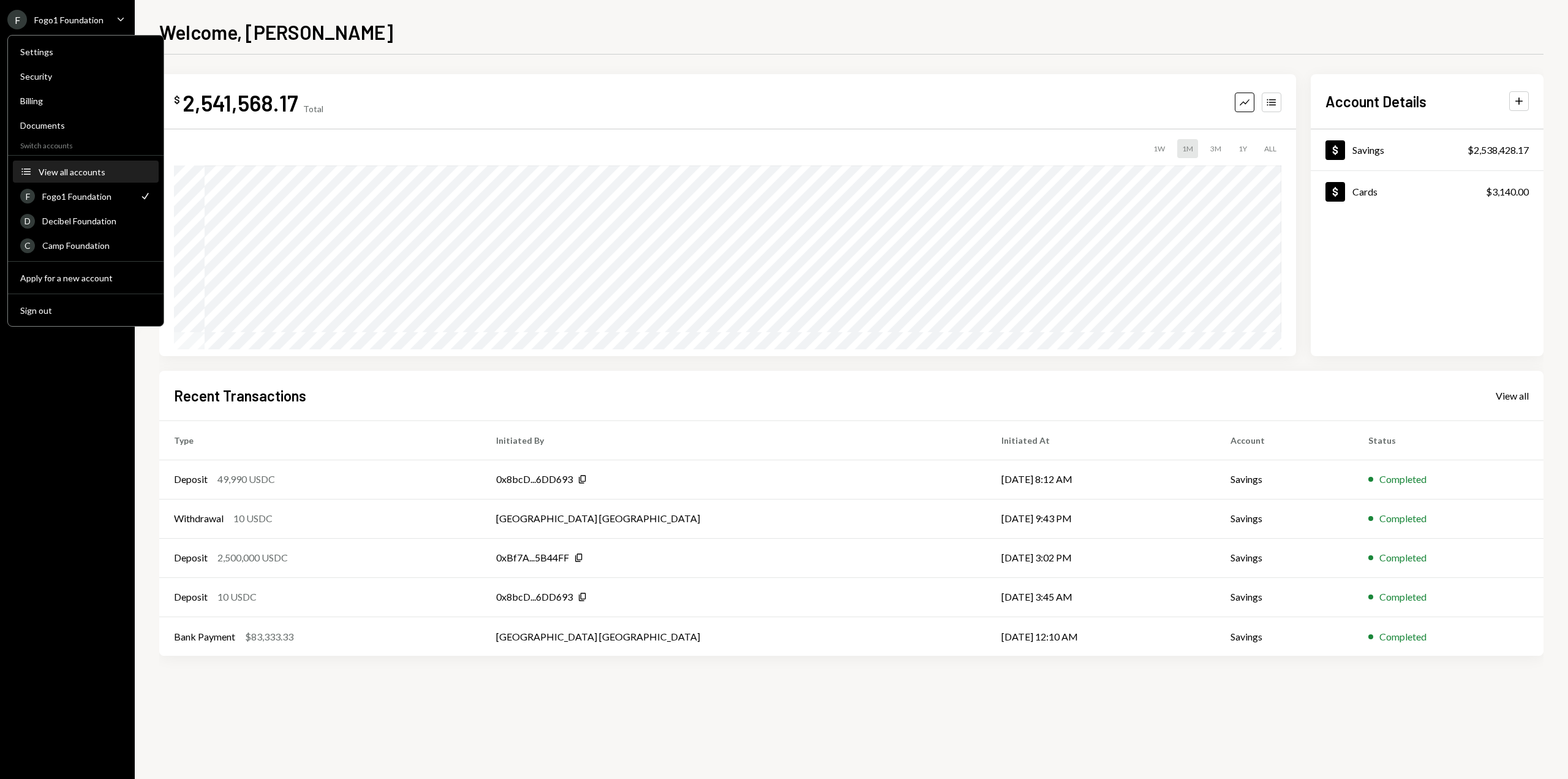
click at [91, 169] on div "View all accounts" at bounding box center [94, 172] width 112 height 10
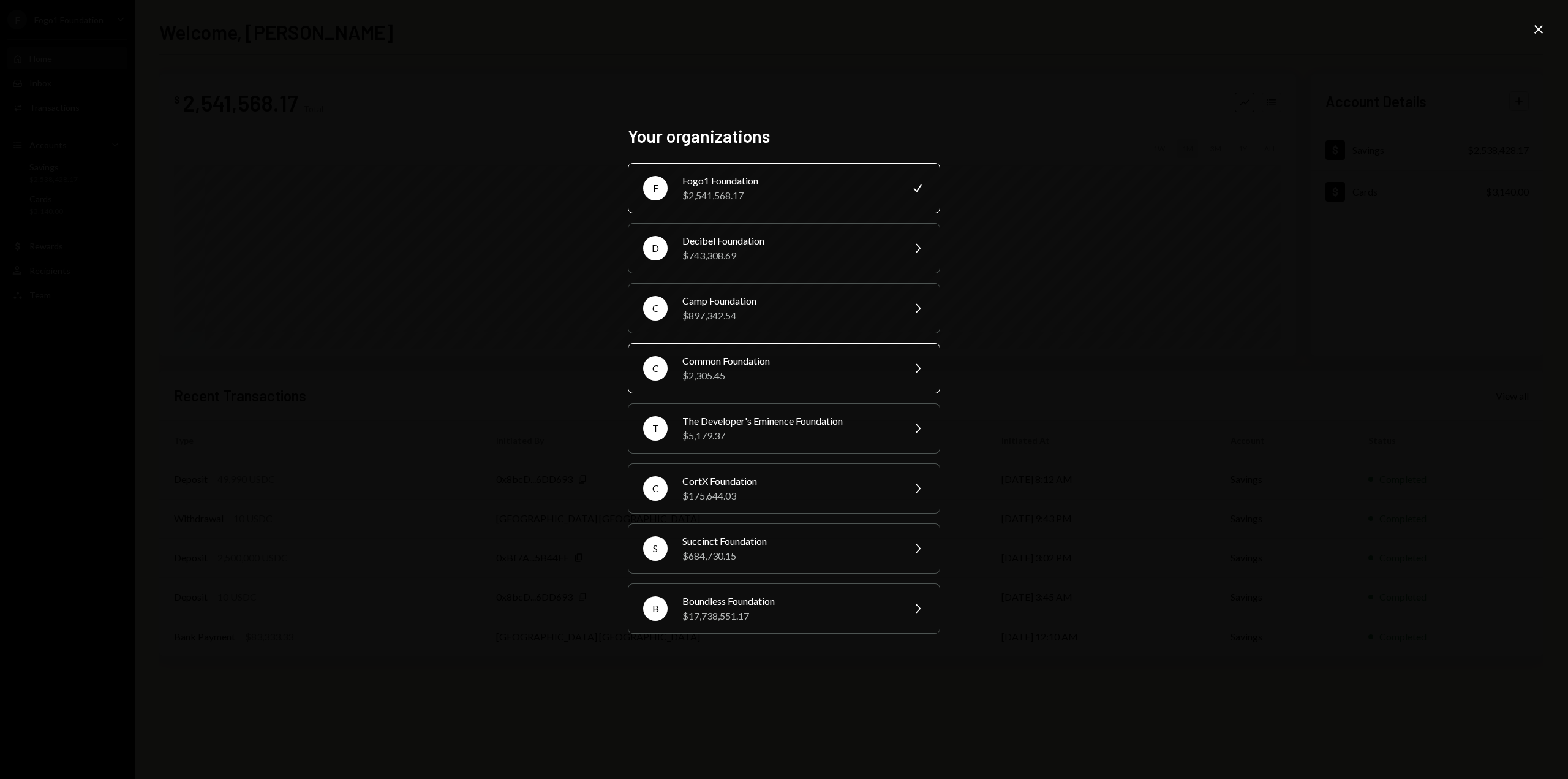
click at [732, 372] on div "$2,305.45" at bounding box center [788, 376] width 213 height 15
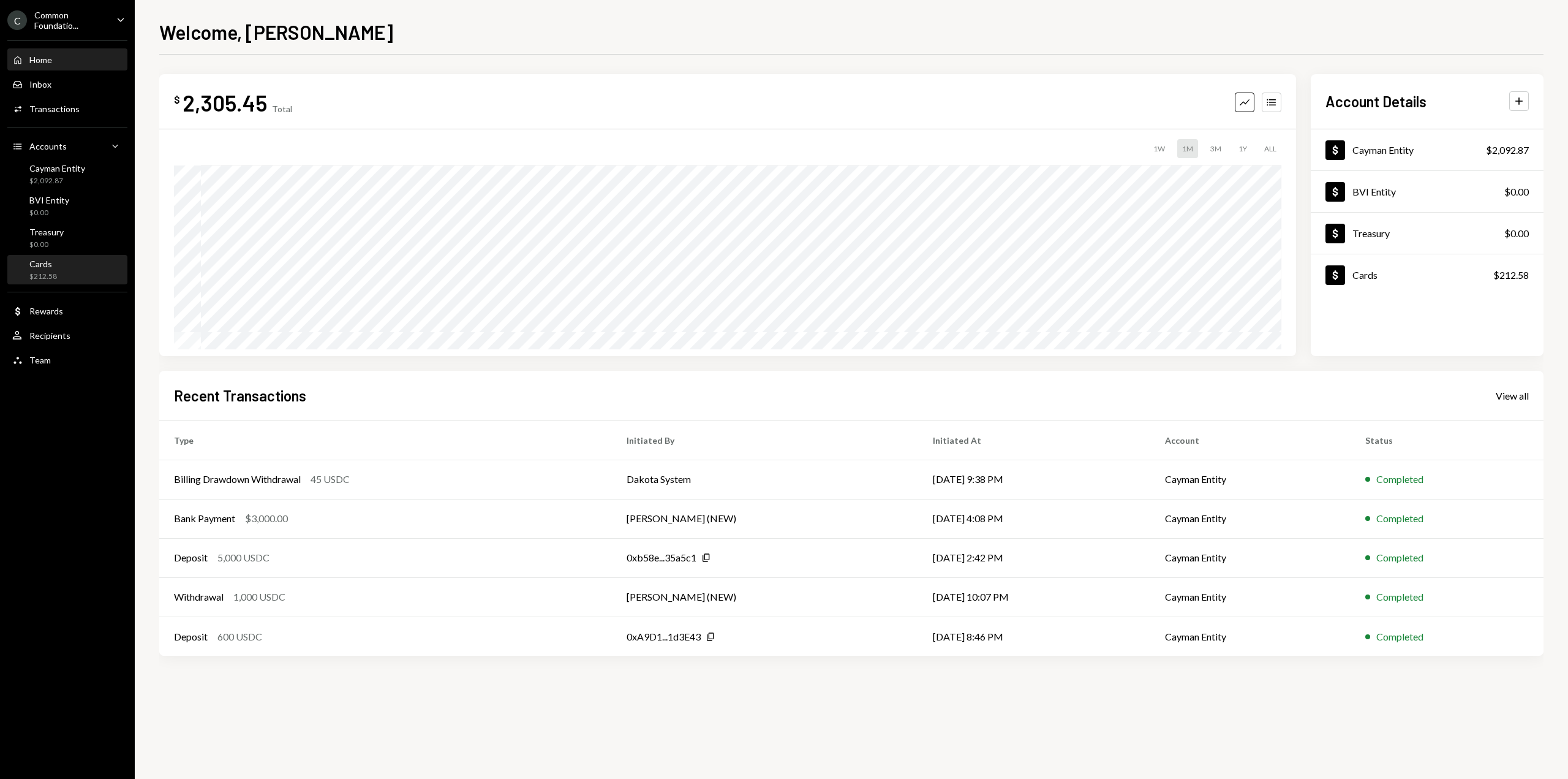
click at [71, 278] on div "Cards $212.58" at bounding box center [67, 270] width 110 height 23
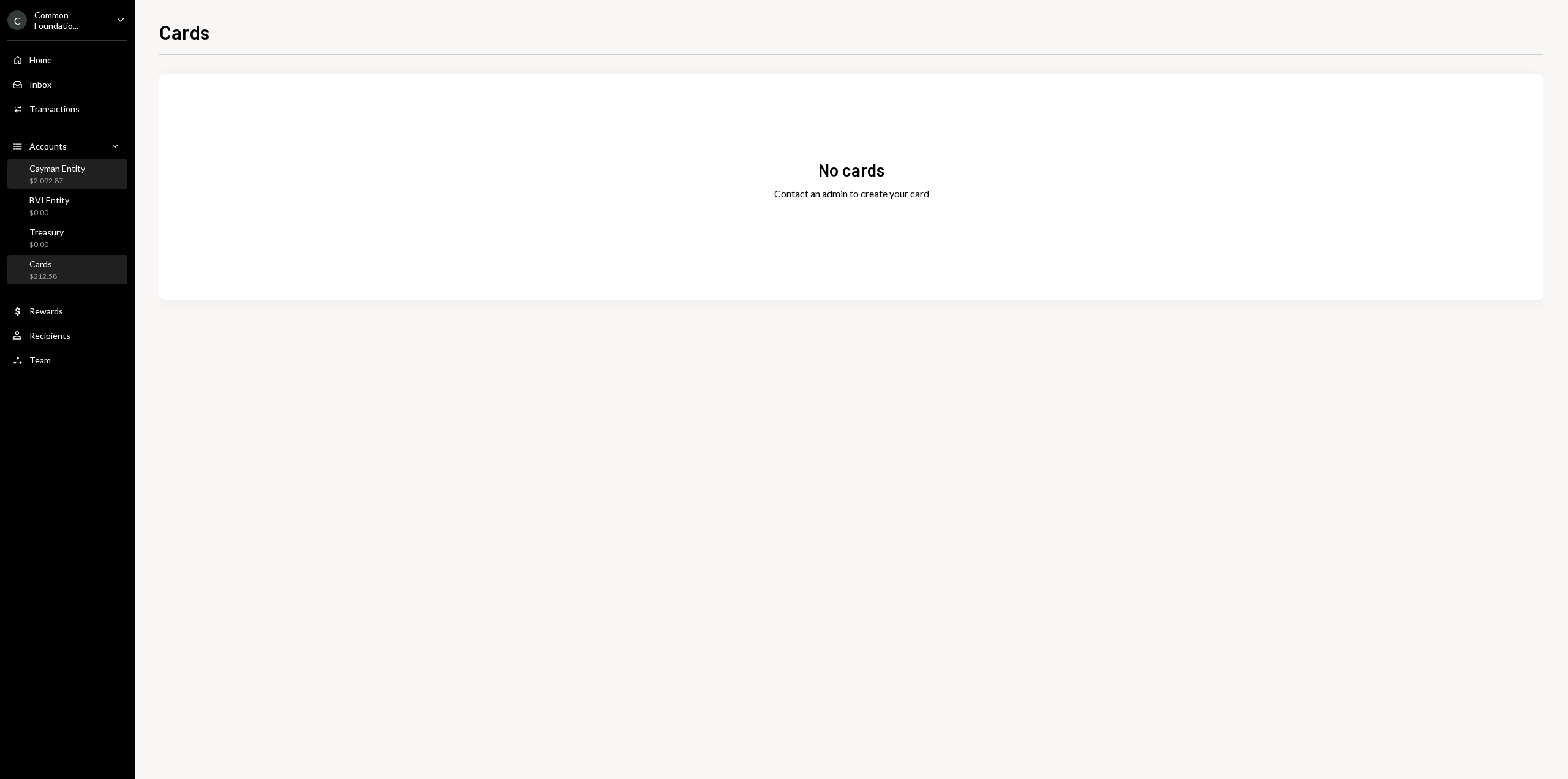
click at [70, 181] on div "$2,092.87" at bounding box center [57, 181] width 55 height 10
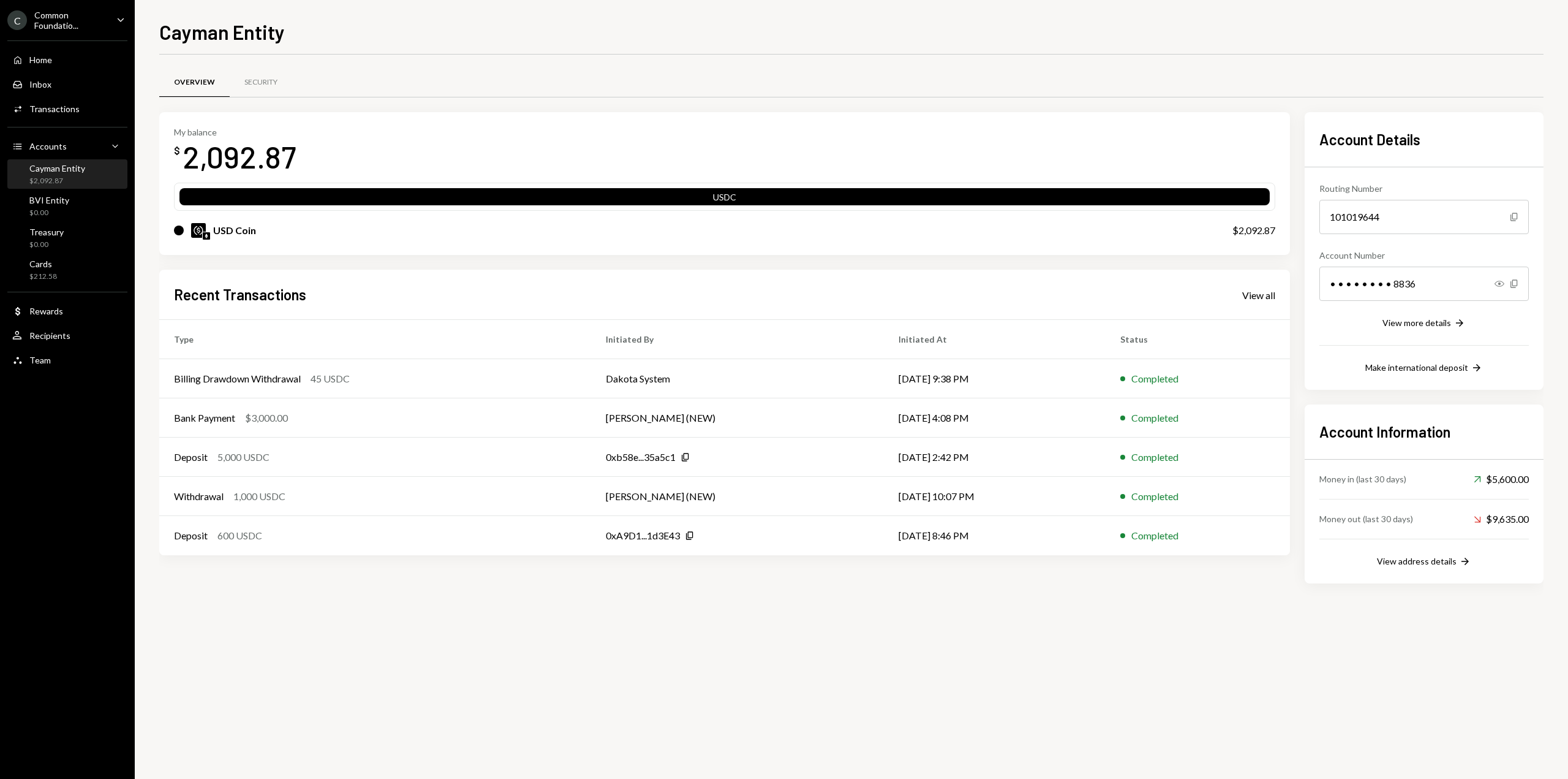
click at [72, 23] on div "Common Foundatio..." at bounding box center [70, 20] width 72 height 21
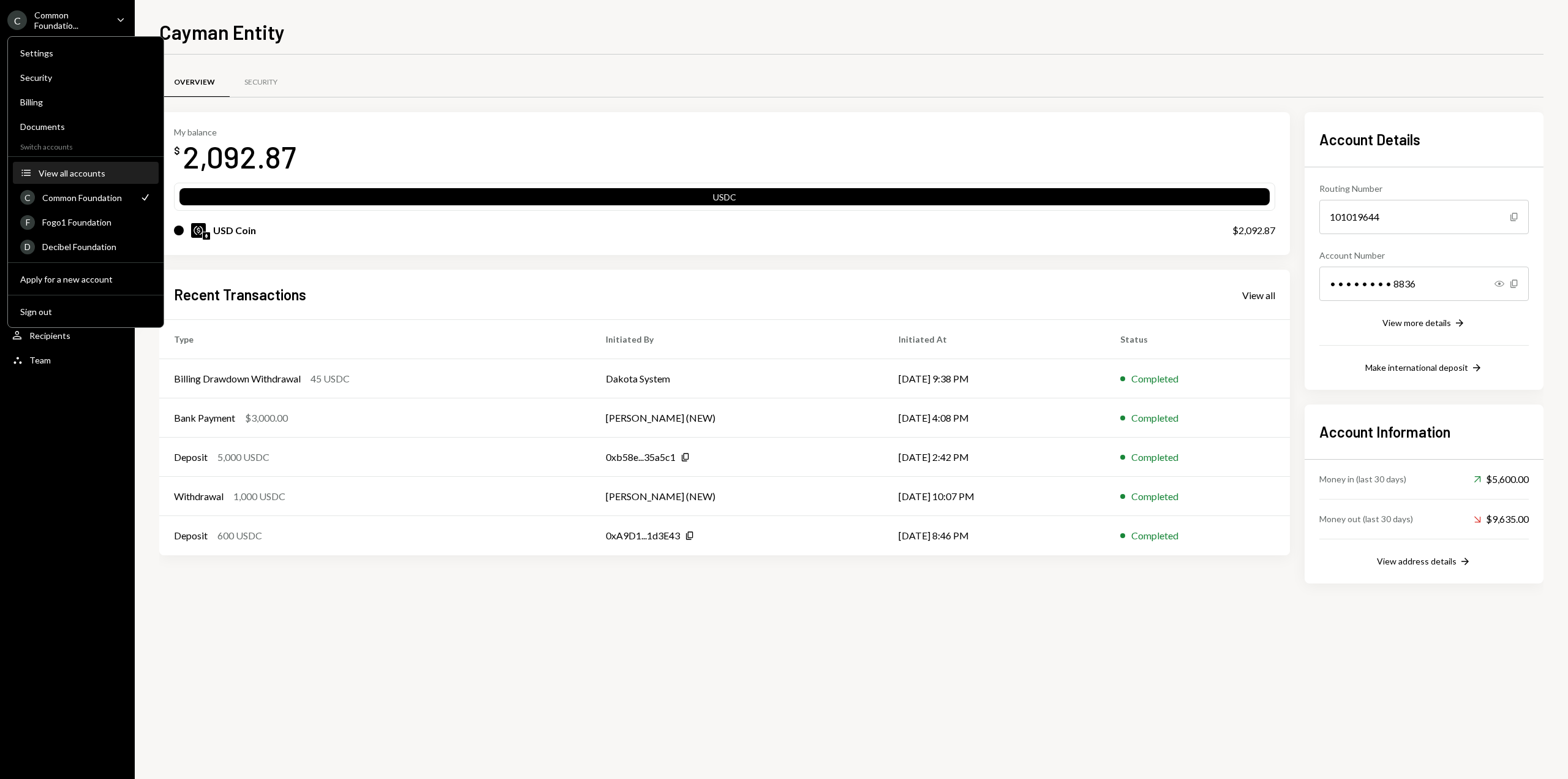
click at [90, 180] on button "Accounts View all accounts" at bounding box center [85, 173] width 146 height 22
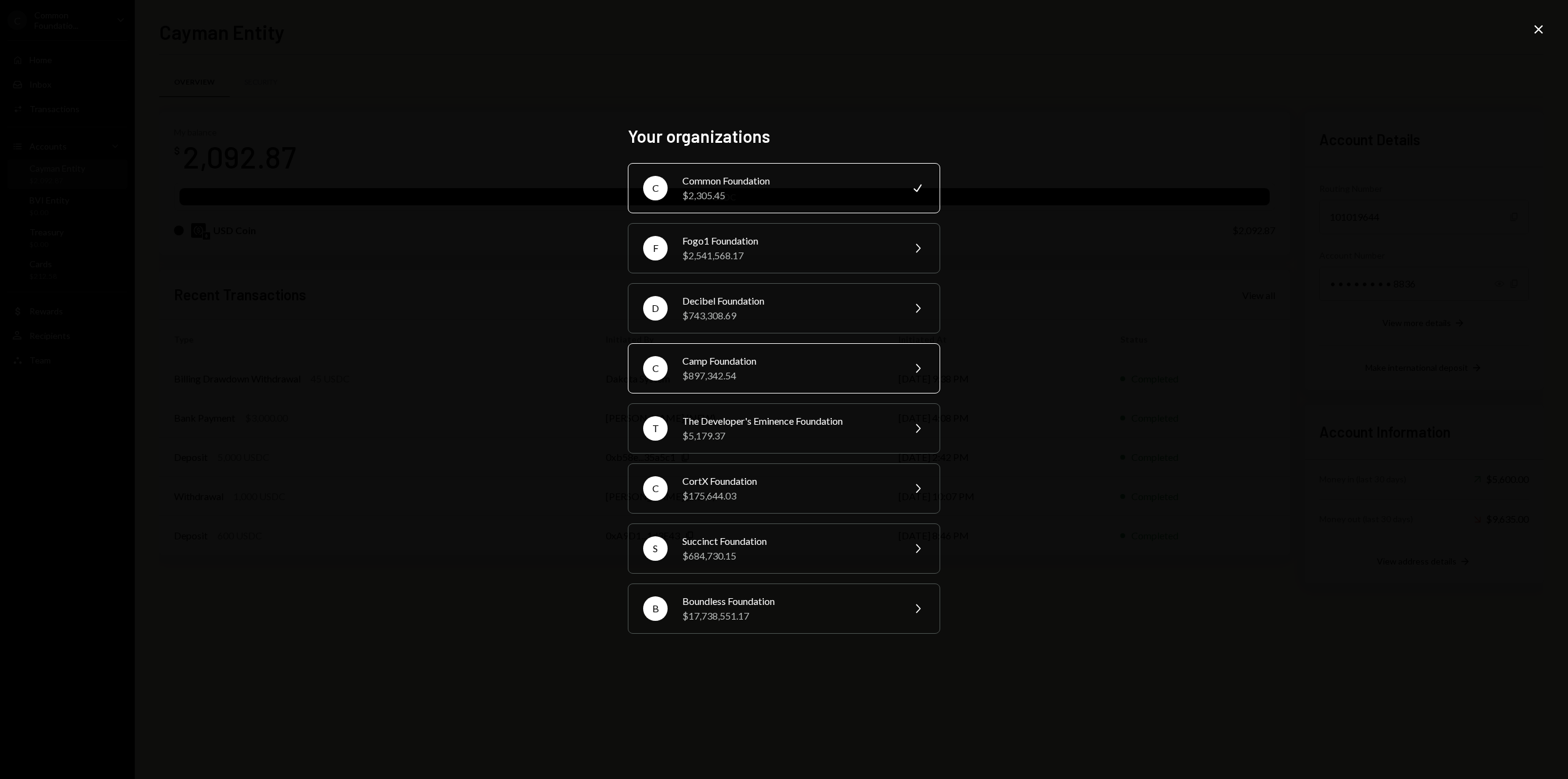
click at [666, 370] on div "C" at bounding box center [655, 368] width 25 height 25
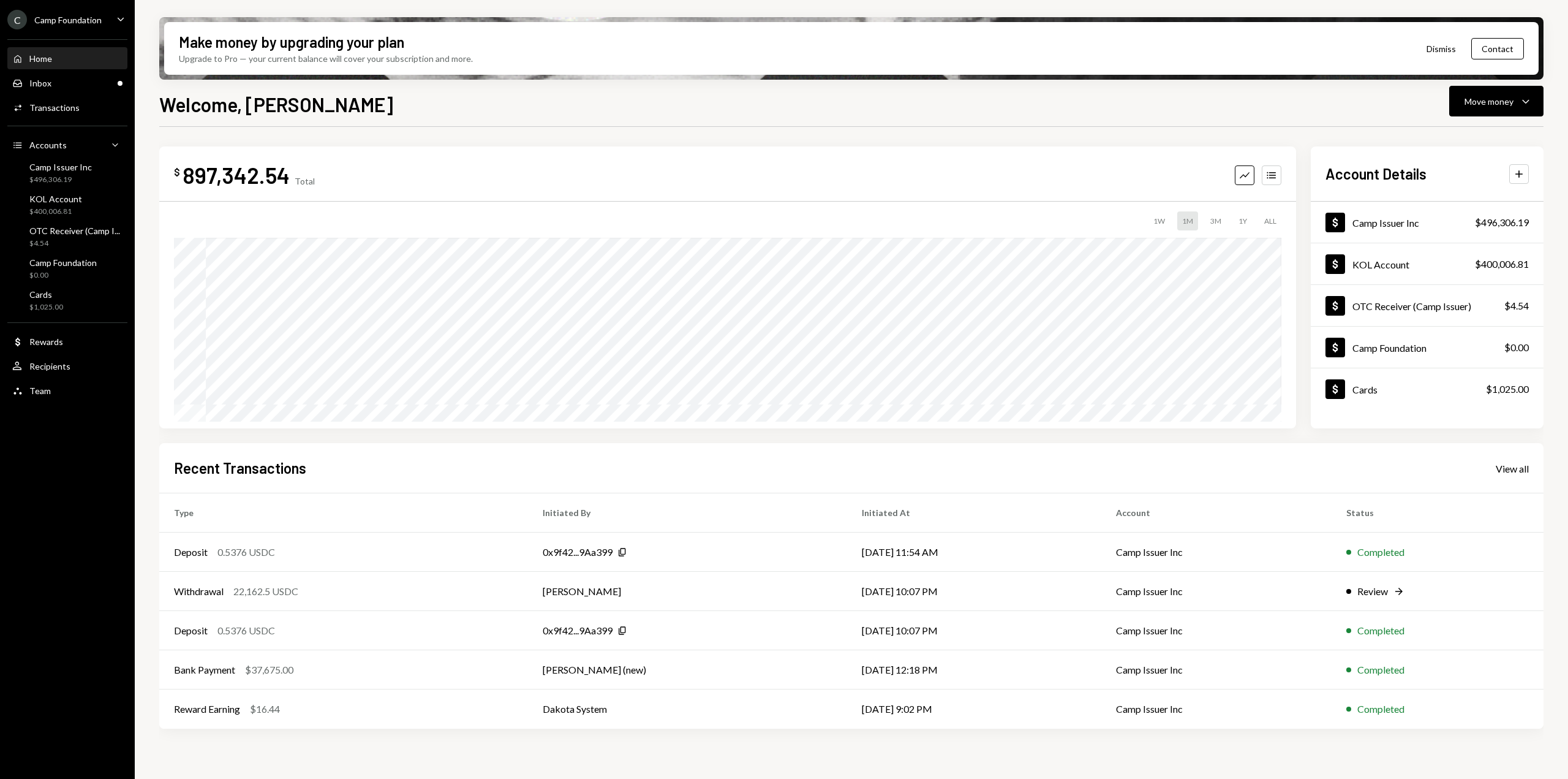
click at [100, 25] on div "C Camp Foundation" at bounding box center [55, 19] width 94 height 19
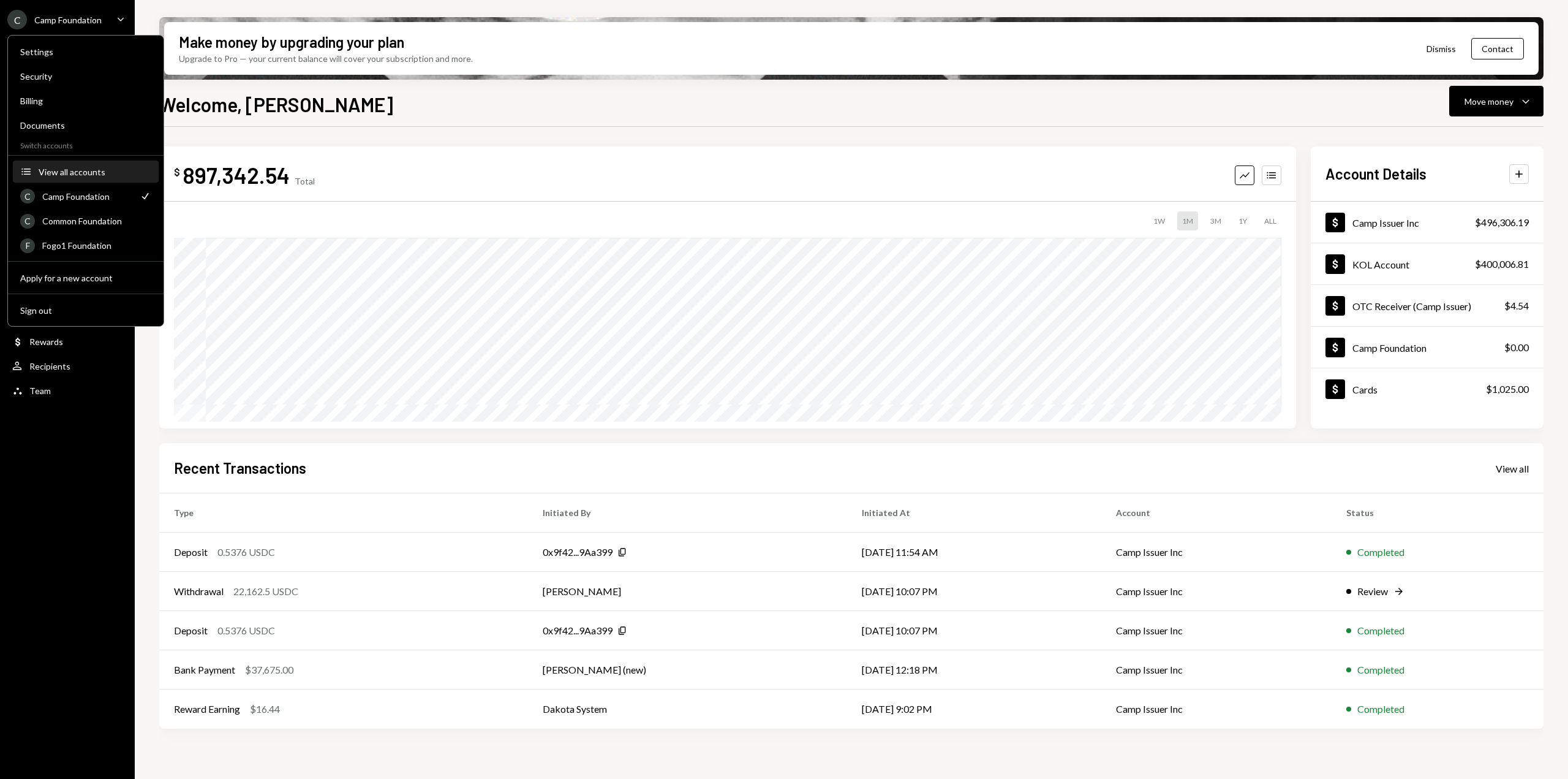
click at [85, 176] on div "View all accounts" at bounding box center [94, 172] width 112 height 10
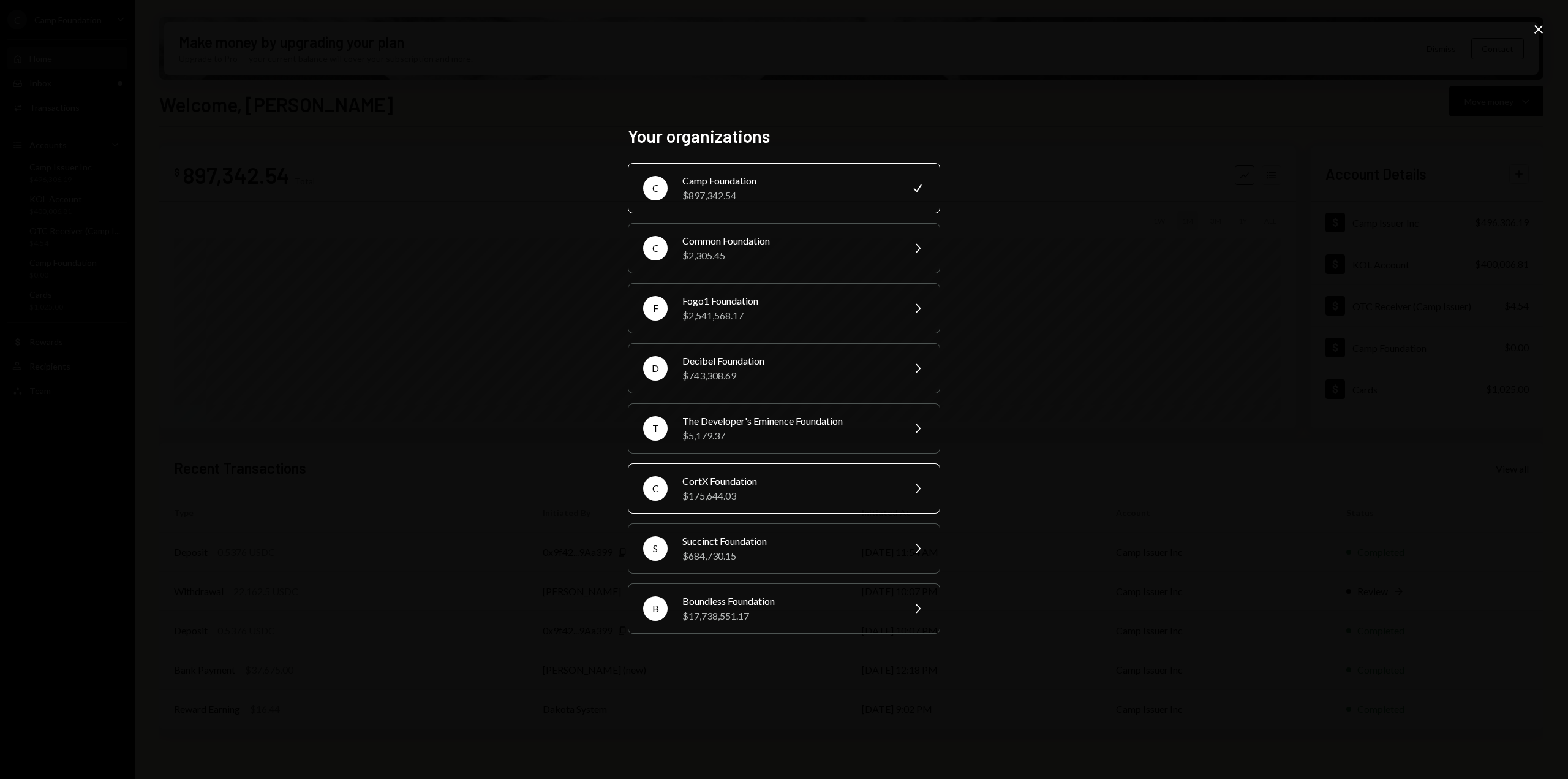
click at [700, 485] on div "CortX Foundation" at bounding box center [788, 481] width 213 height 15
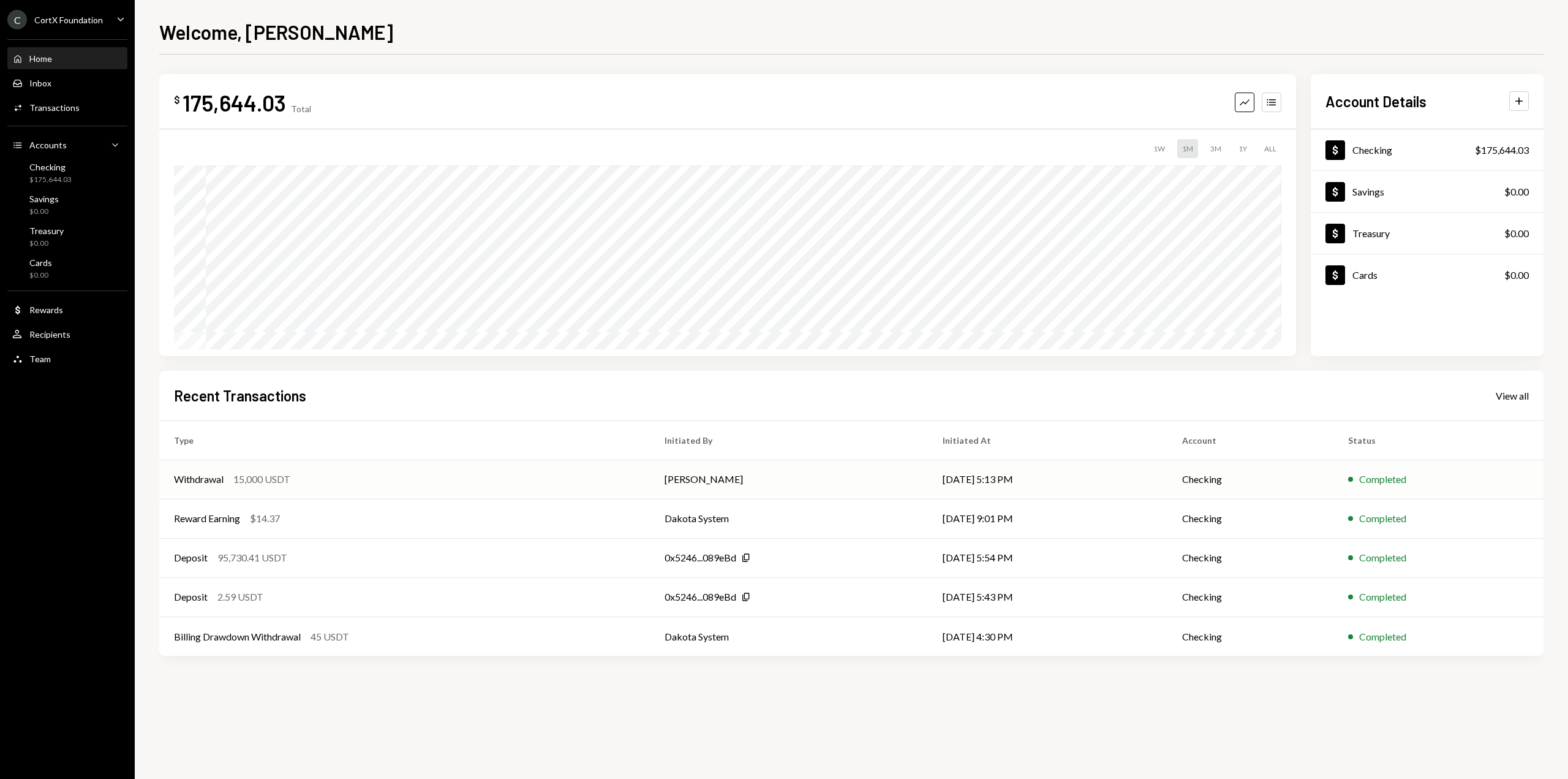
click at [669, 479] on td "[PERSON_NAME]" at bounding box center [788, 479] width 277 height 39
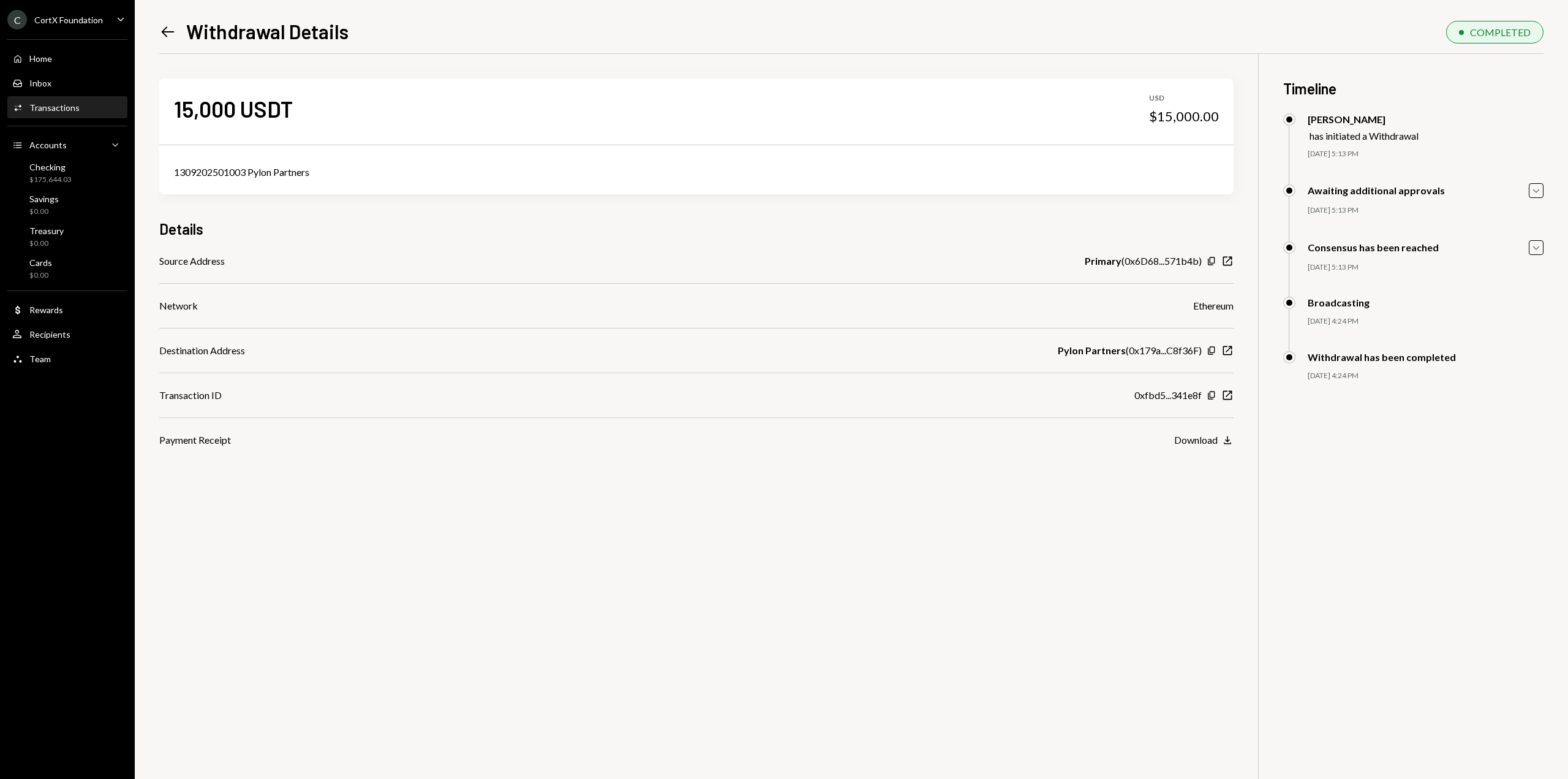
click at [174, 33] on icon "Left Arrow" at bounding box center [167, 31] width 17 height 17
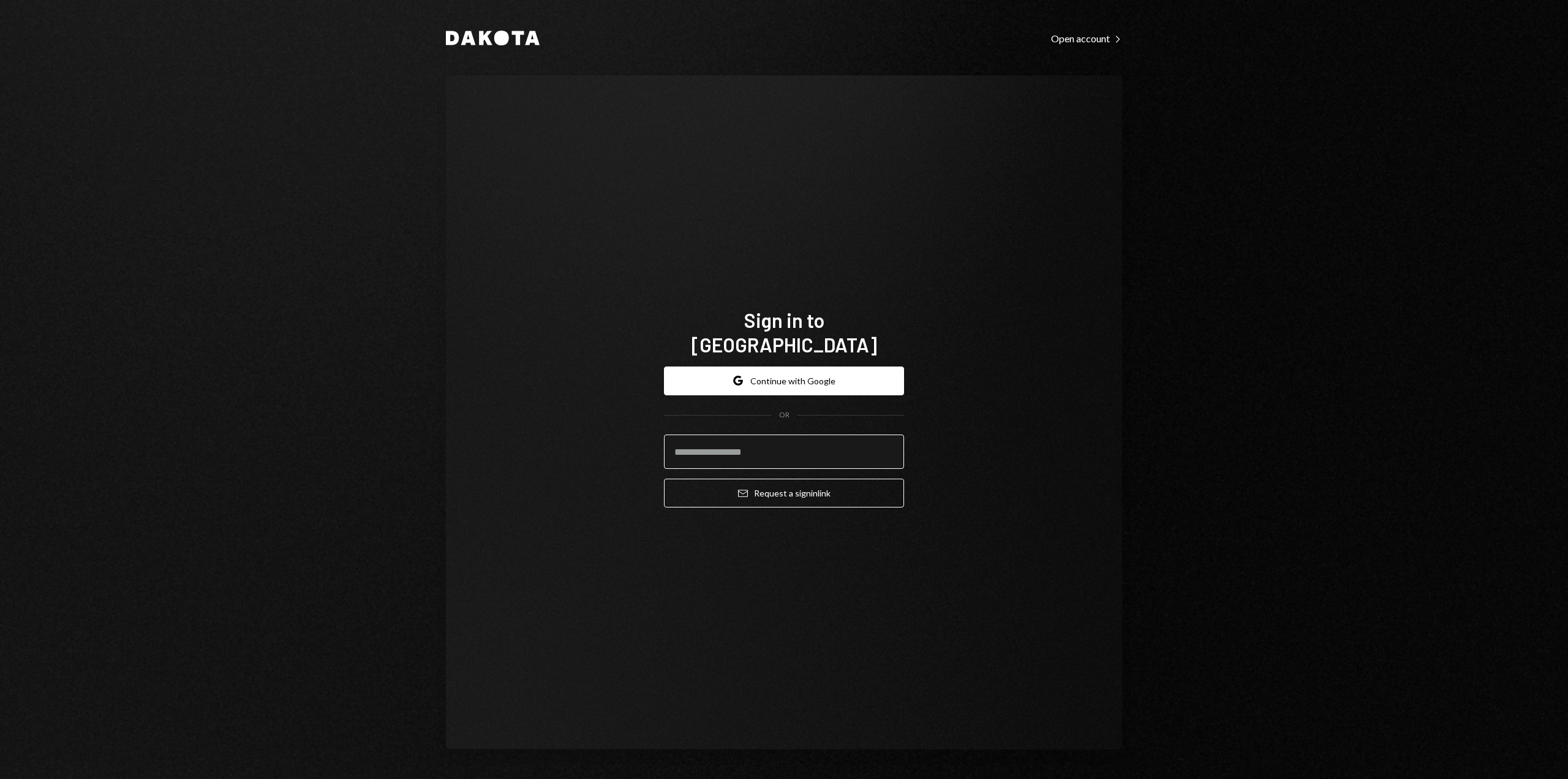
click at [713, 451] on input "email" at bounding box center [784, 451] width 240 height 34
type input "**********"
click at [734, 482] on button "Email Request a sign in link" at bounding box center [784, 493] width 240 height 28
